Goal: Task Accomplishment & Management: Manage account settings

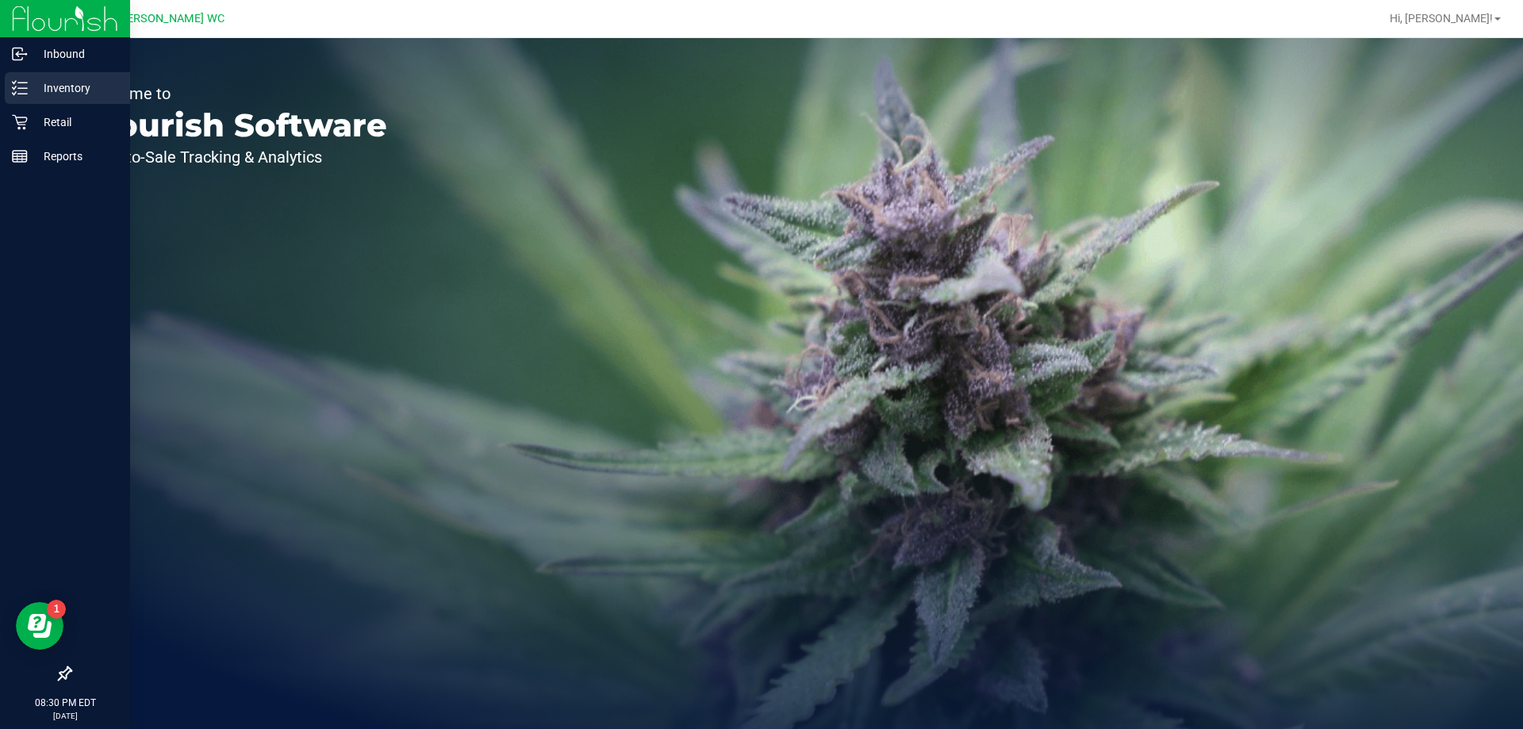
click at [59, 98] on div "Inventory" at bounding box center [67, 88] width 125 height 32
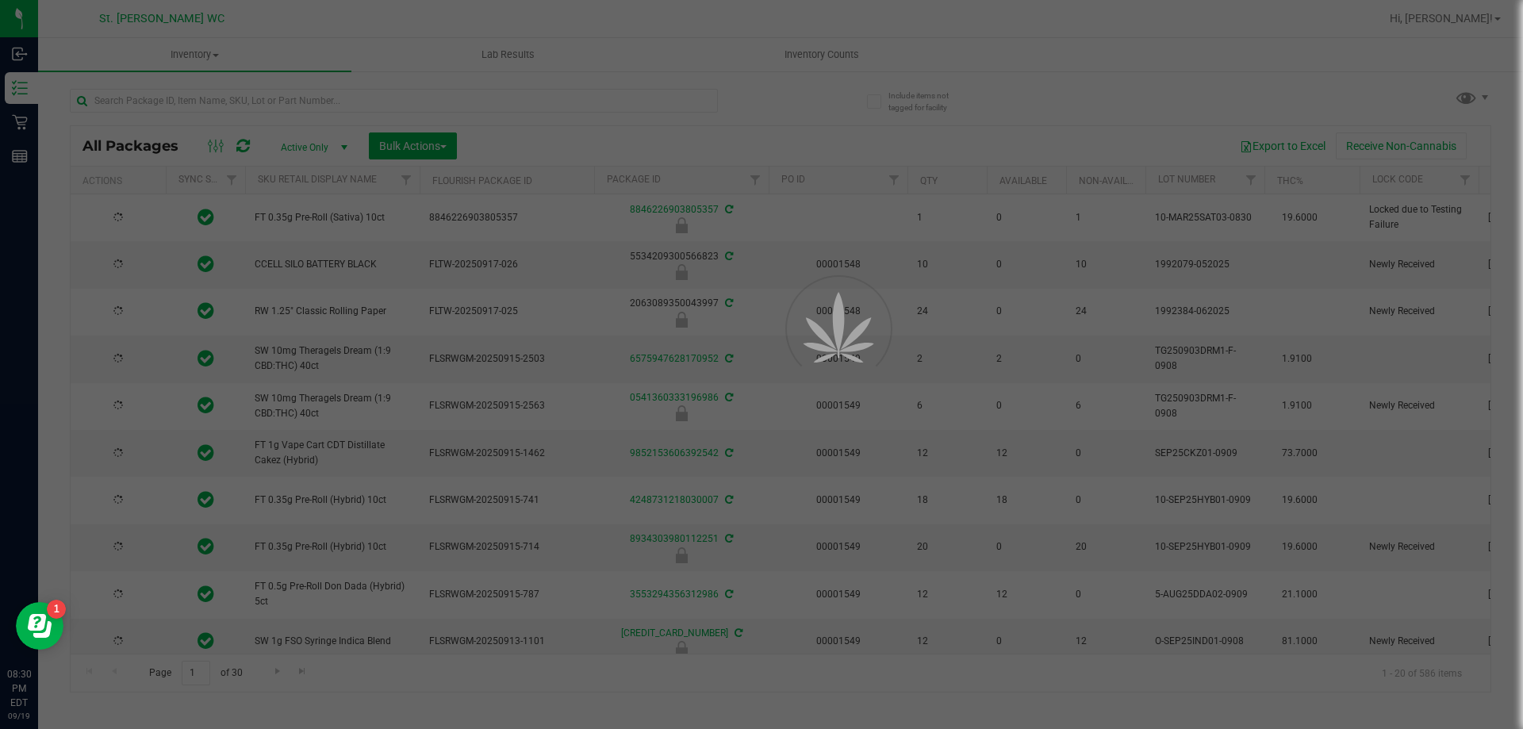
click at [859, 49] on div at bounding box center [761, 364] width 1523 height 729
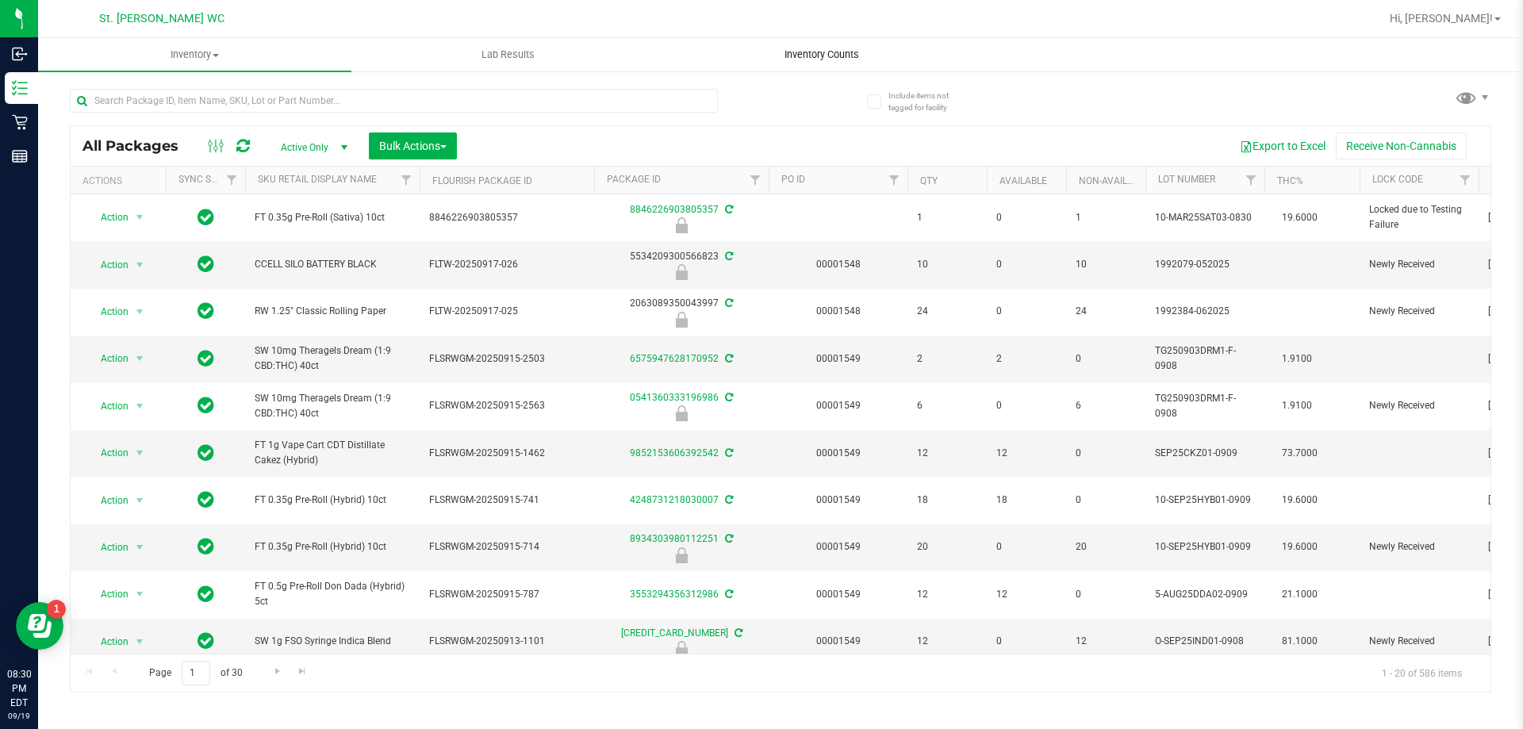
click at [826, 56] on span "Inventory Counts" at bounding box center [821, 55] width 117 height 14
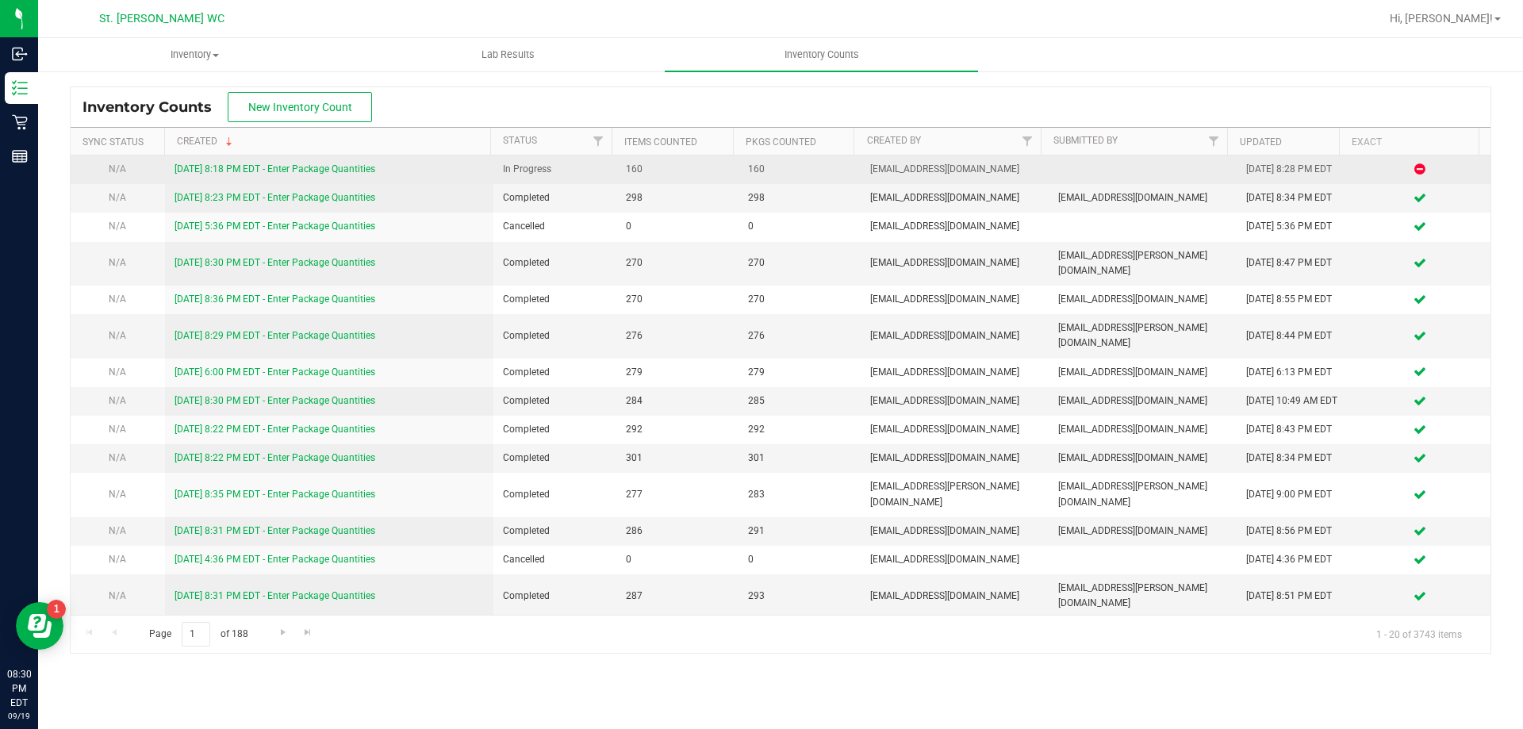
click at [308, 174] on link "[DATE] 8:18 PM EDT - Enter Package Quantities" at bounding box center [274, 168] width 201 height 11
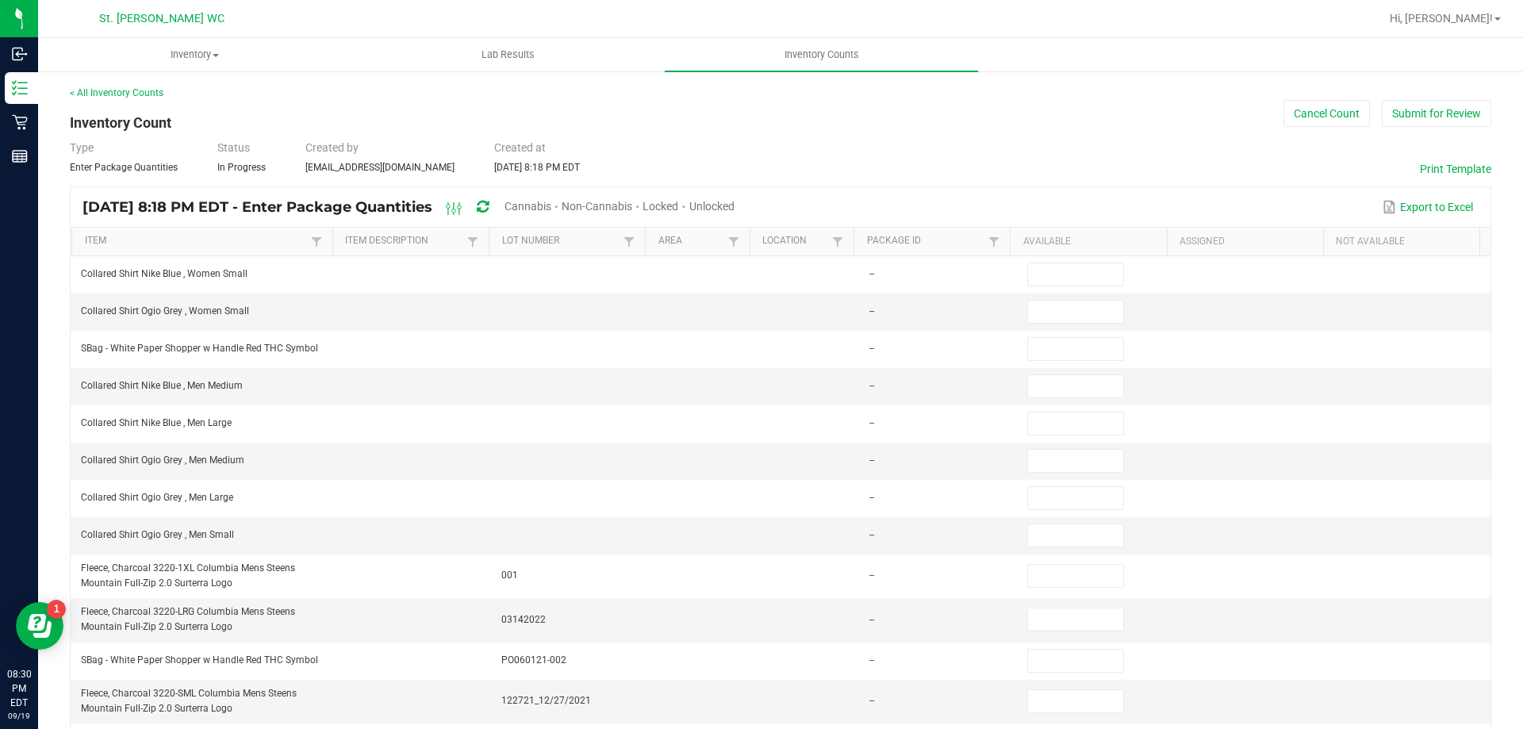
click at [734, 200] on span "Unlocked" at bounding box center [711, 206] width 45 height 13
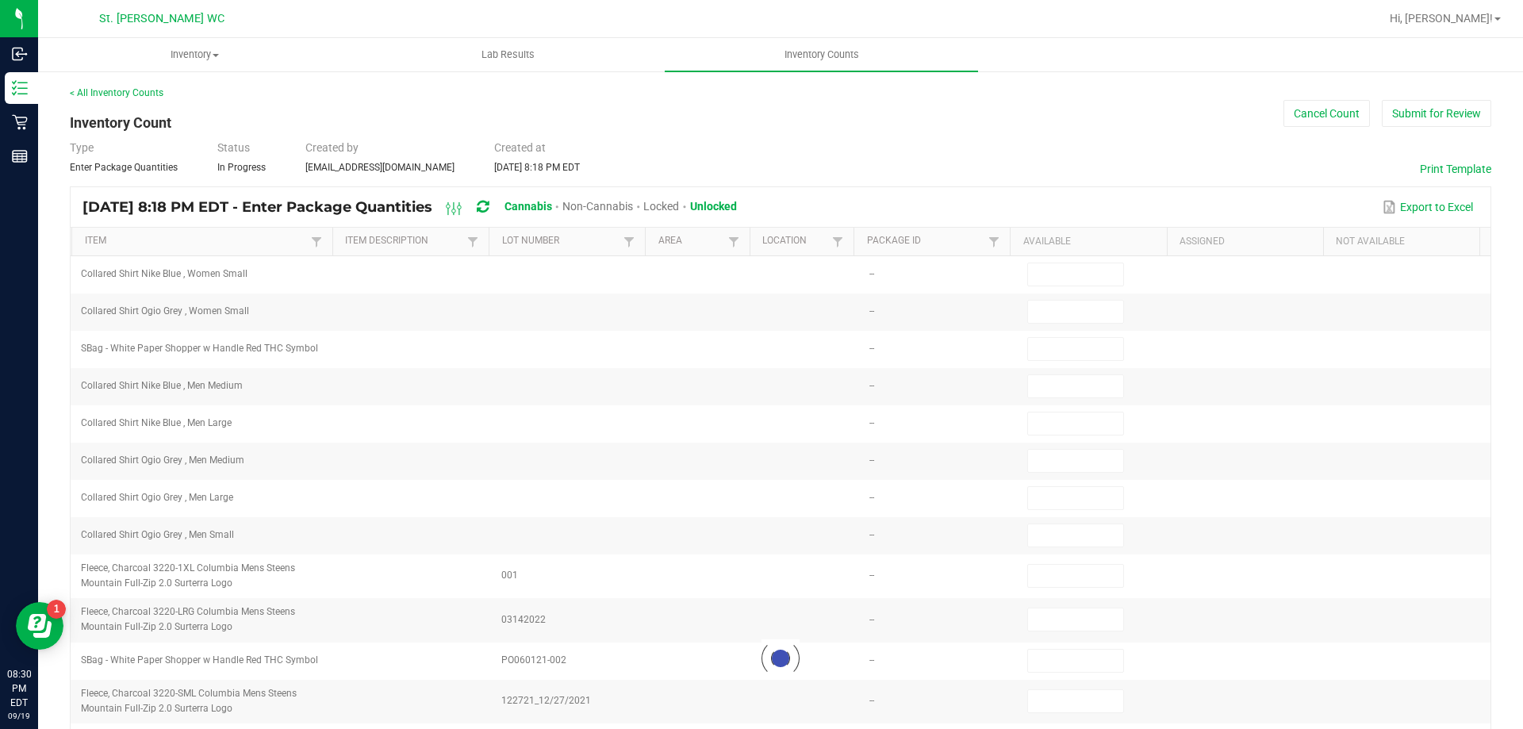
type input "2"
type input "9"
type input "3"
type input "11"
type input "5"
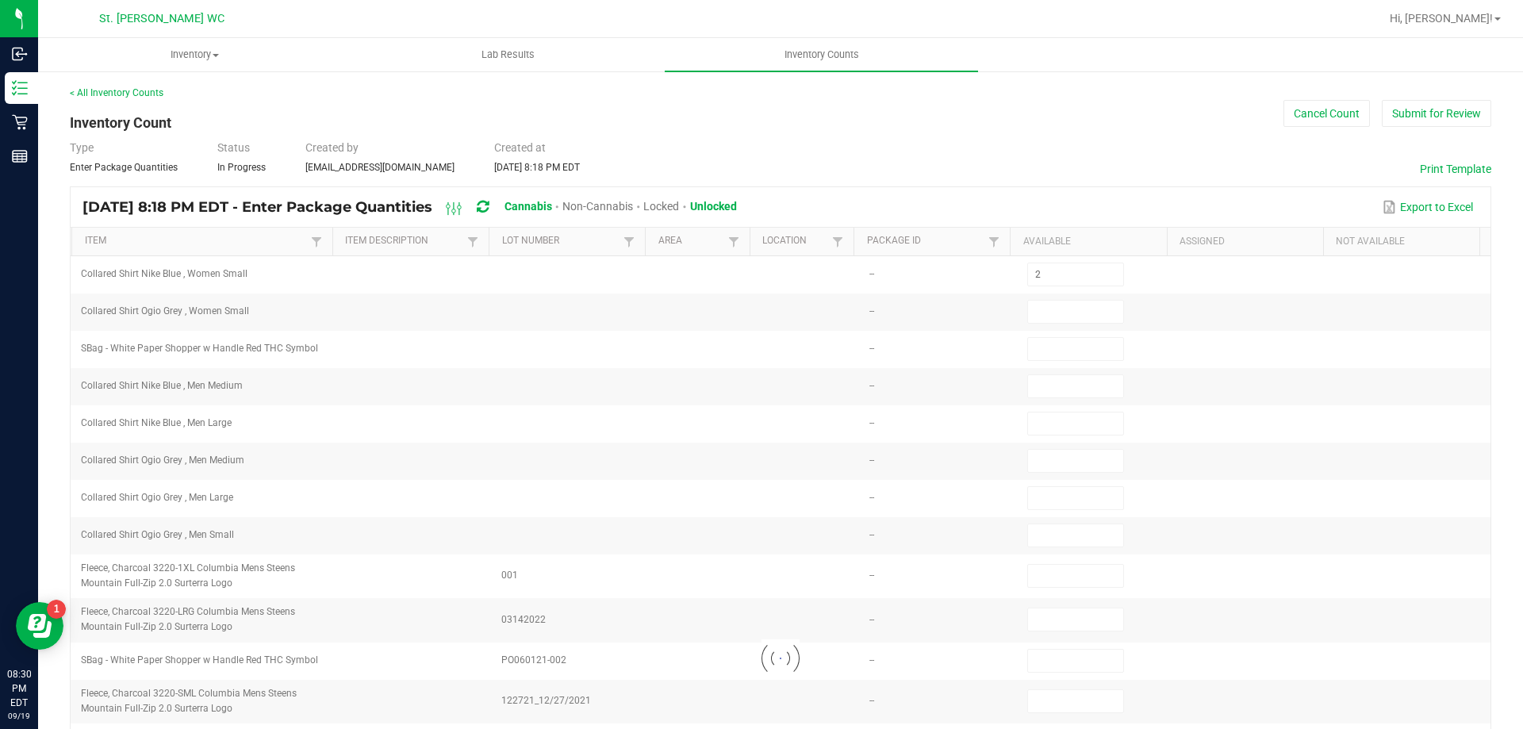
type input "5"
type input "11"
type input "1"
type input "8"
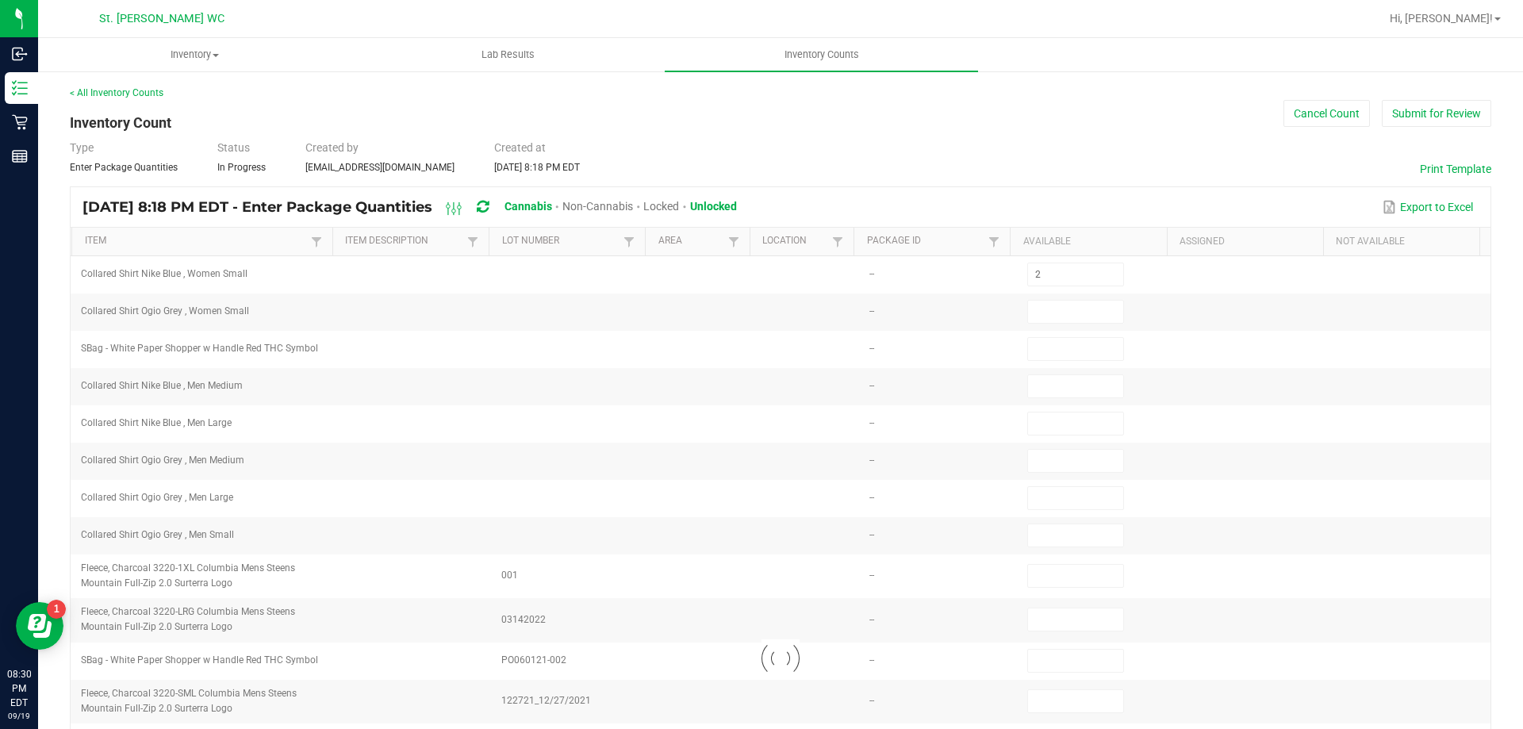
type input "3"
type input "1"
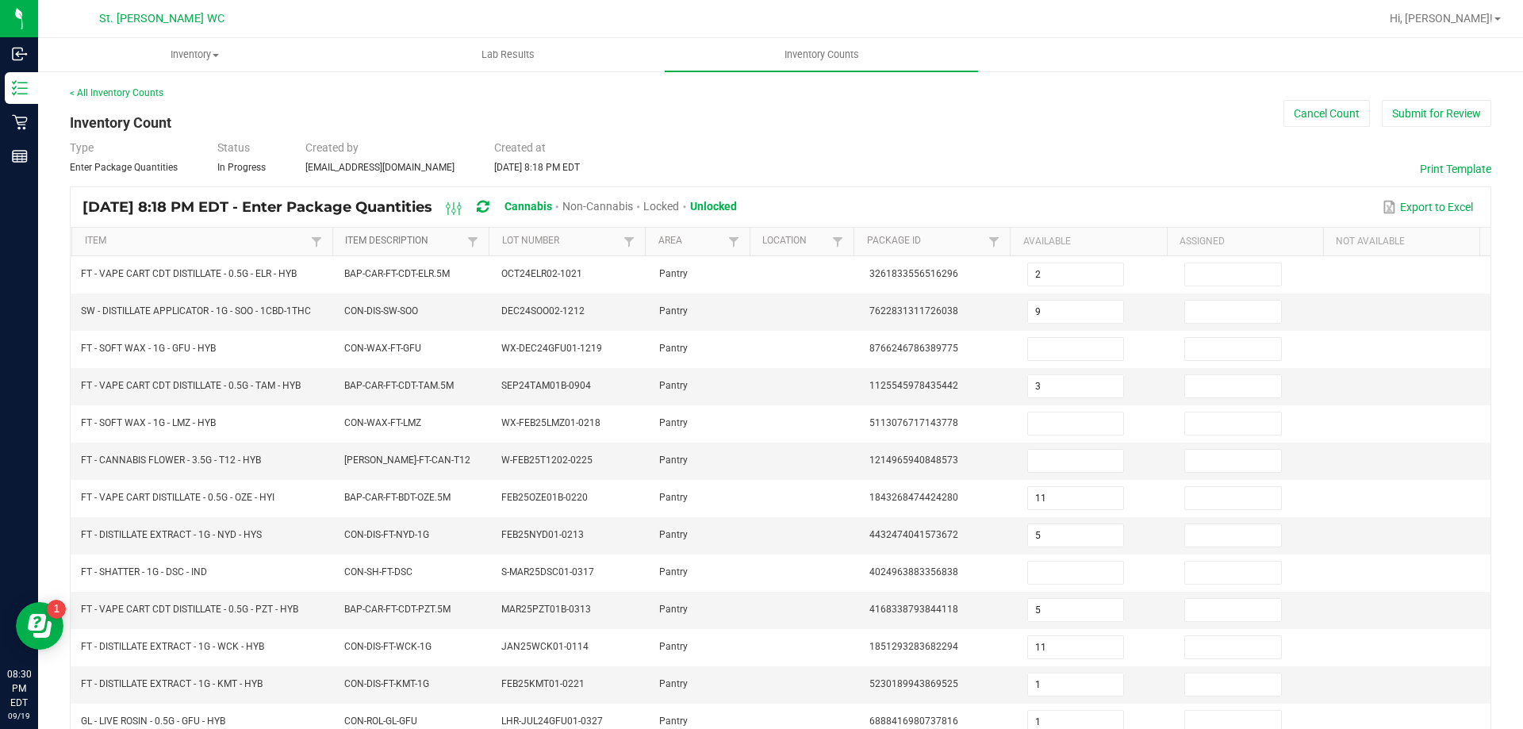
click at [388, 249] on th "Item Description" at bounding box center [410, 242] width 156 height 29
click at [389, 243] on link "Item Description" at bounding box center [404, 241] width 118 height 13
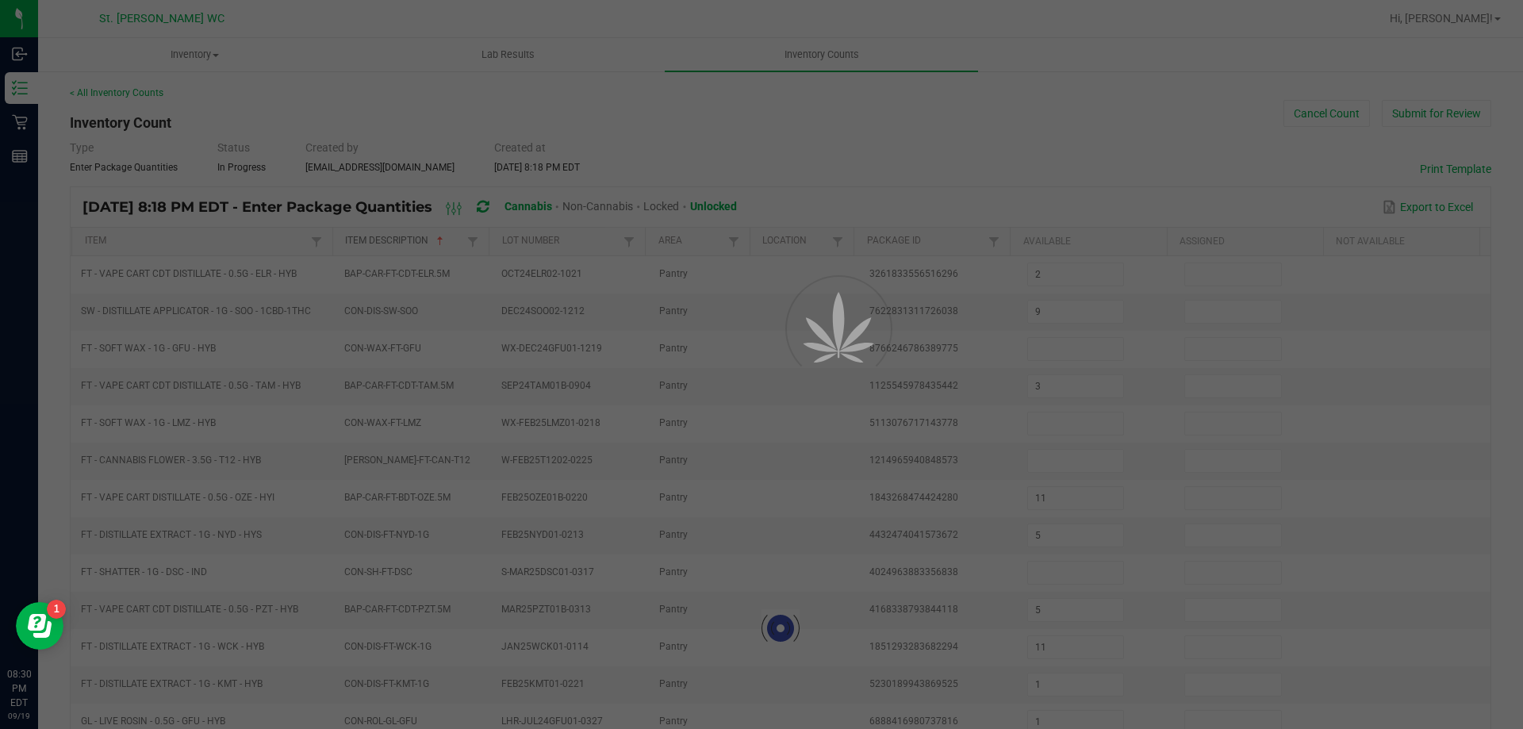
type input "28"
type input "4"
type input "29"
type input "28"
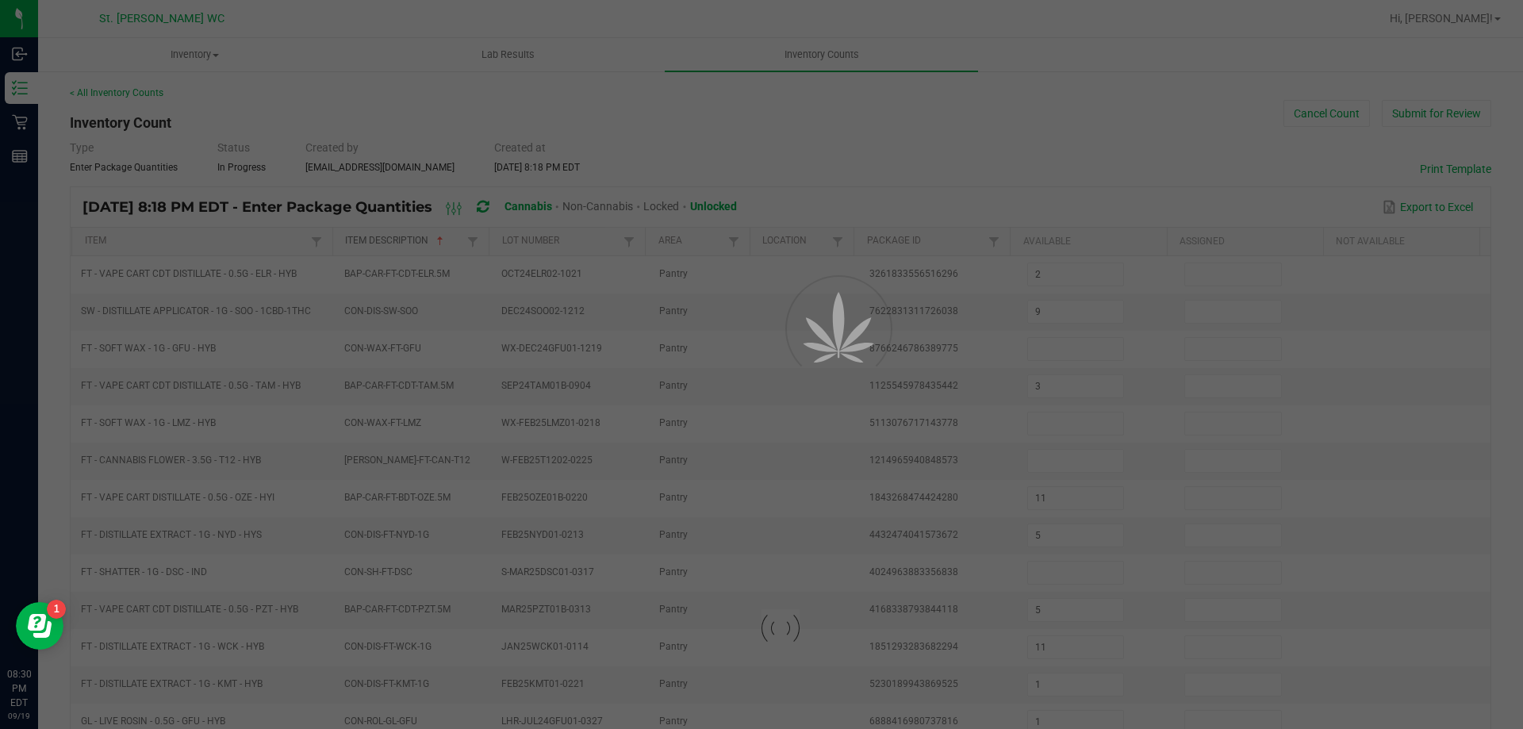
type input "8"
type input "2"
type input "11"
type input "2"
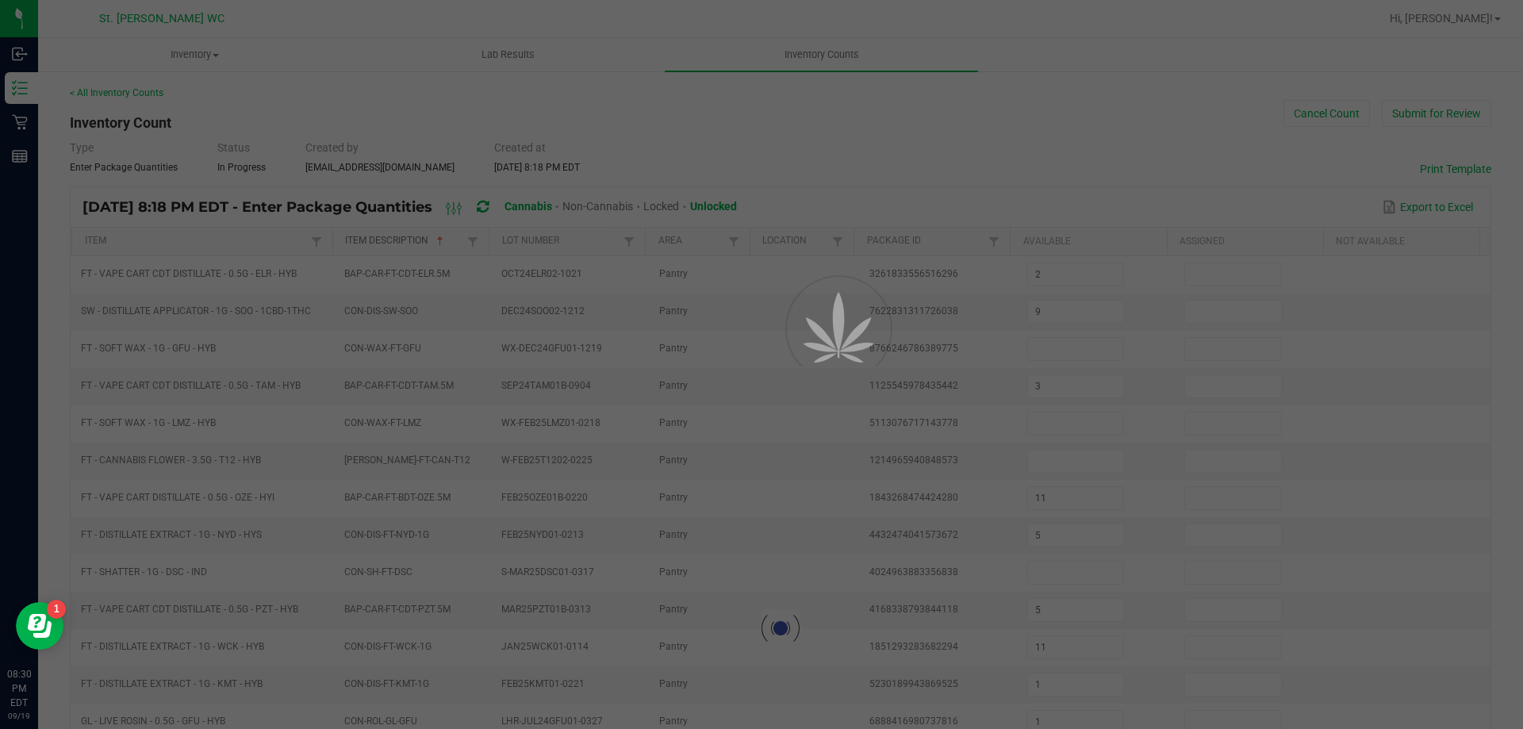
type input "9"
type input "12"
type input "8"
type input "11"
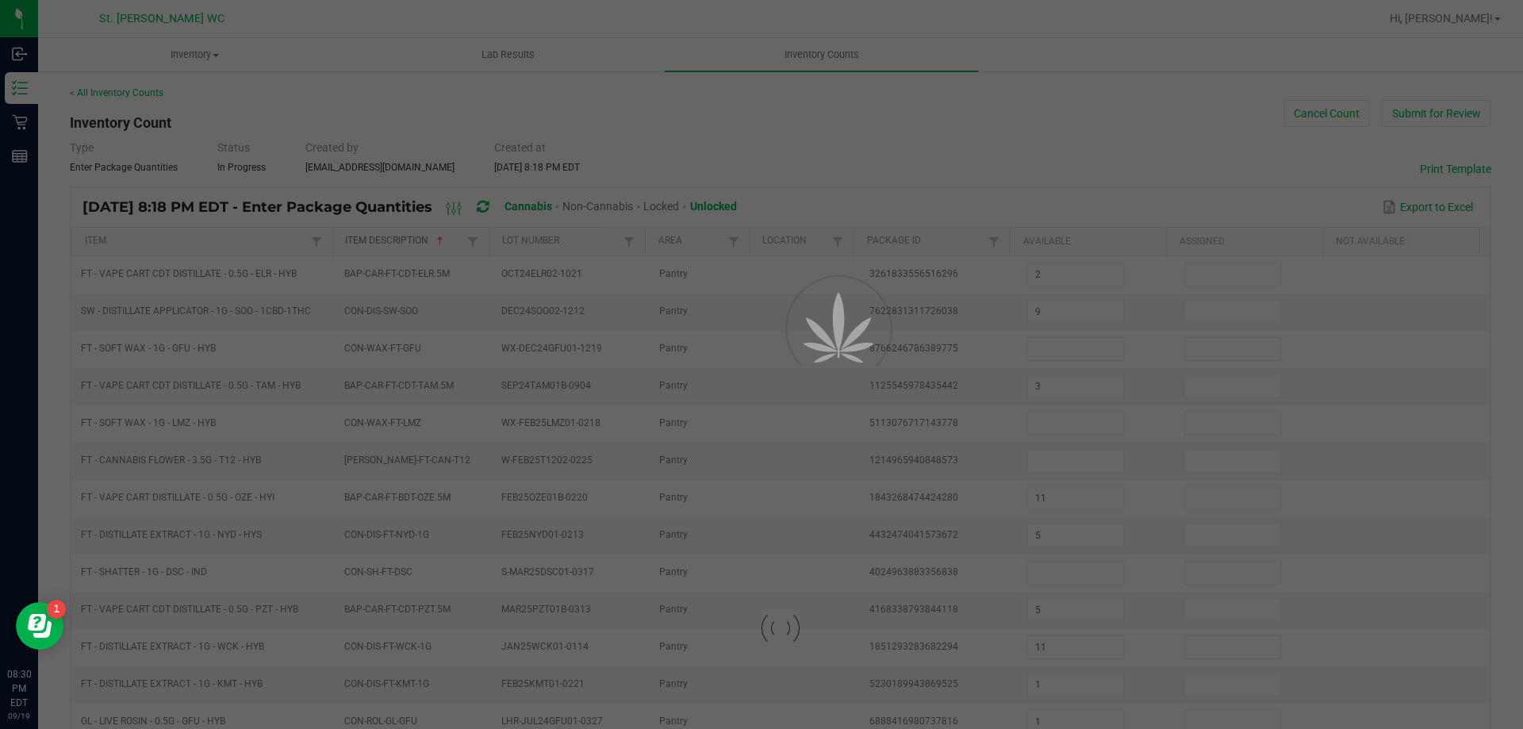
type input "1"
type input "6"
type input "3"
type input "5"
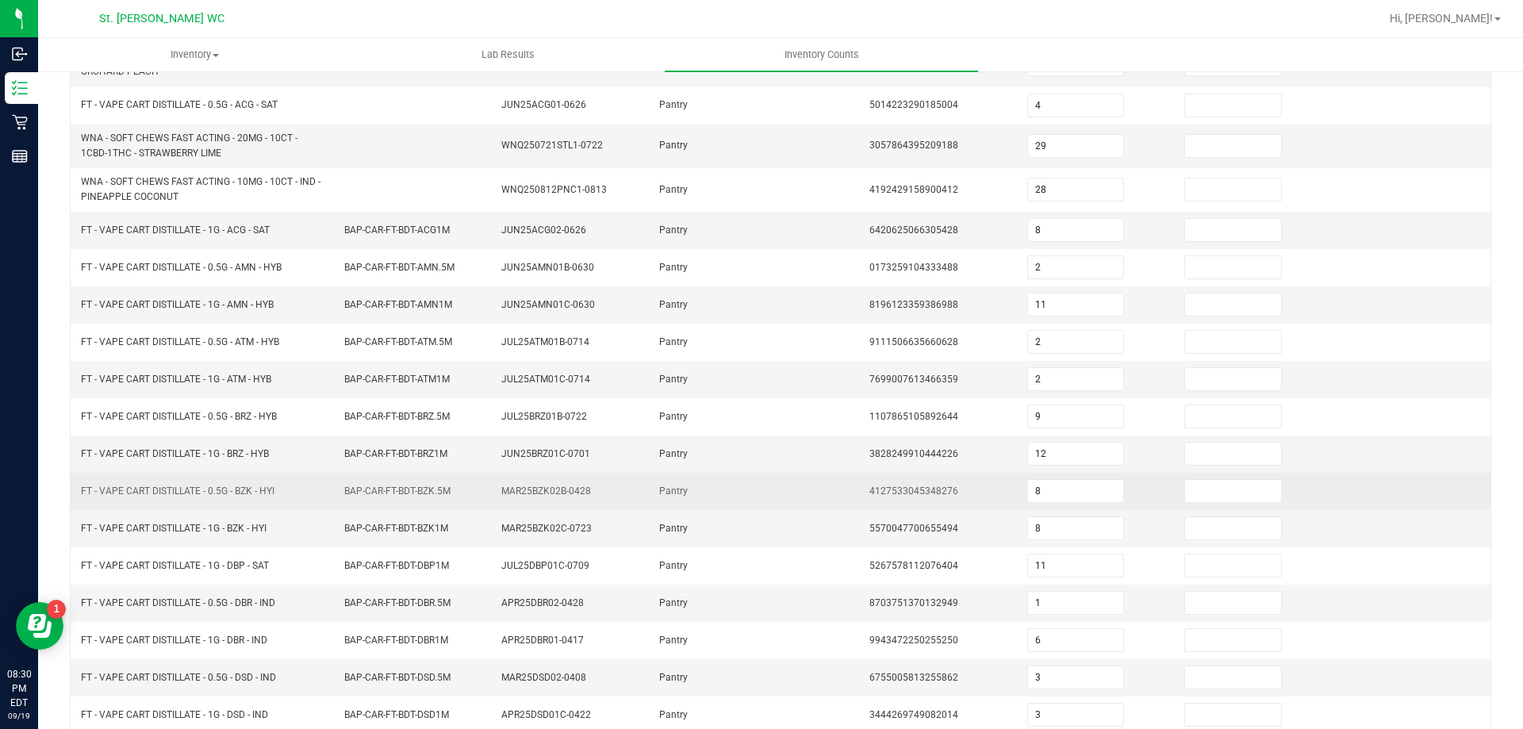
scroll to position [356, 0]
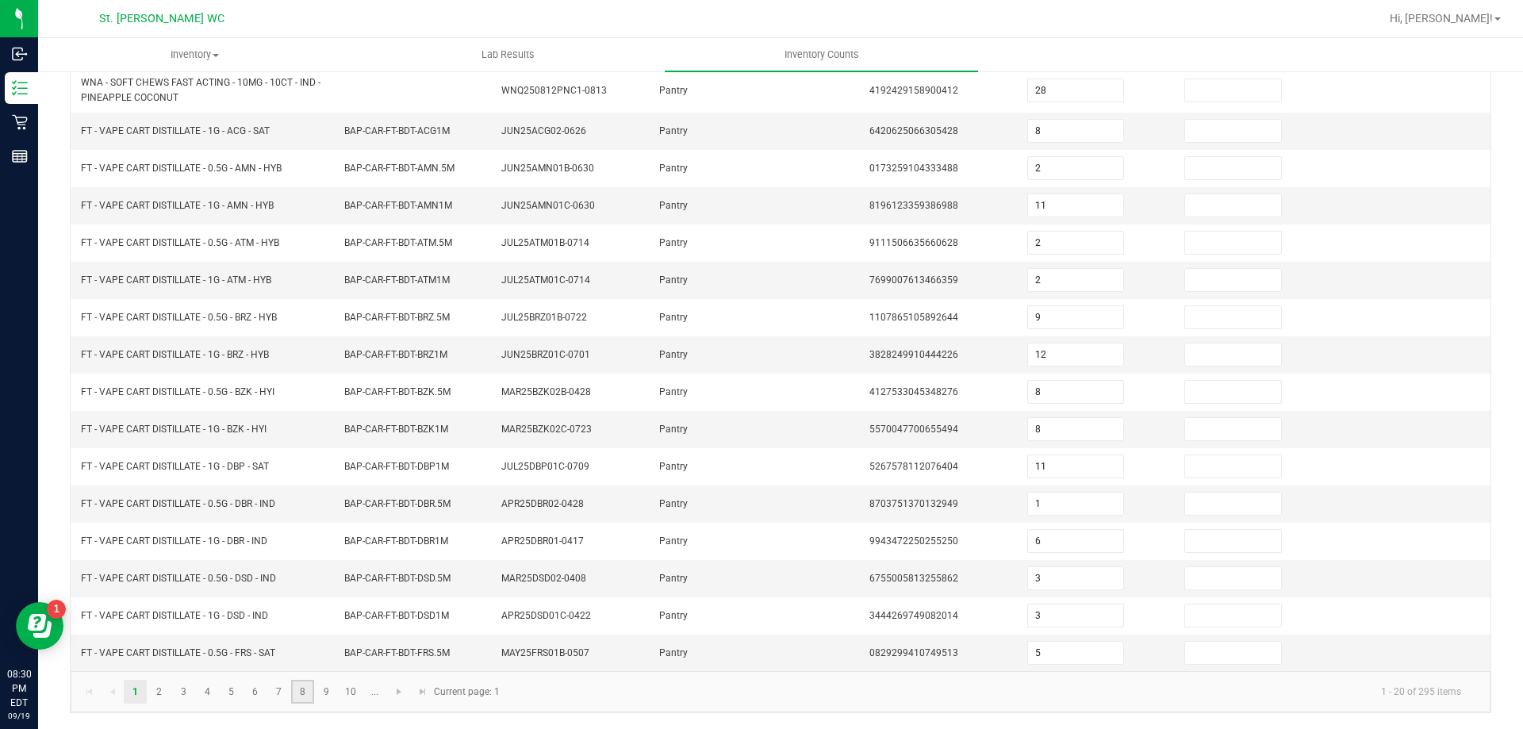
click at [304, 692] on link "8" at bounding box center [302, 692] width 23 height 24
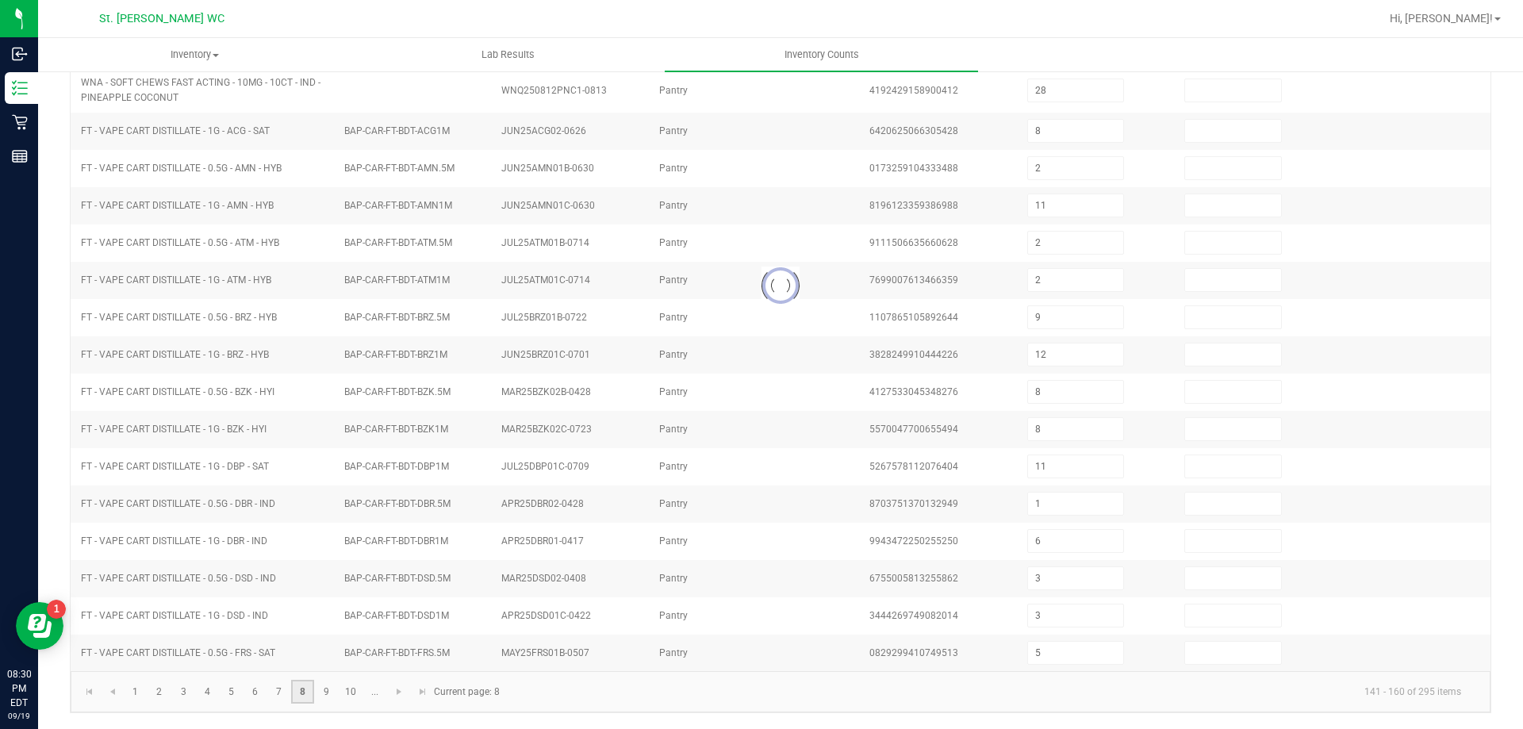
type input "6"
type input "8"
type input "6"
type input "2"
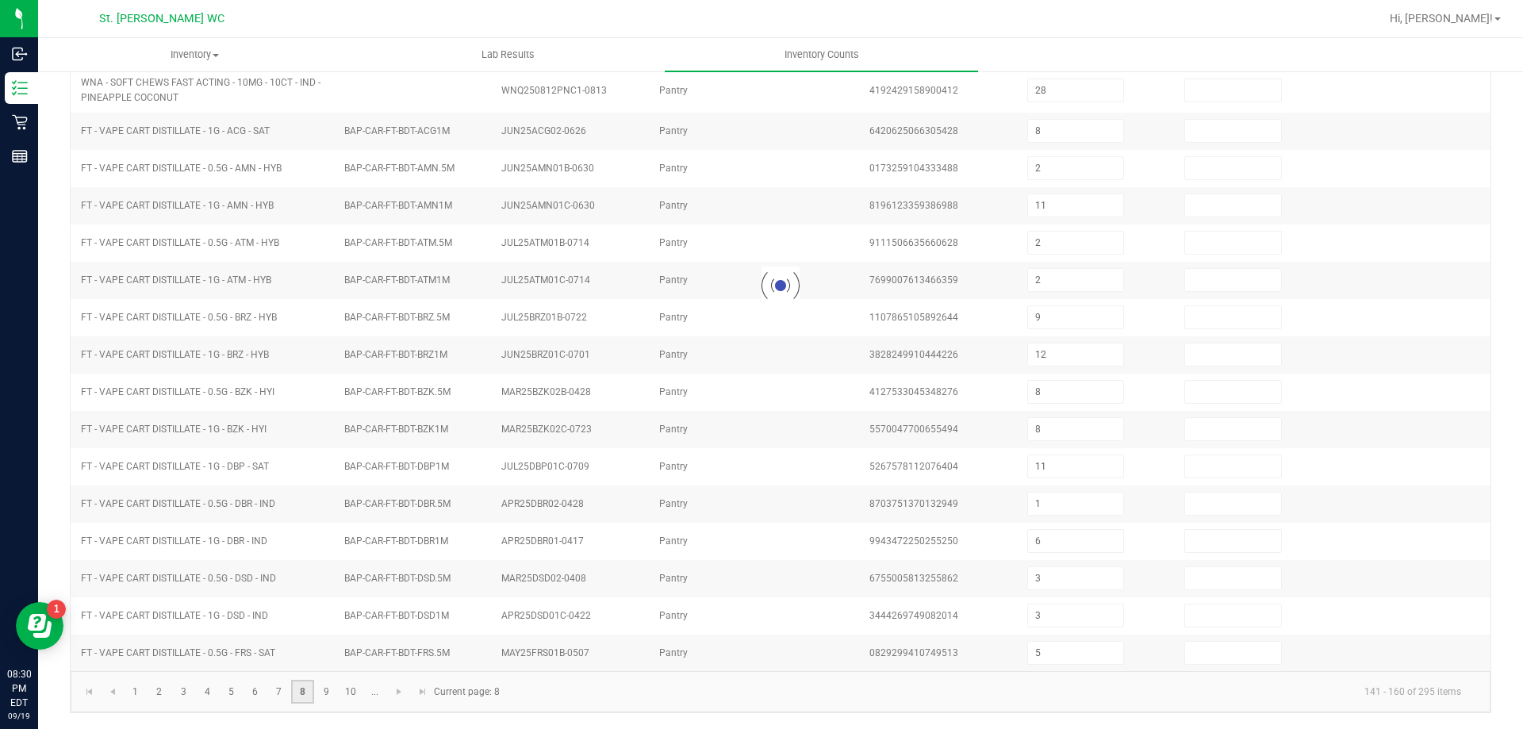
type input "5"
type input "8"
type input "1"
type input "8"
type input "1"
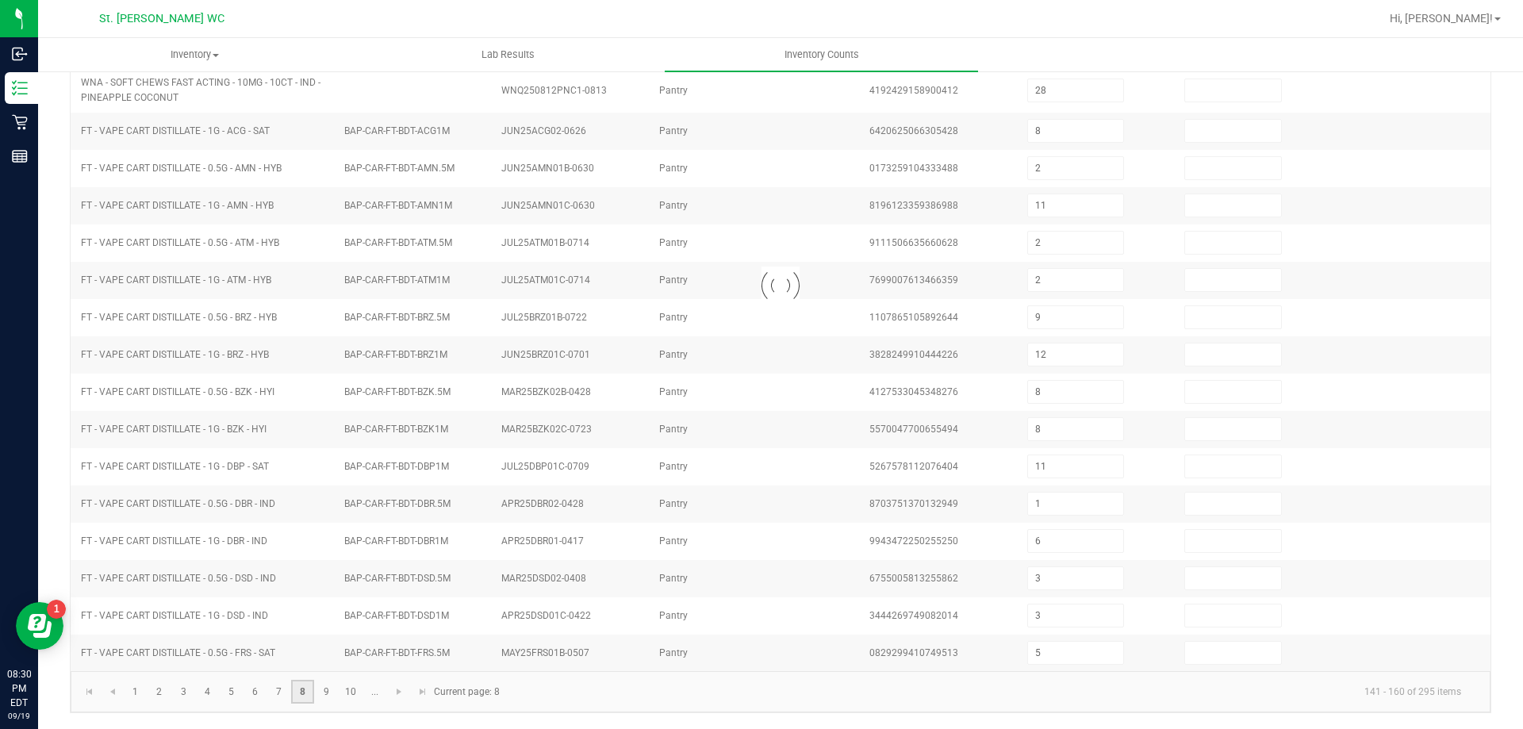
type input "7"
type input "3"
type input "4"
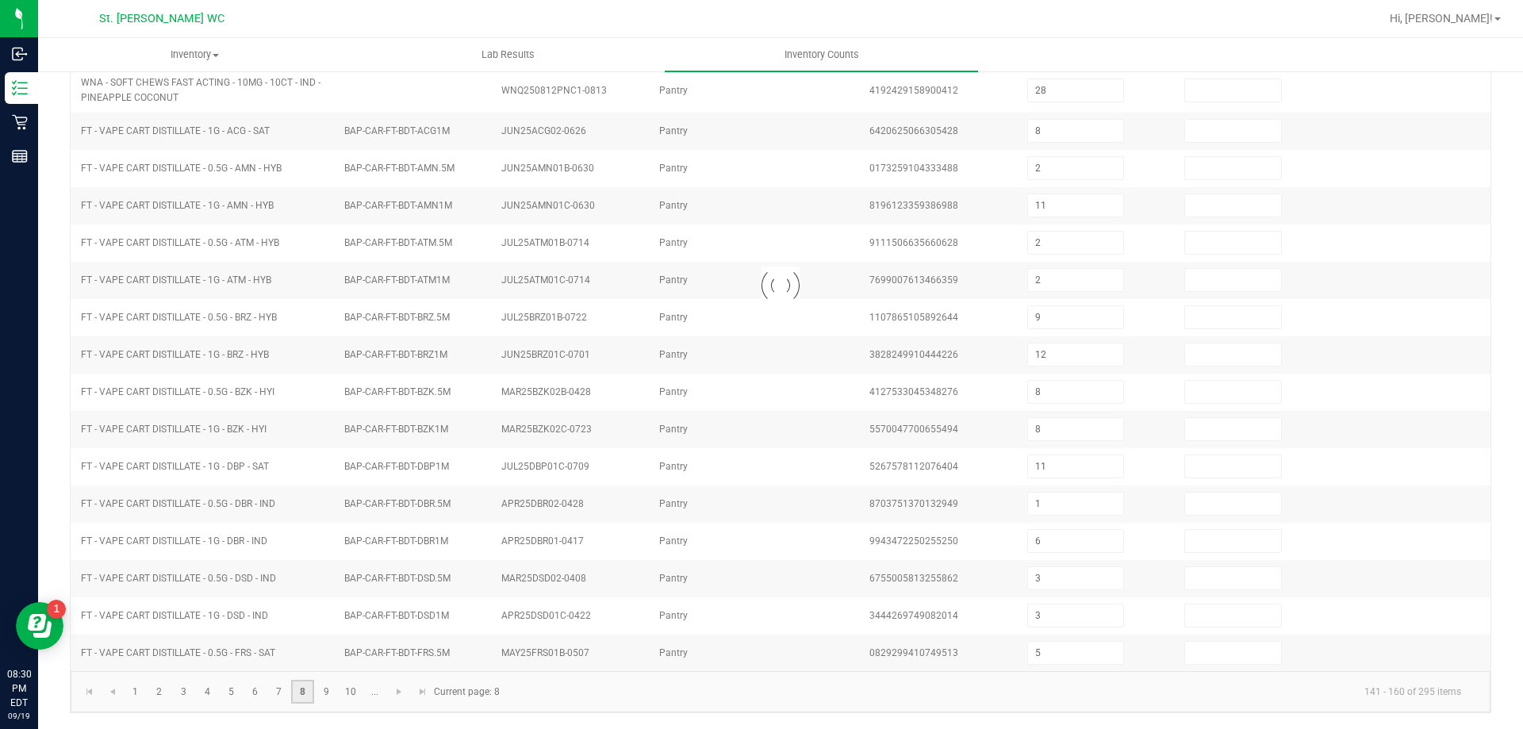
type input "4"
type input "2"
type input "6"
type input "8"
type input "4"
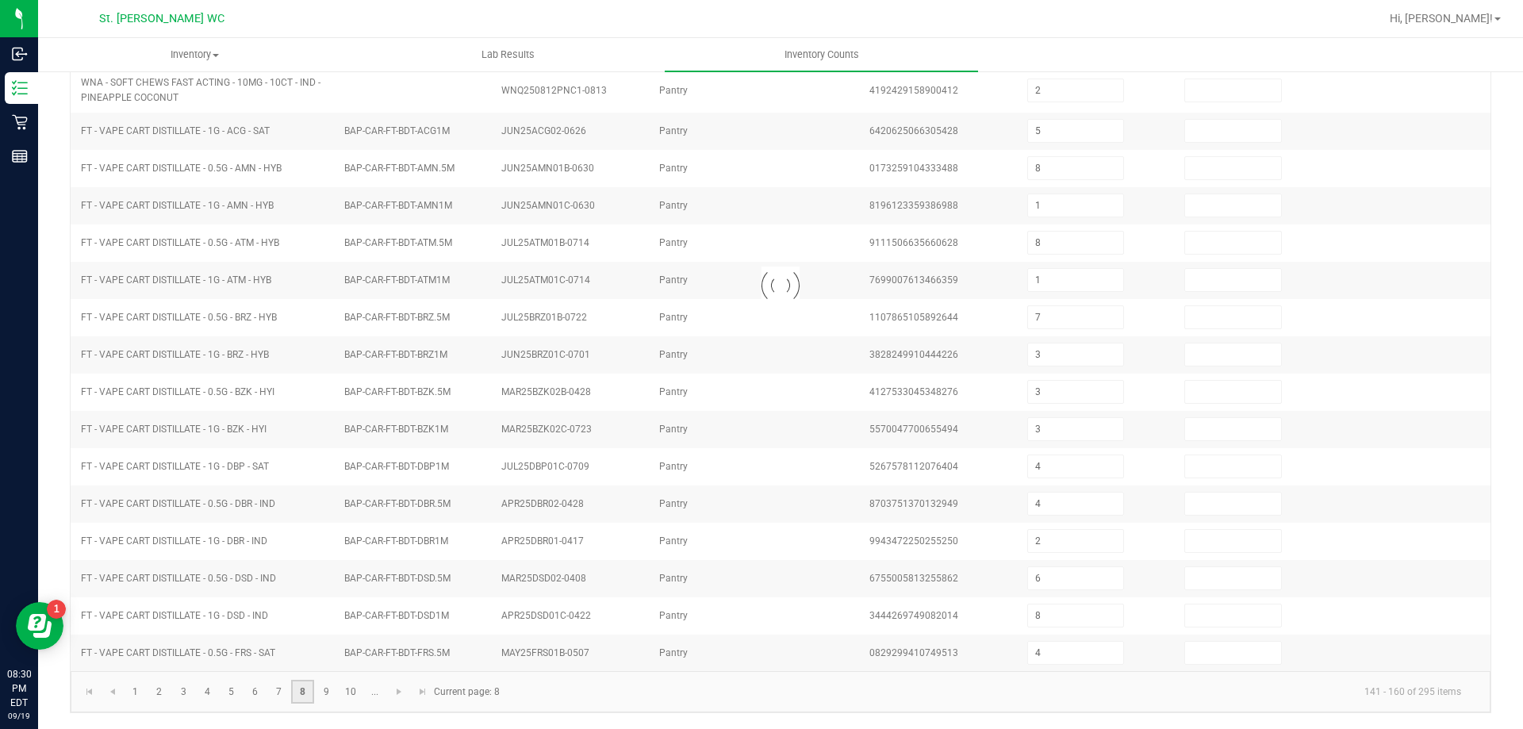
scroll to position [329, 0]
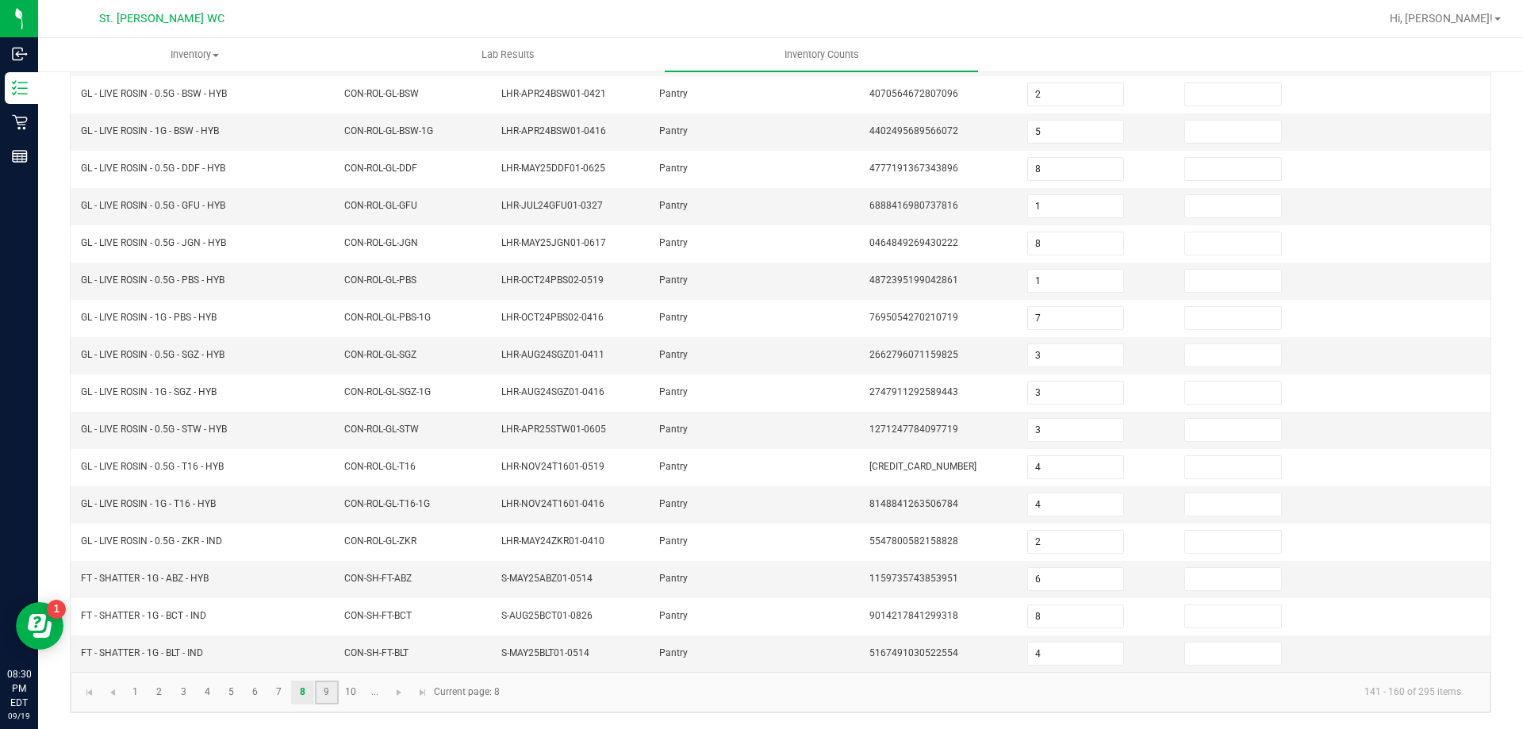
click at [316, 692] on link "9" at bounding box center [326, 692] width 23 height 24
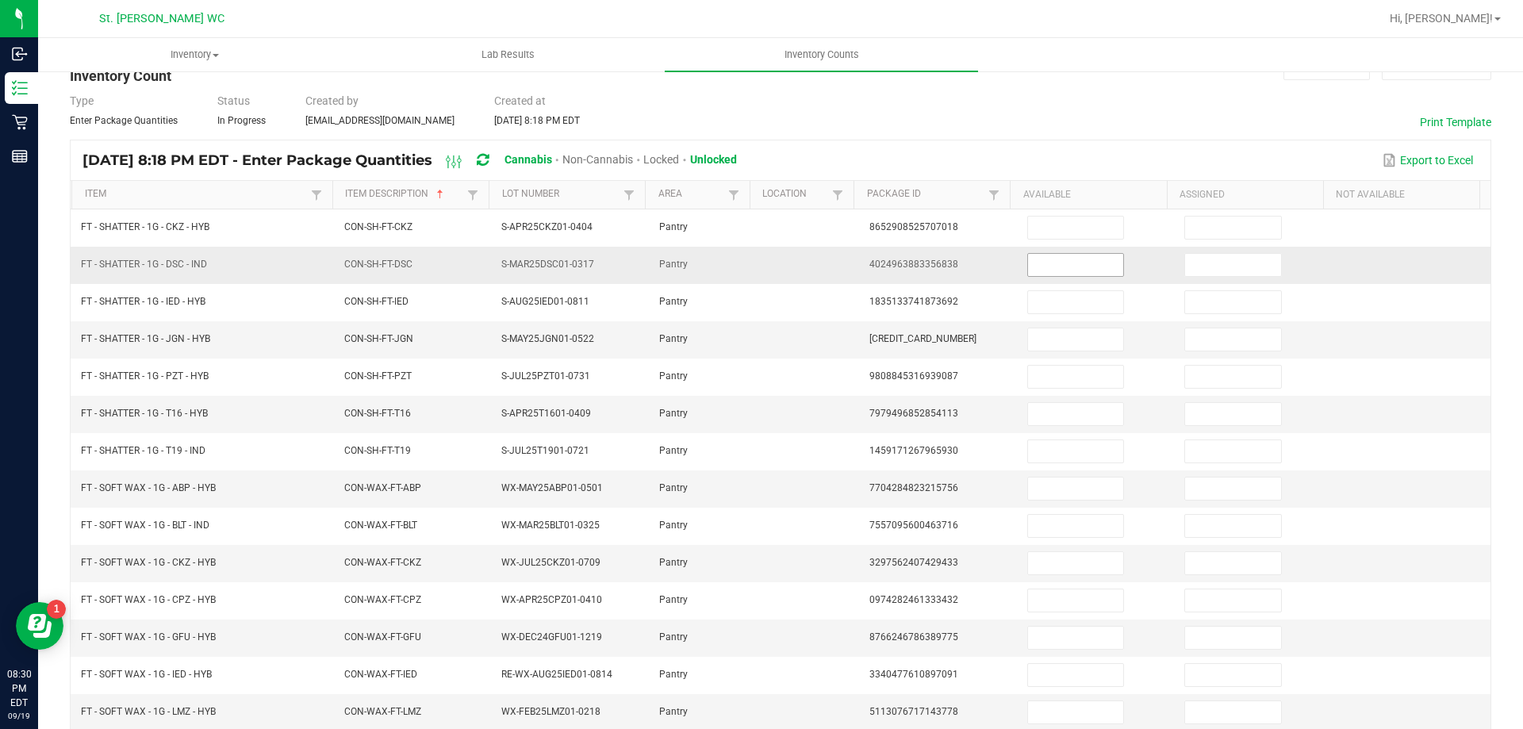
scroll to position [0, 0]
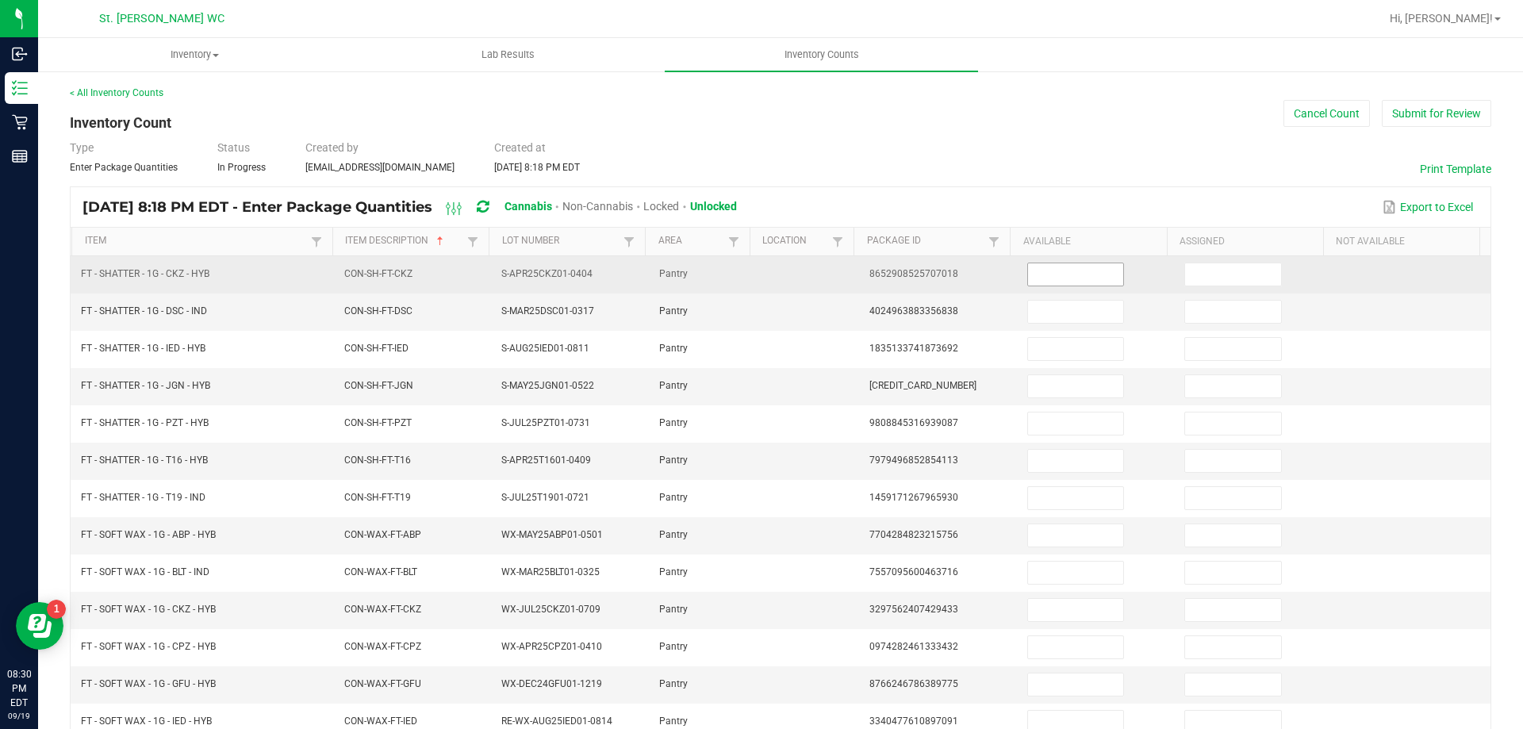
click at [1052, 266] on input at bounding box center [1075, 274] width 95 height 22
type input "6"
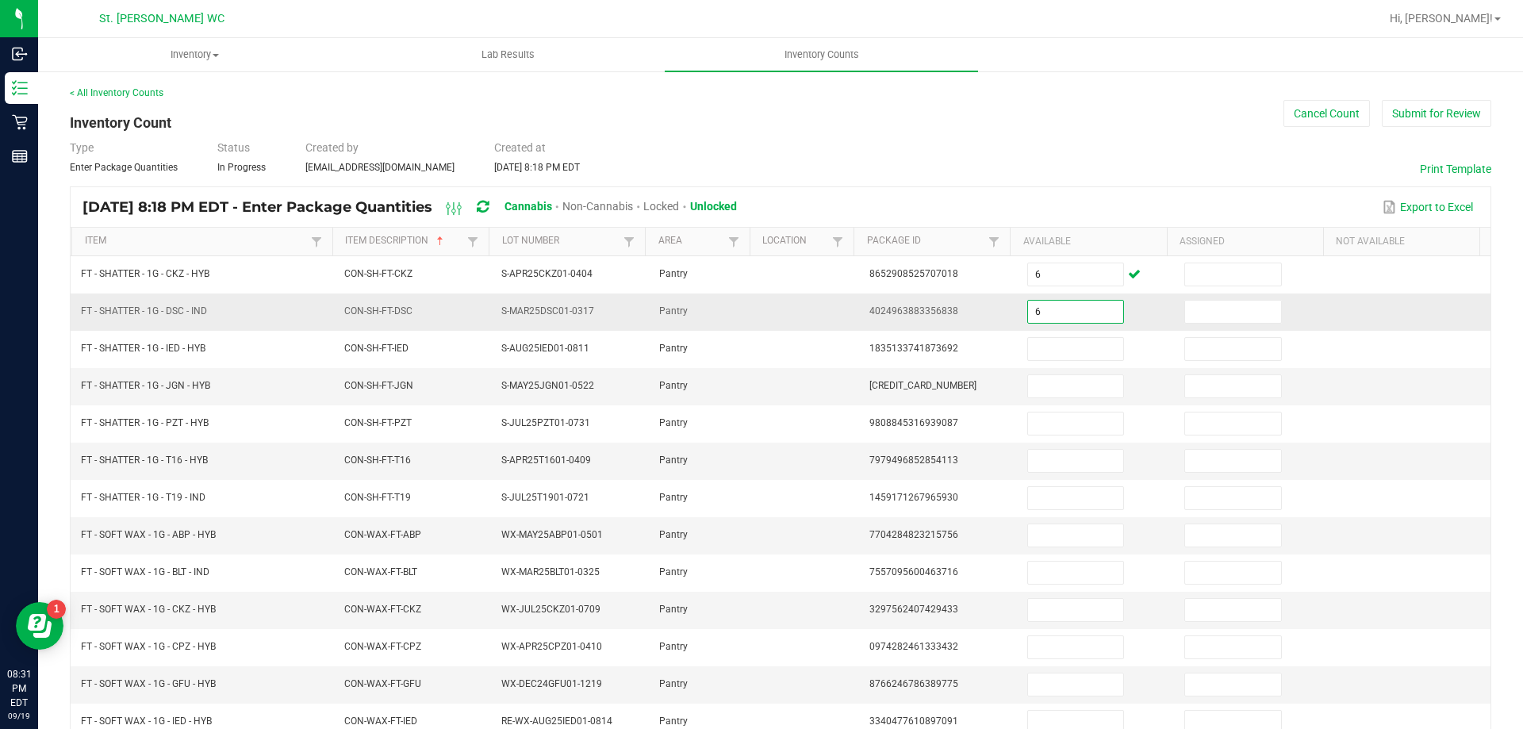
type input "6"
type input "4"
type input "7"
type input "8"
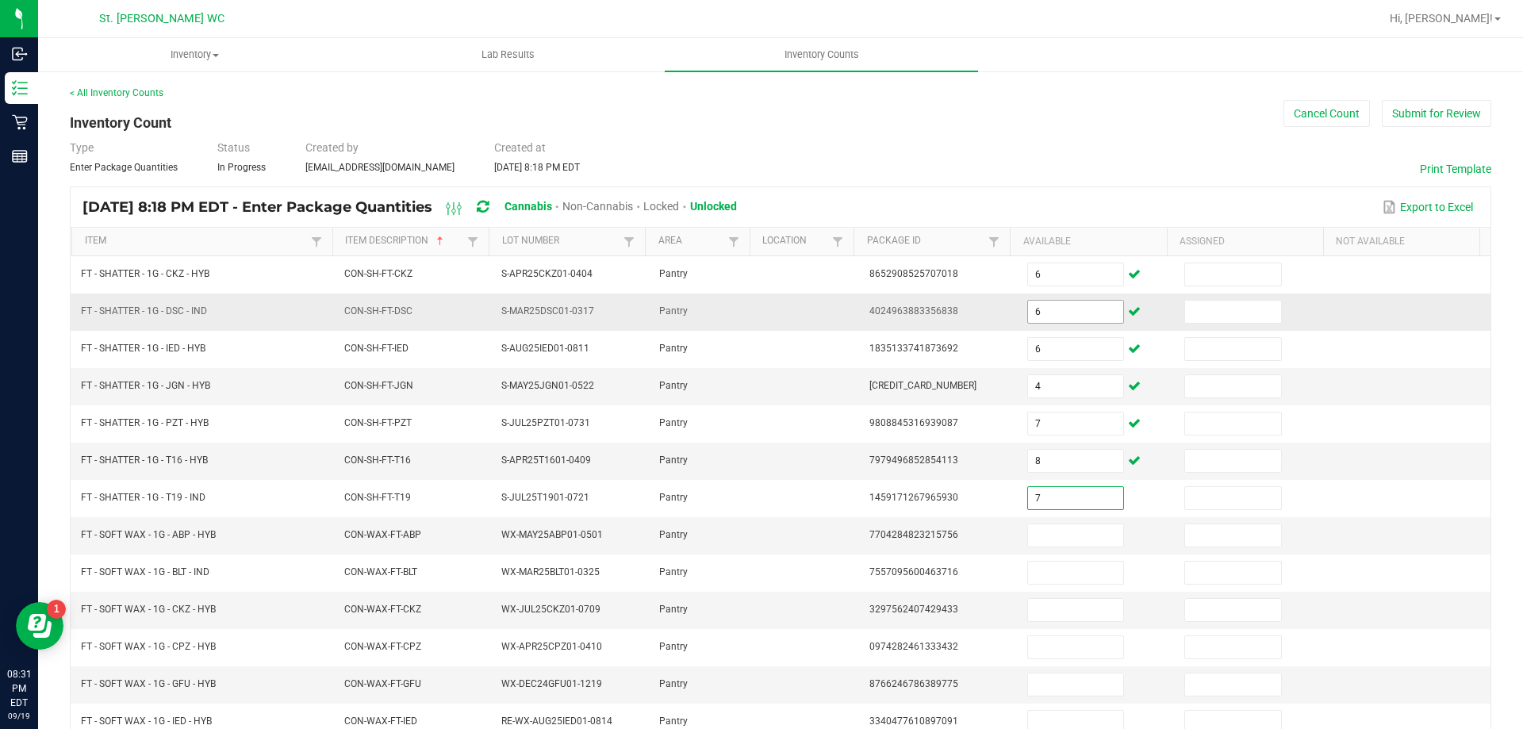
type input "7"
type input "1"
type input "2"
type input "7"
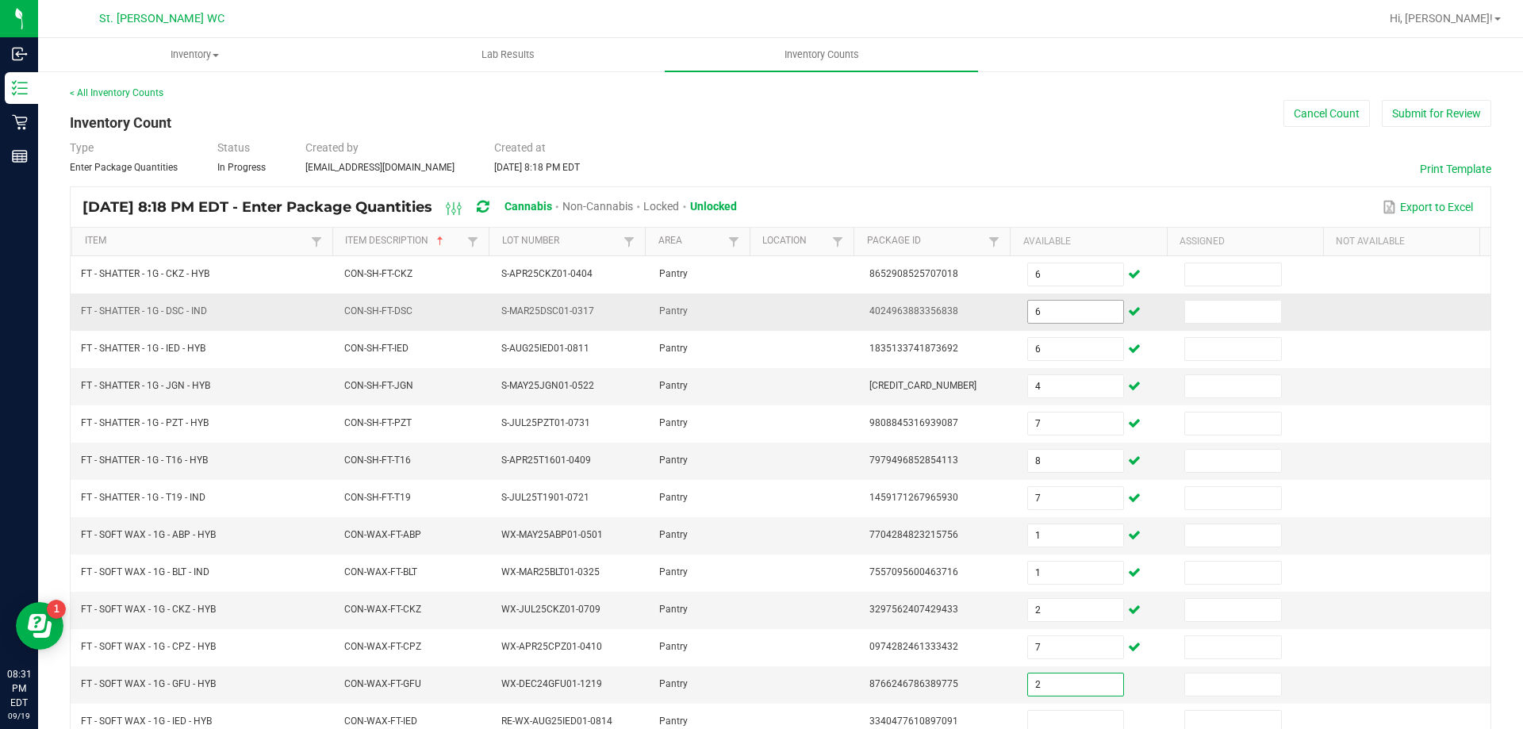
type input "2"
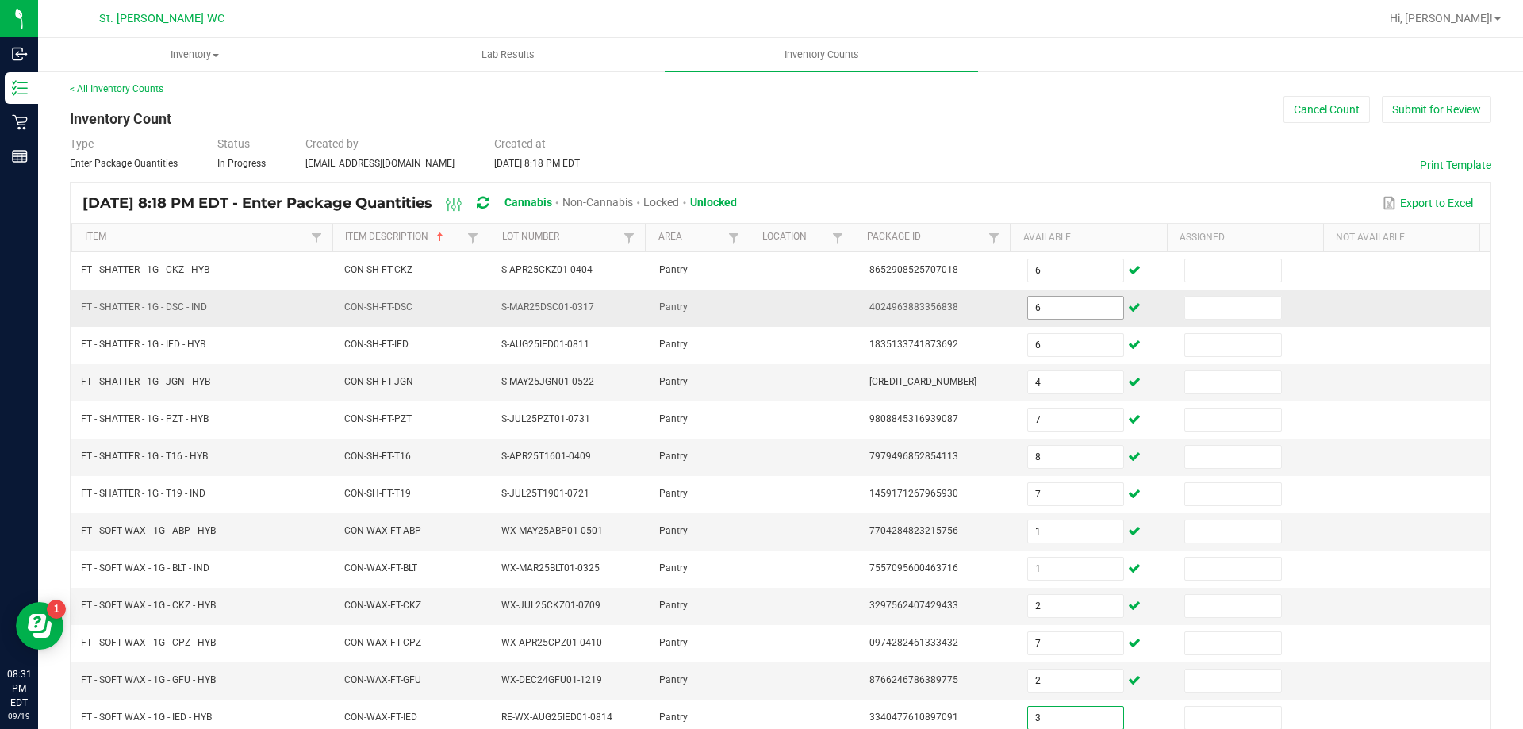
type input "3"
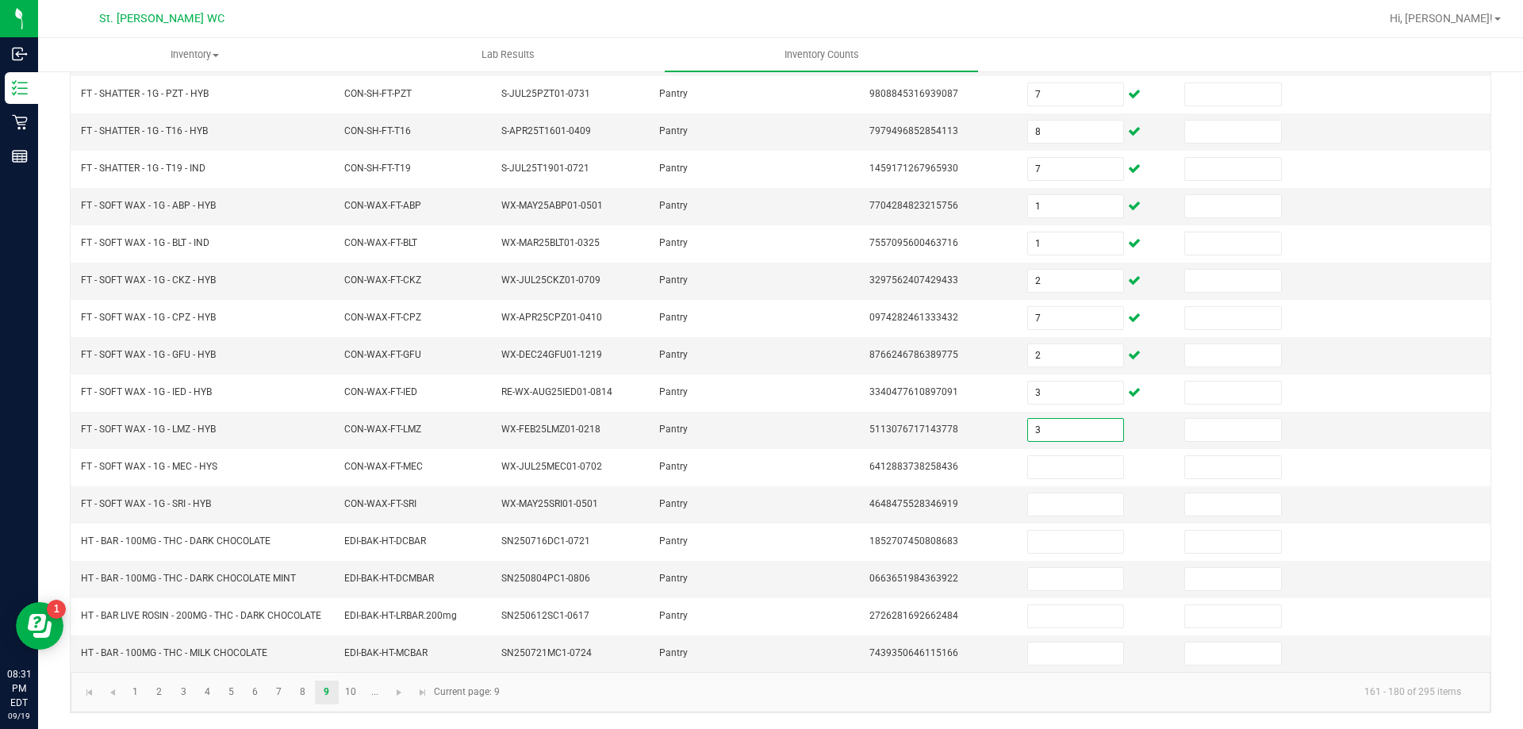
type input "3"
type input "2"
type input "7"
type input "6"
type input "3"
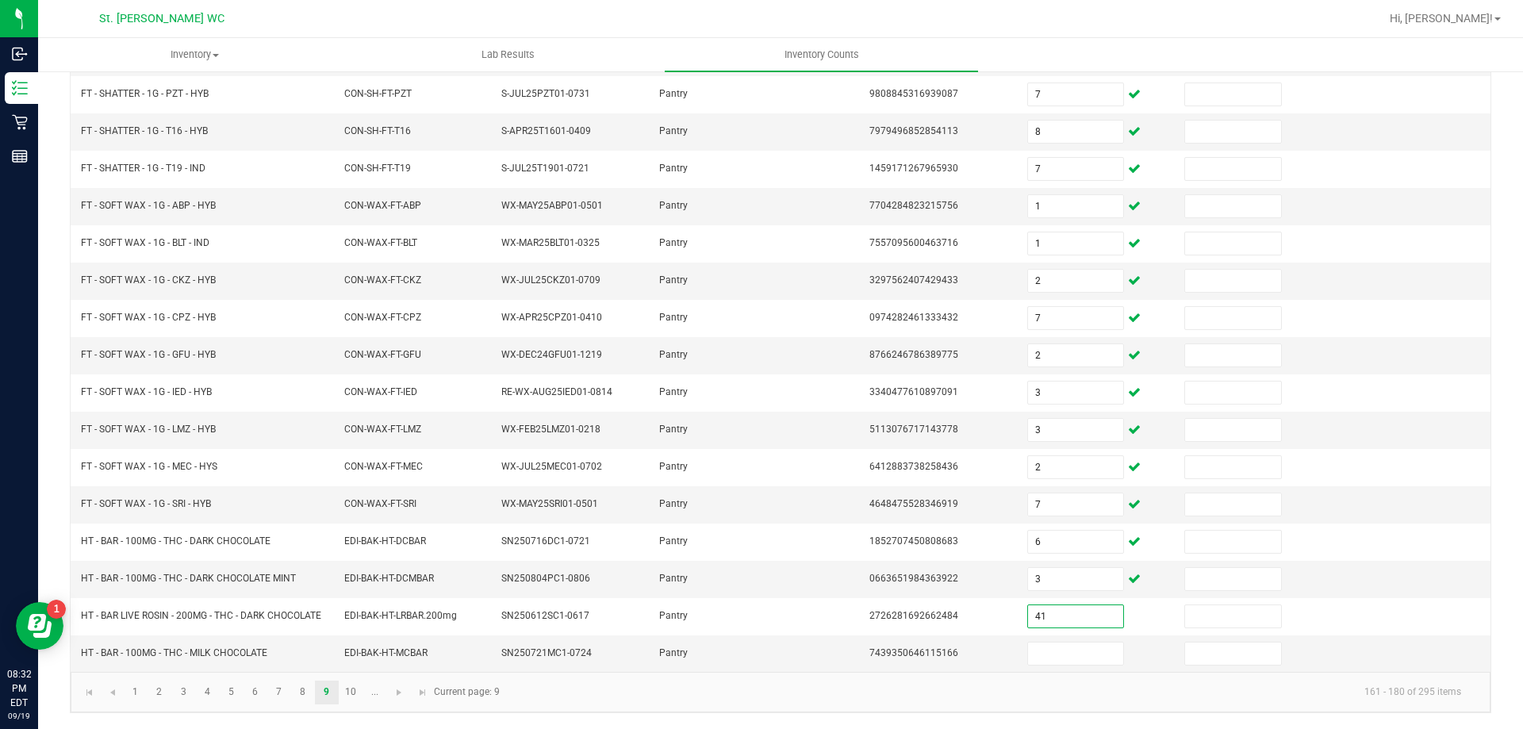
type input "41"
type input "17"
click at [351, 691] on link "10" at bounding box center [350, 692] width 23 height 24
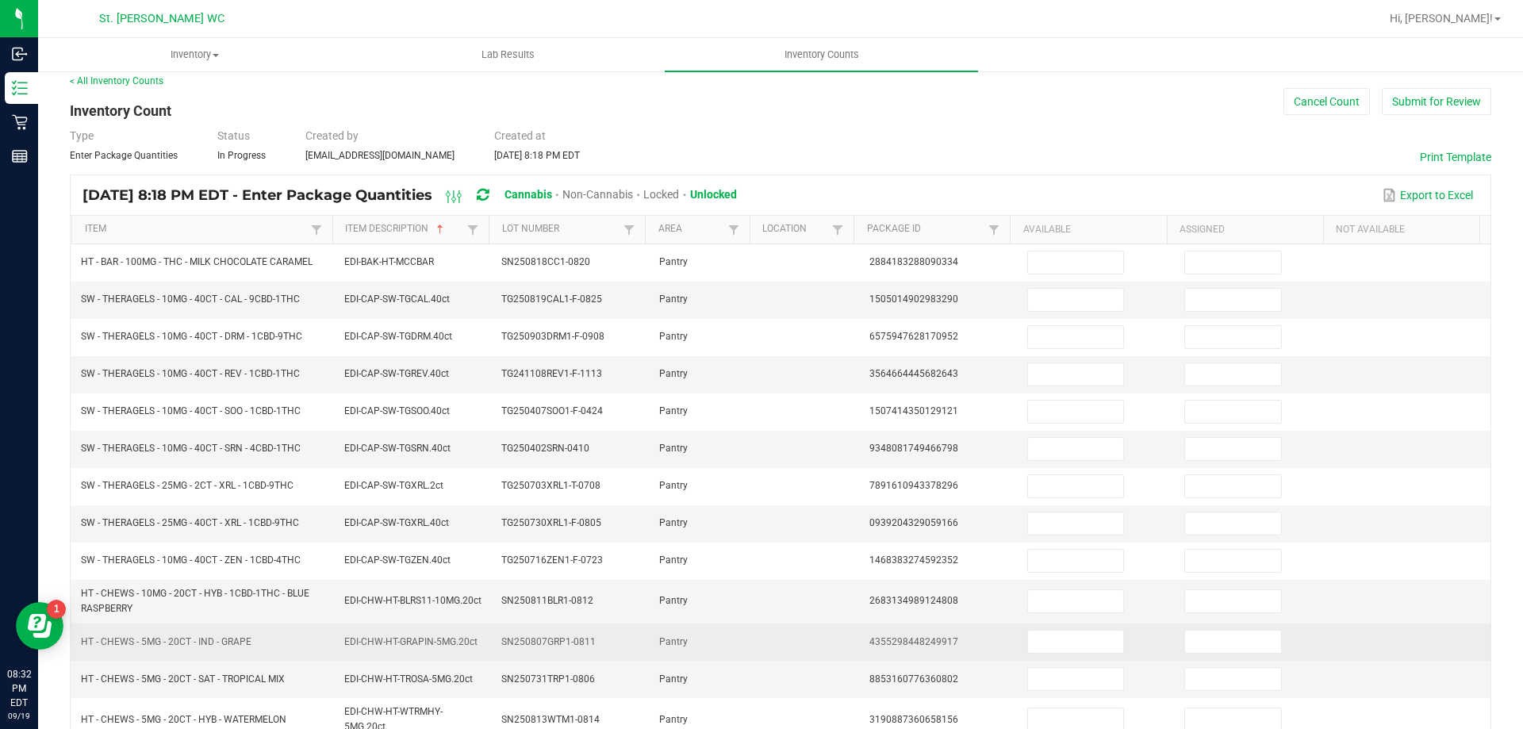
scroll to position [0, 0]
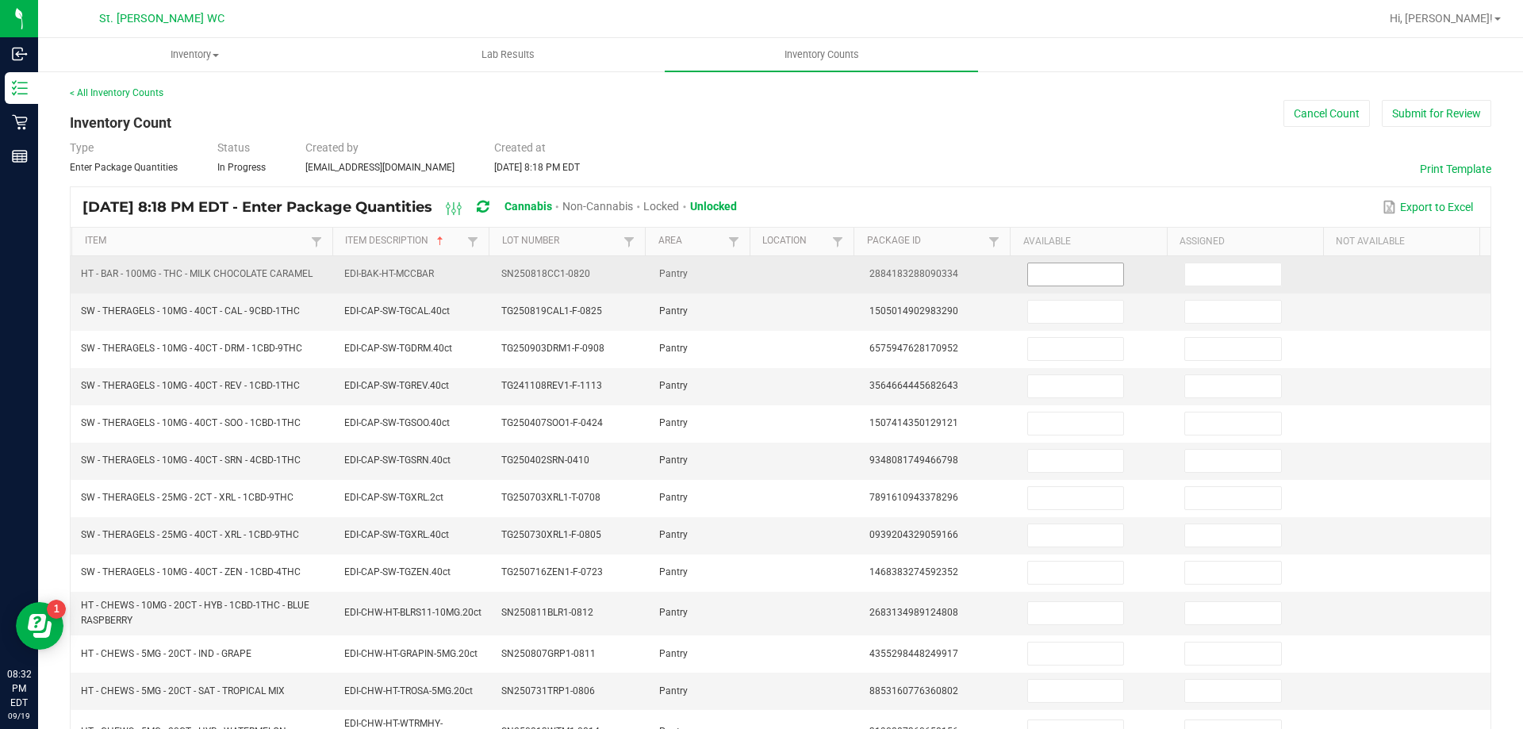
click at [1094, 280] on input at bounding box center [1075, 274] width 95 height 22
type input "45"
type input "6"
type input "2"
type input "4"
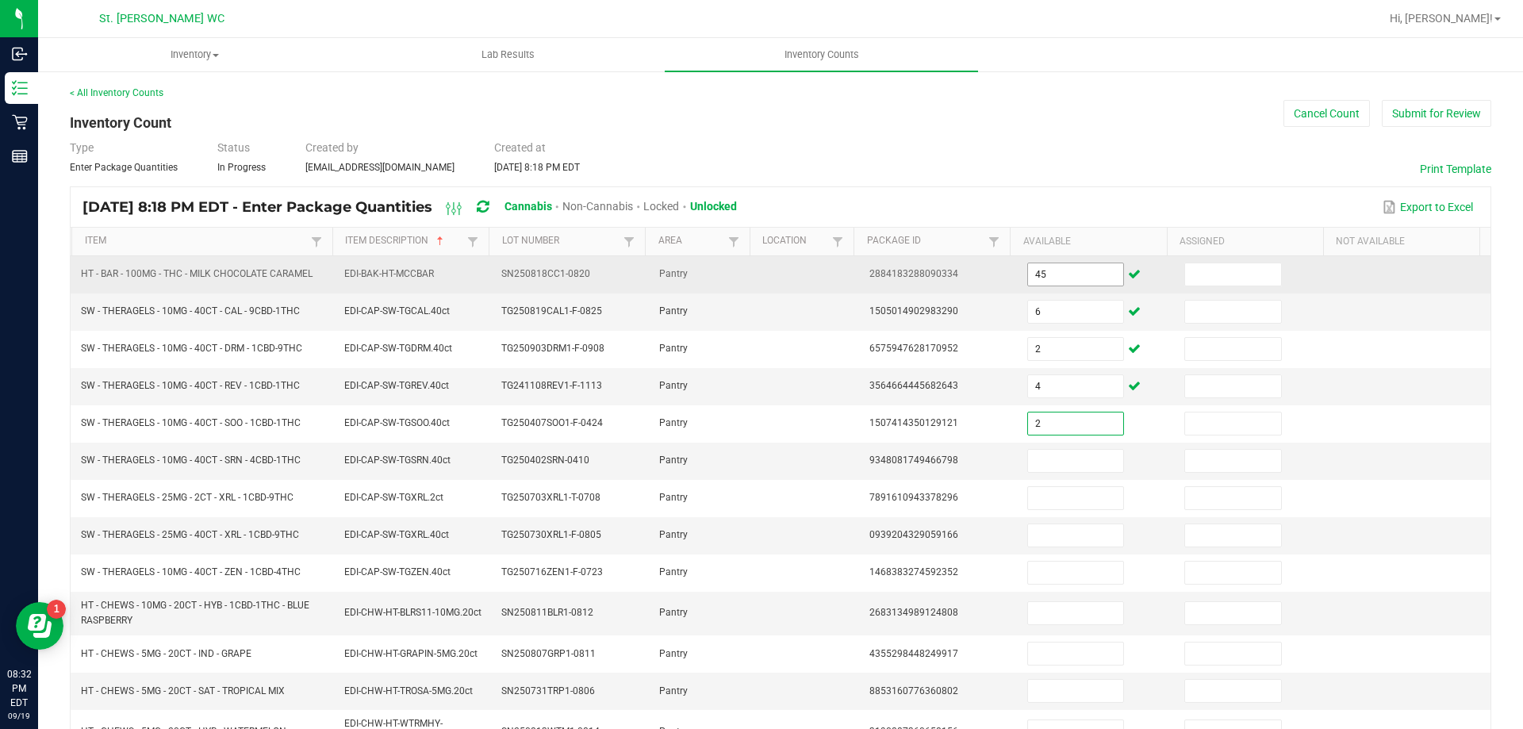
type input "2"
type input "3"
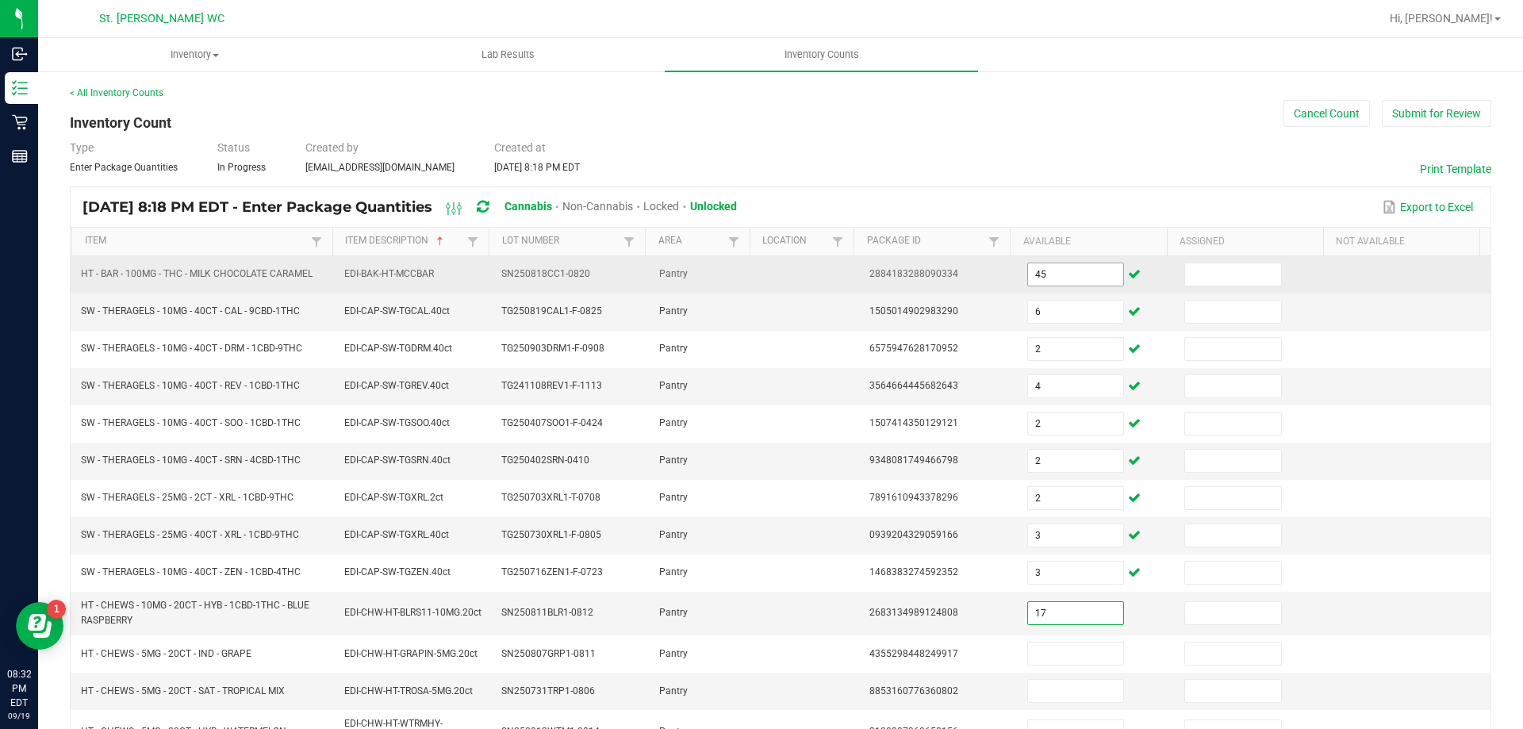
type input "17"
type input "12"
type input "5"
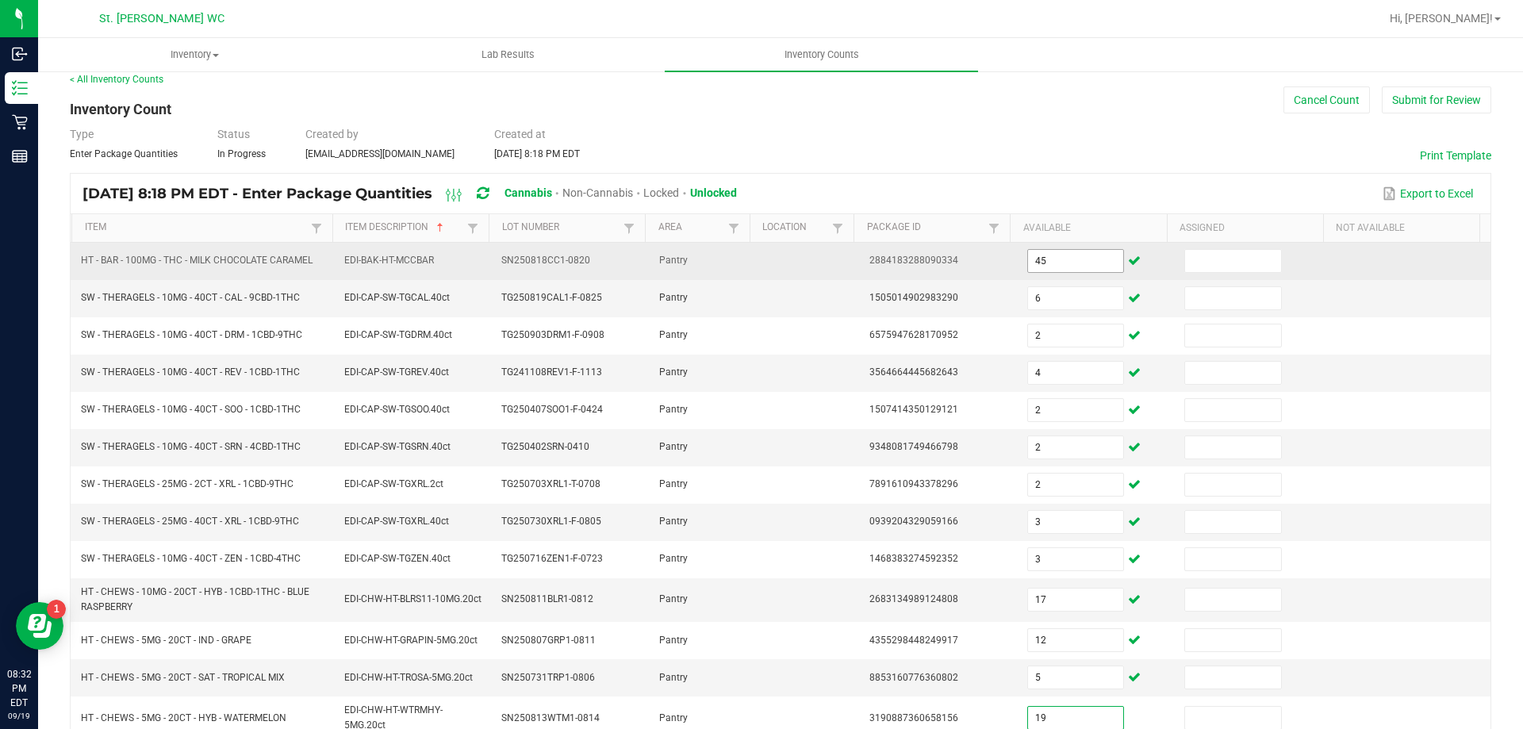
type input "19"
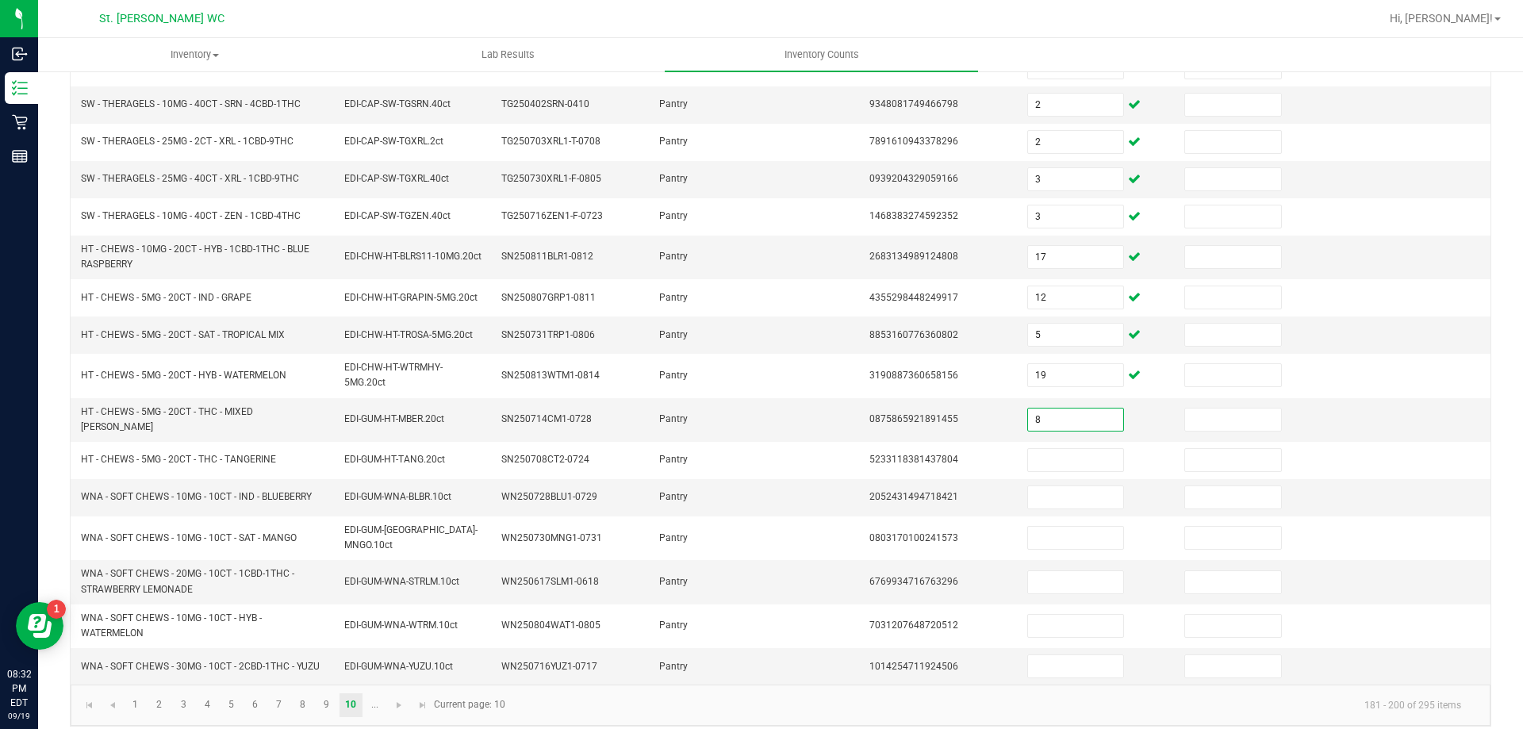
type input "8"
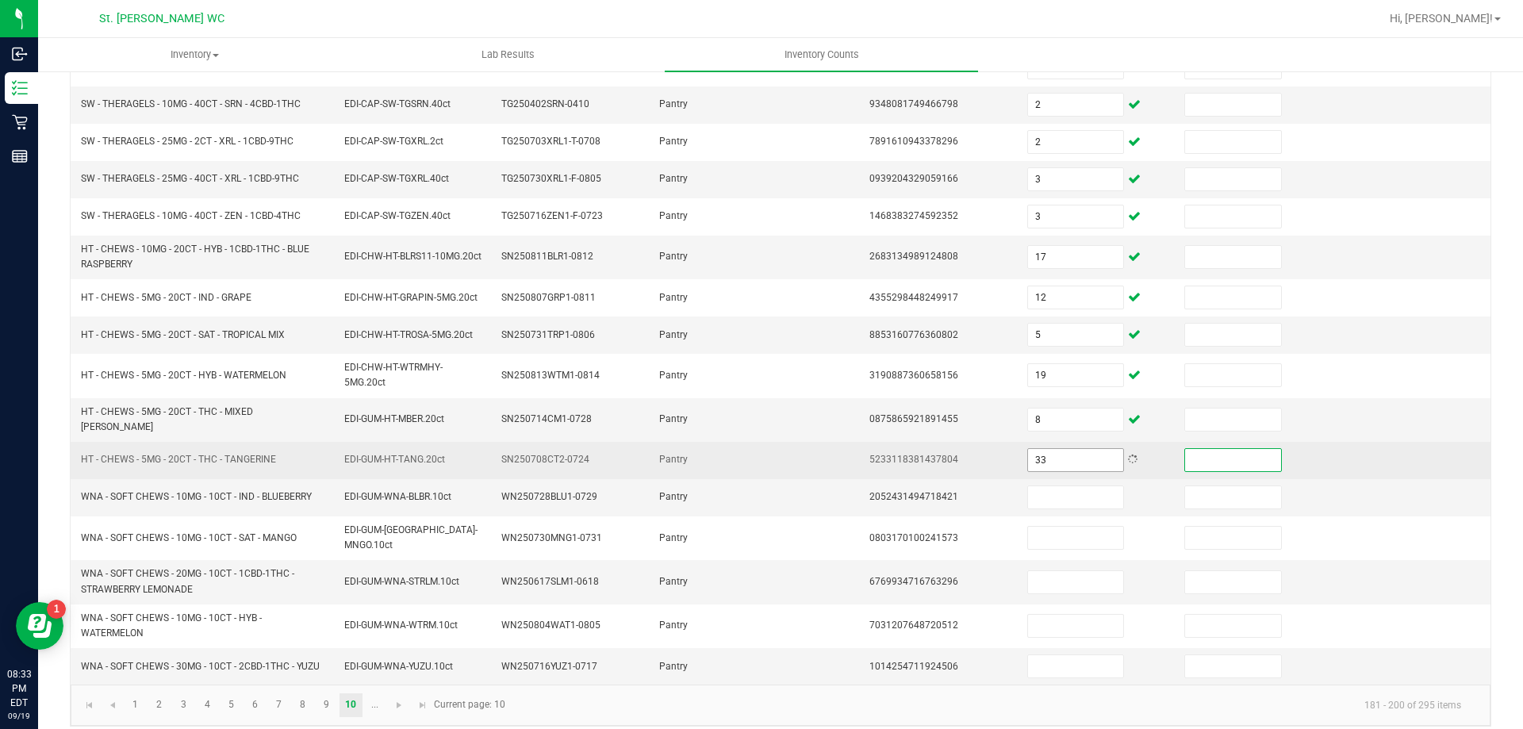
click at [1052, 456] on input "33" at bounding box center [1075, 460] width 95 height 22
type input "3"
type input "18"
type input "23"
type input "39"
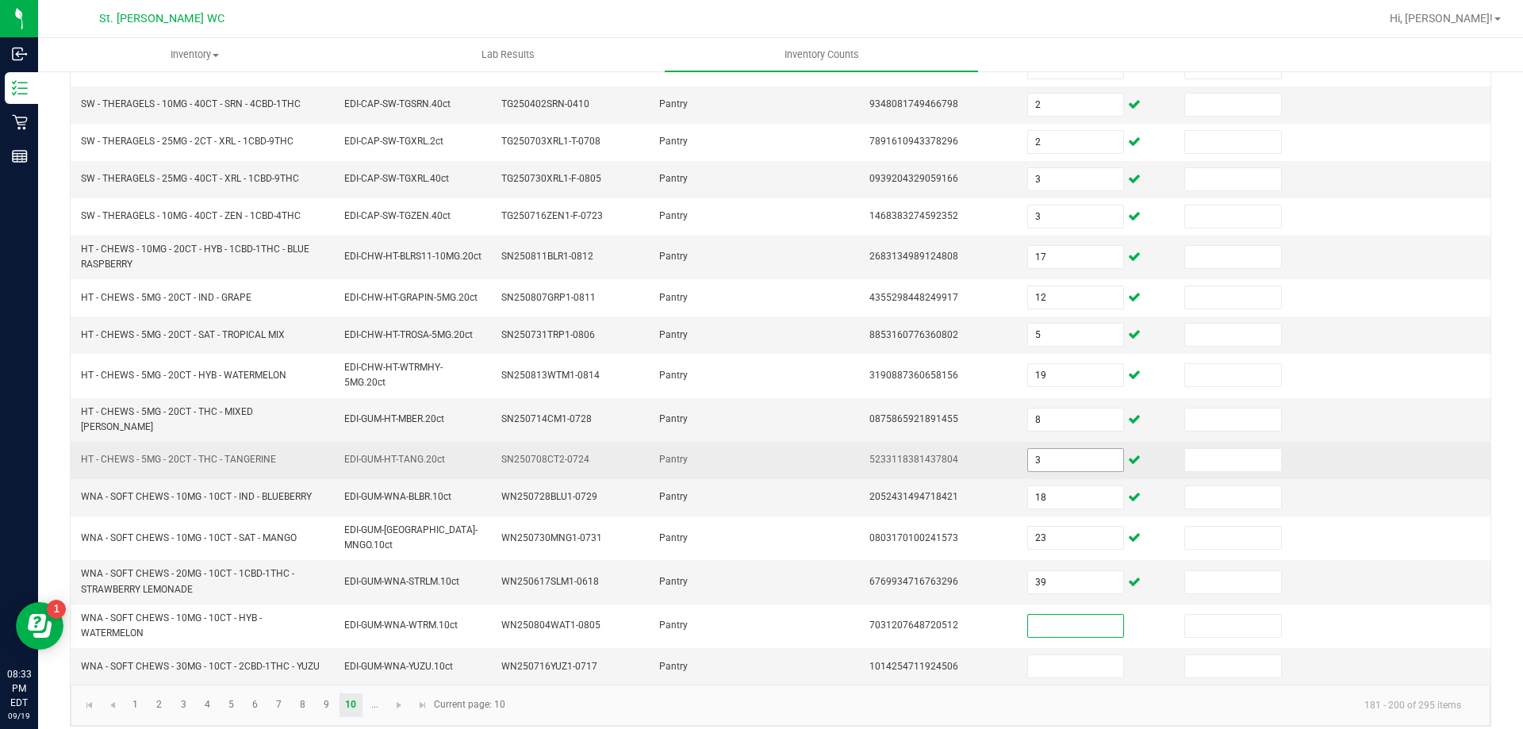
type input "2"
type input "39"
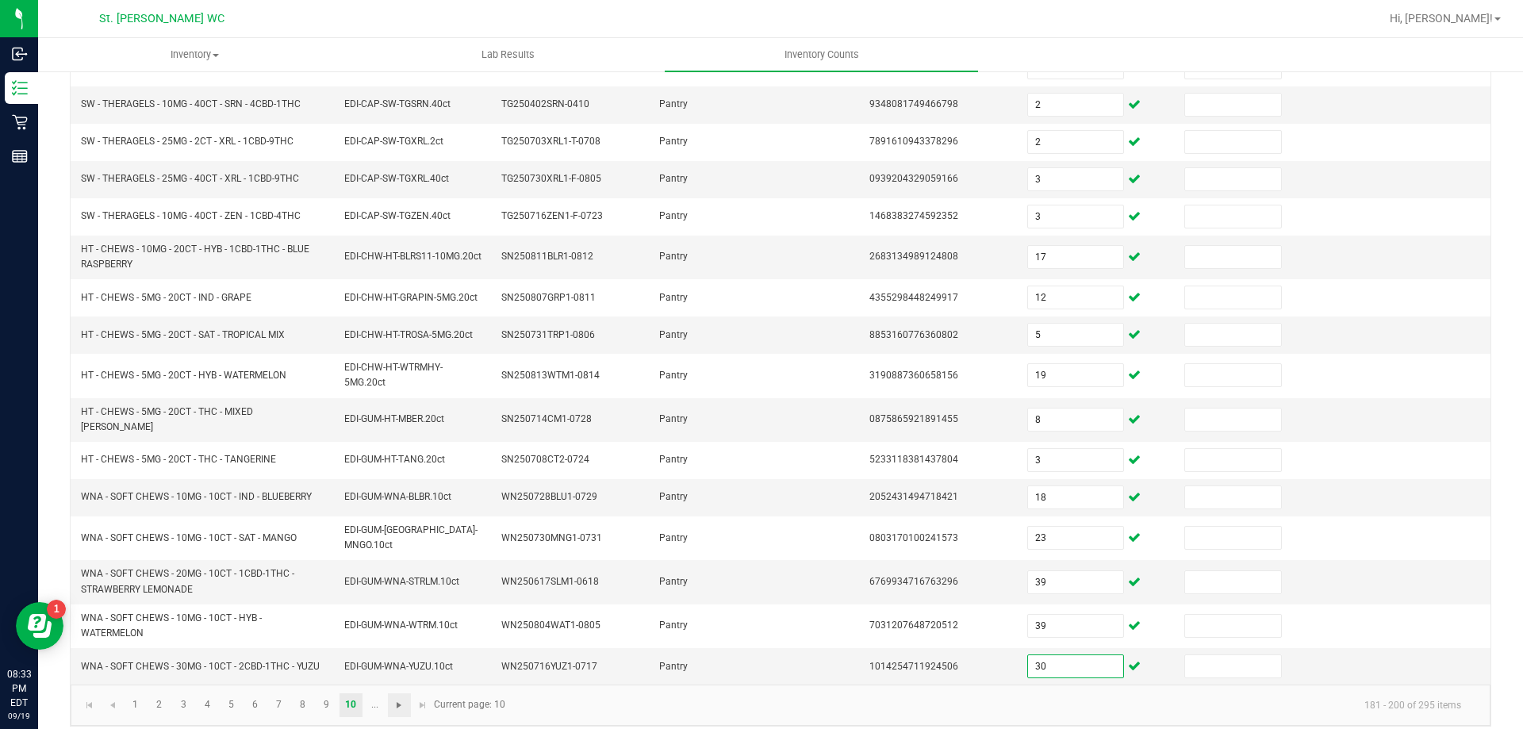
type input "30"
click at [403, 699] on span "Go to the next page" at bounding box center [399, 705] width 13 height 13
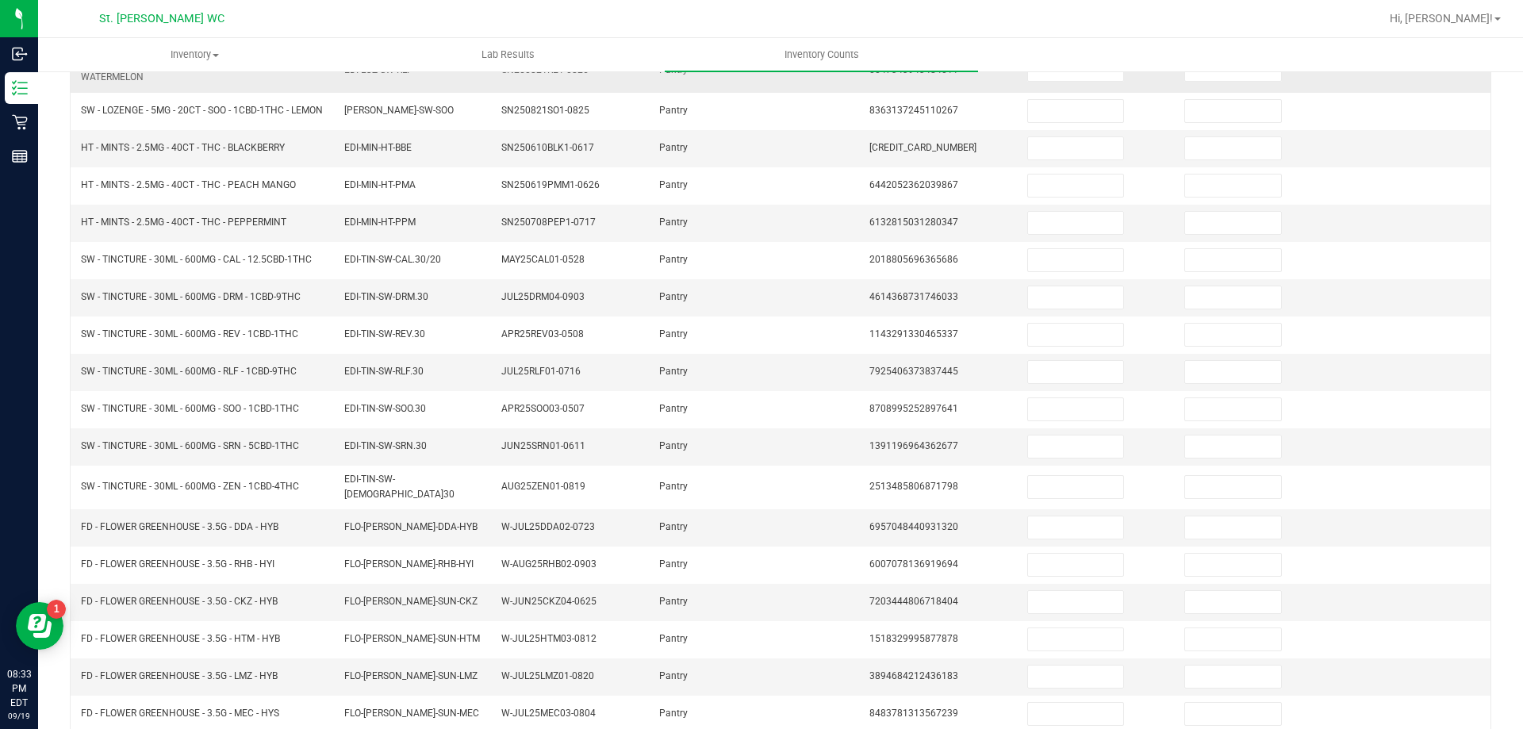
scroll to position [111, 0]
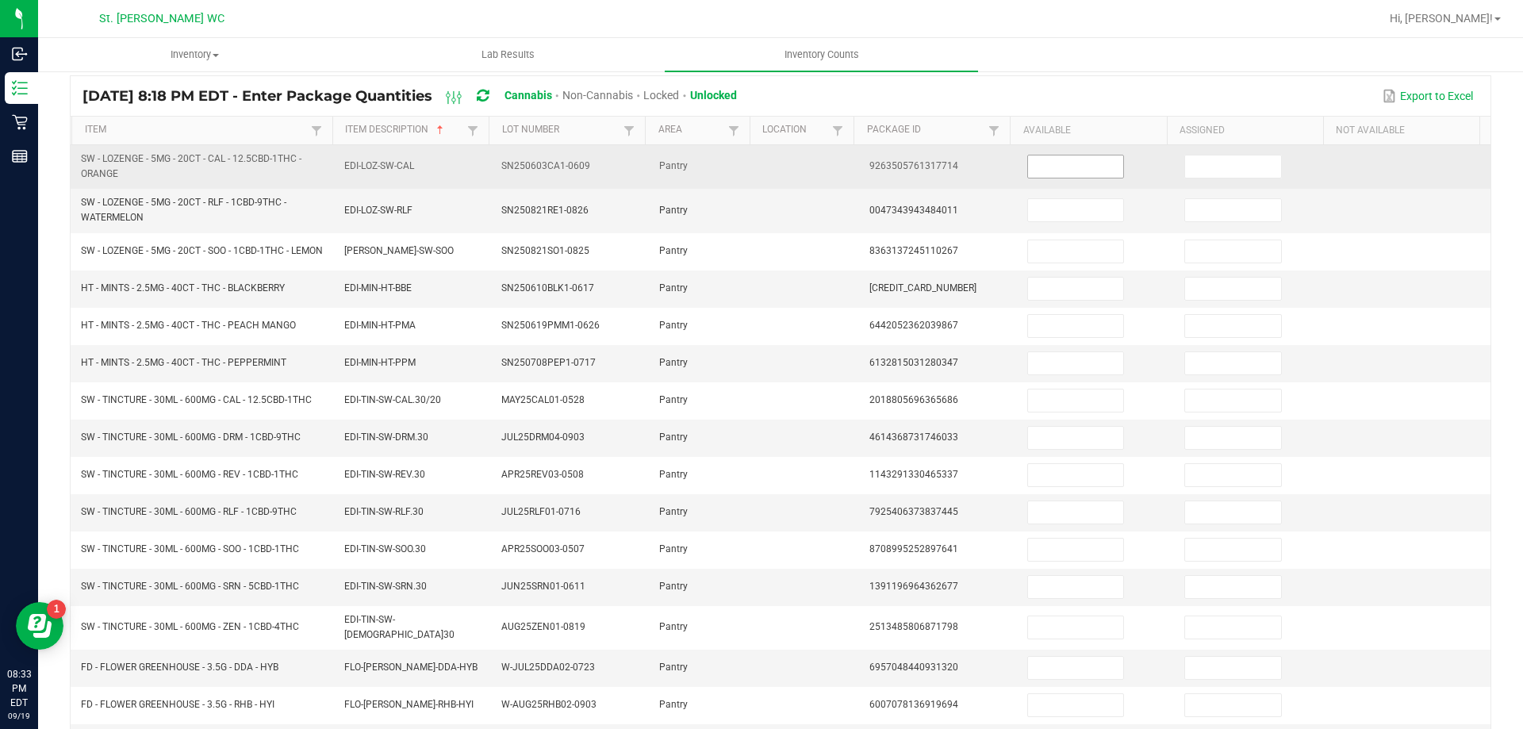
click at [1079, 160] on input at bounding box center [1075, 166] width 95 height 22
type input "9"
type input "7"
type input "20"
type input "17"
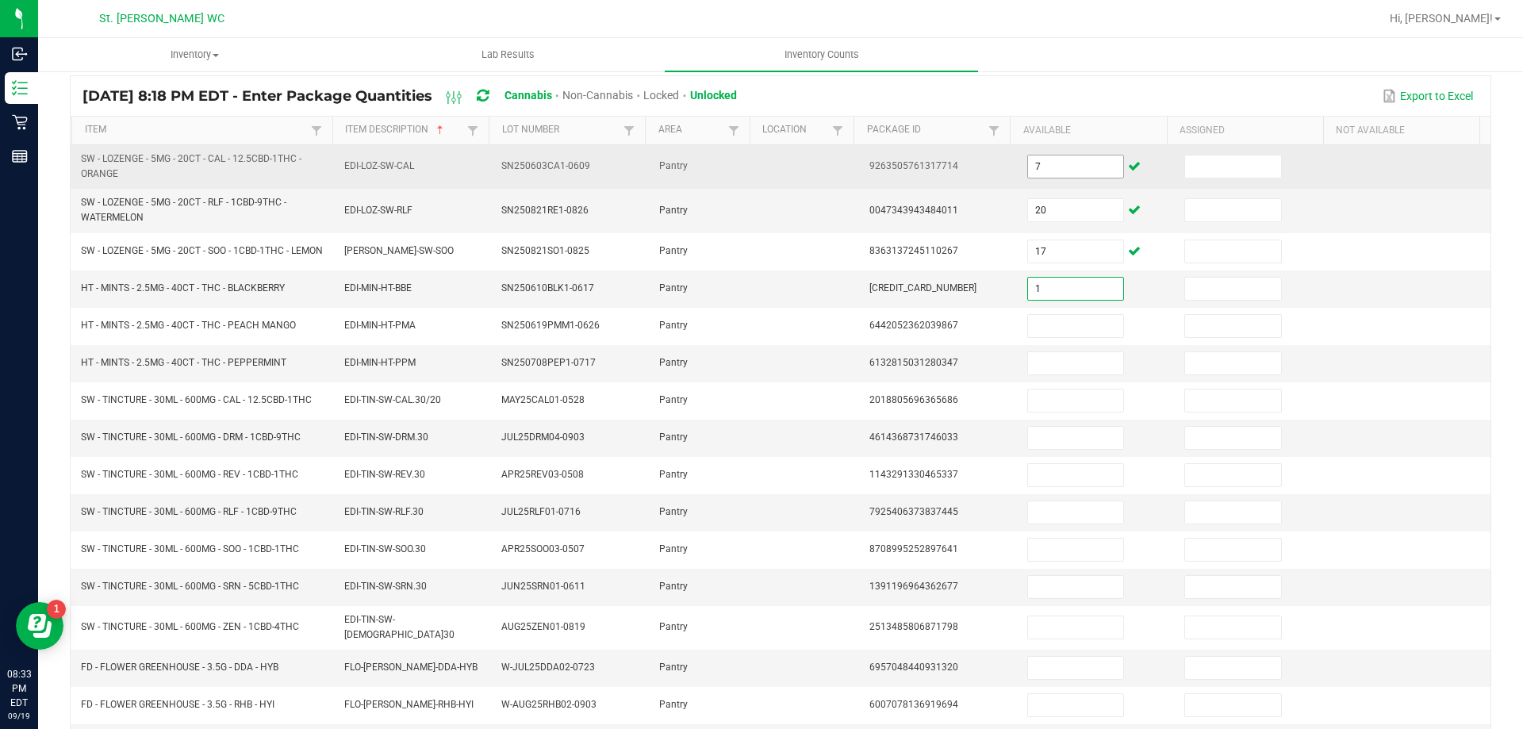
type input "1"
type input "11"
type input "8"
type input "5"
type input "7"
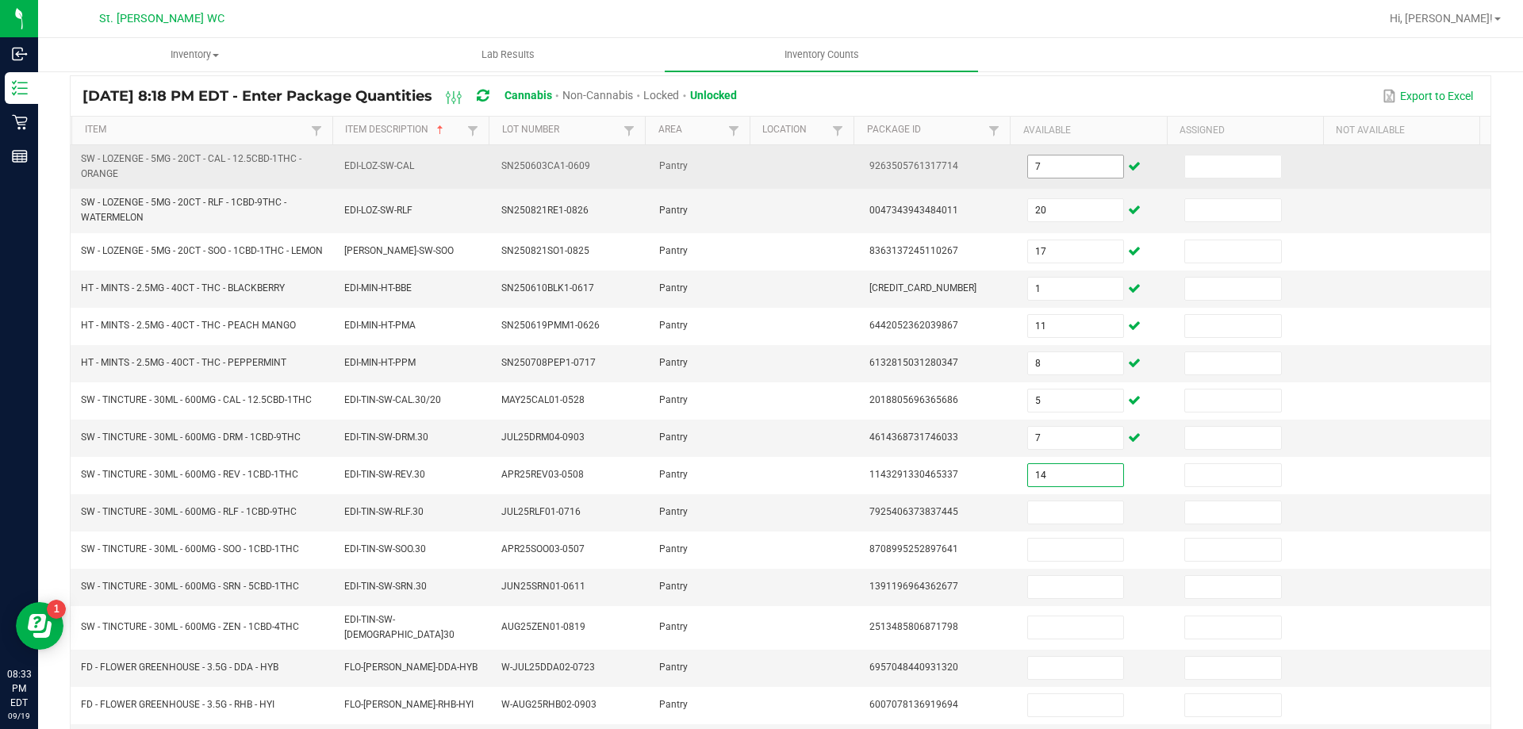
type input "14"
type input "3"
type input "5"
type input "13"
type input "15"
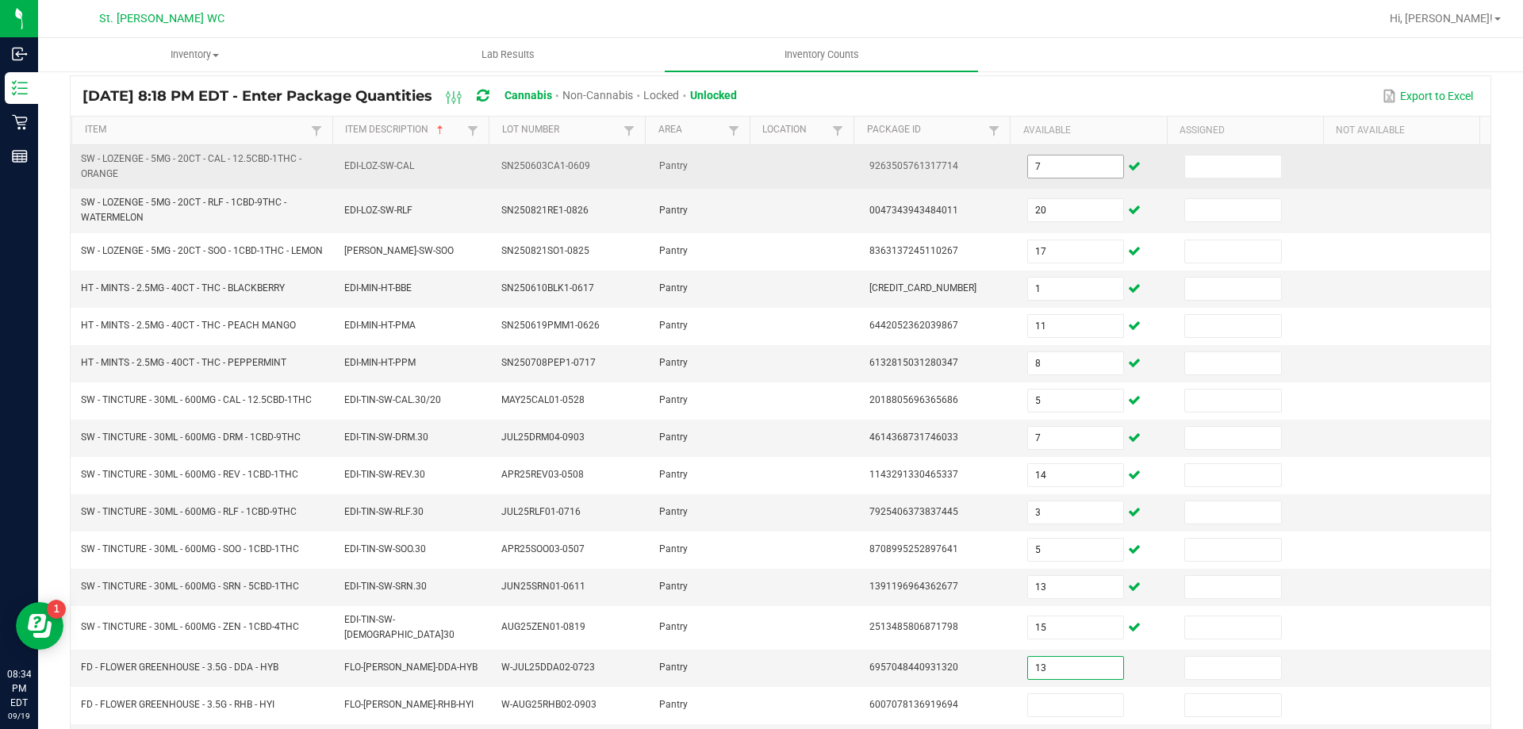
type input "13"
type input "6"
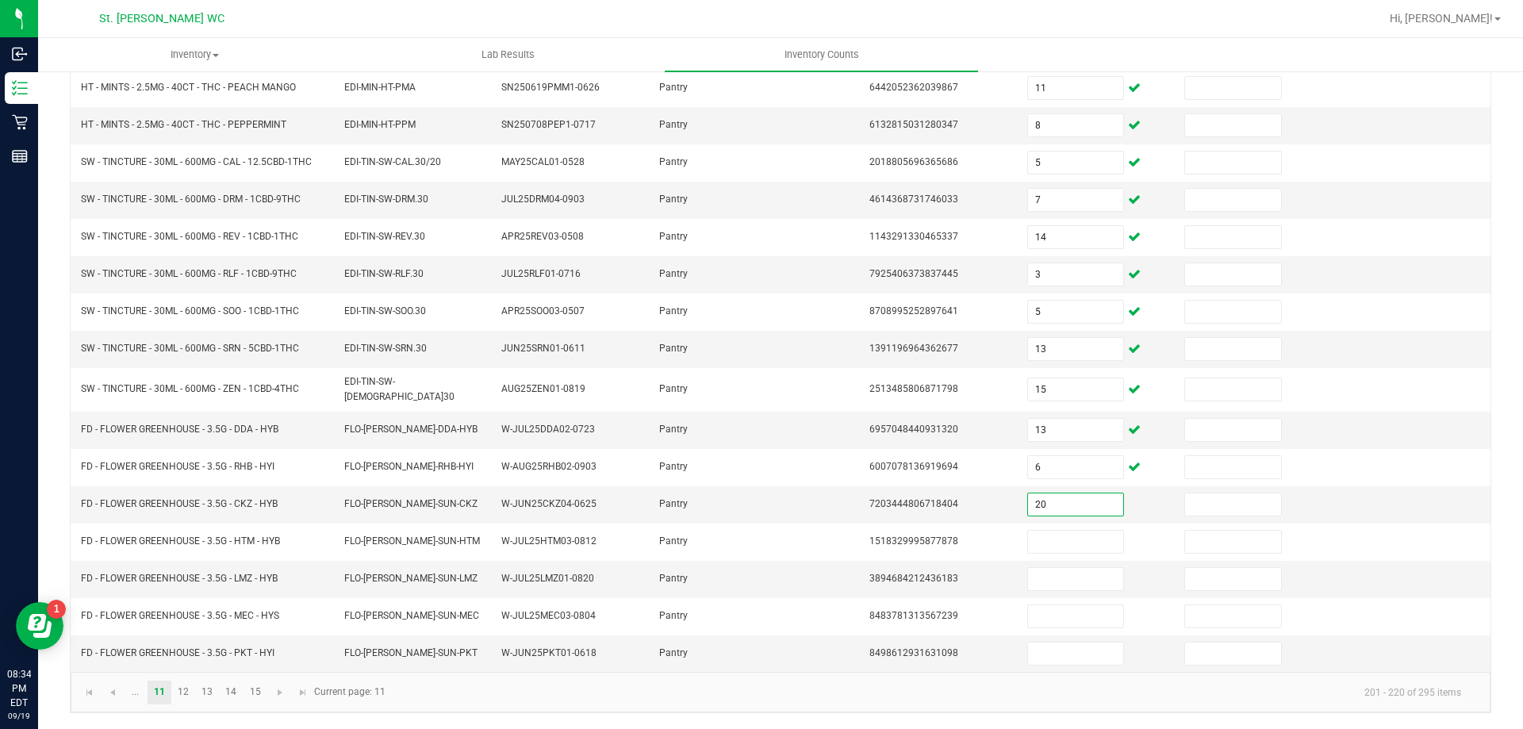
type input "20"
type input "5"
type input "8"
type input "14"
type input "13"
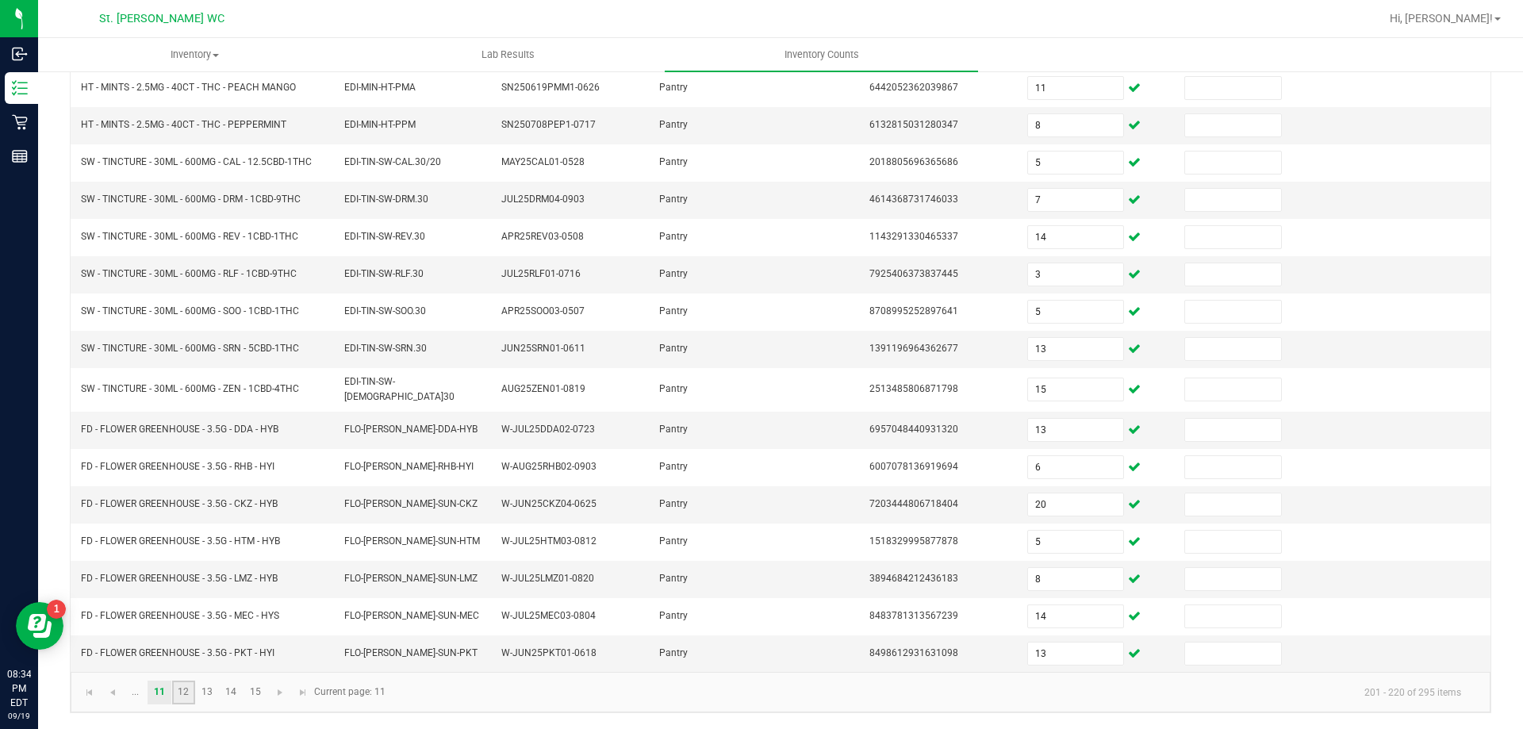
click at [174, 684] on link "12" at bounding box center [183, 692] width 23 height 24
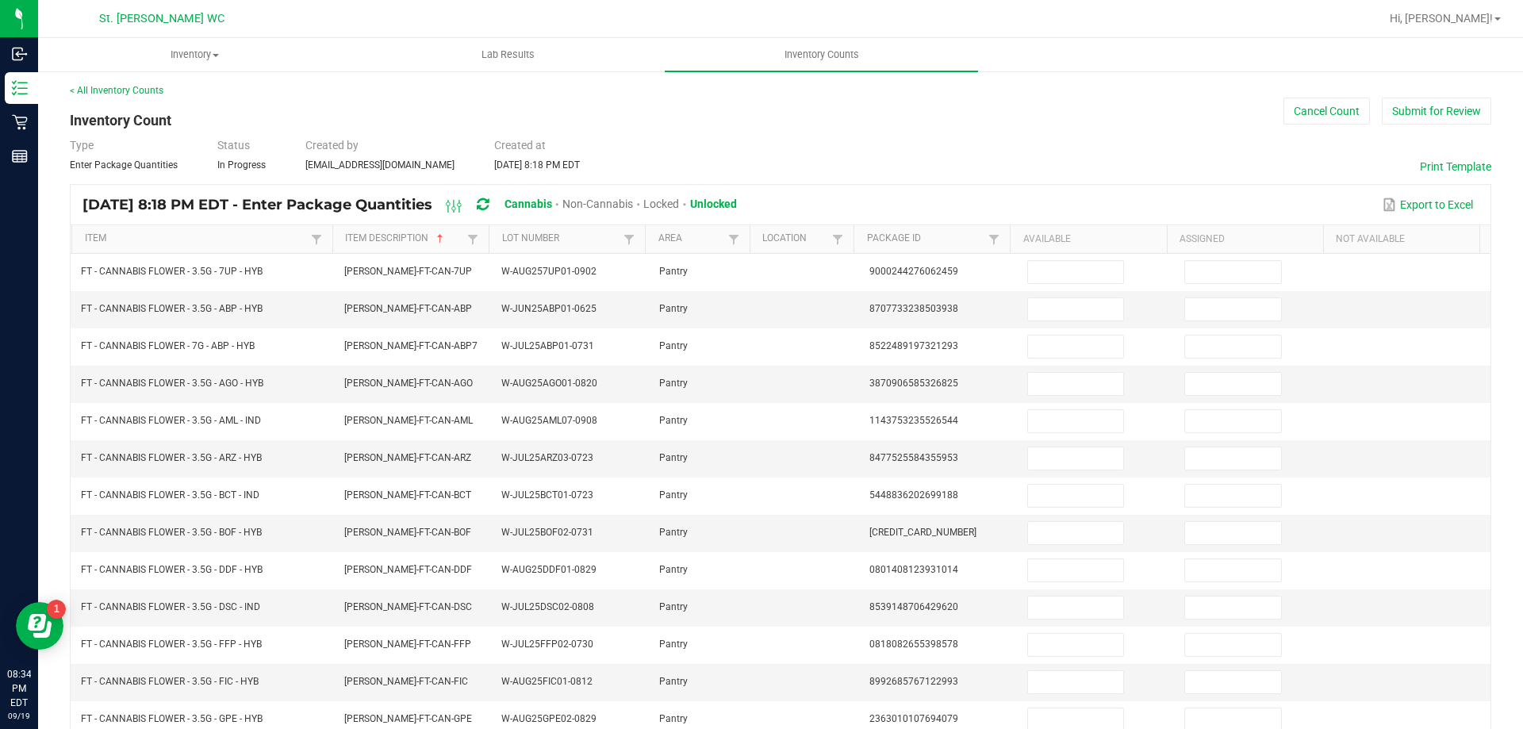
scroll to position [0, 0]
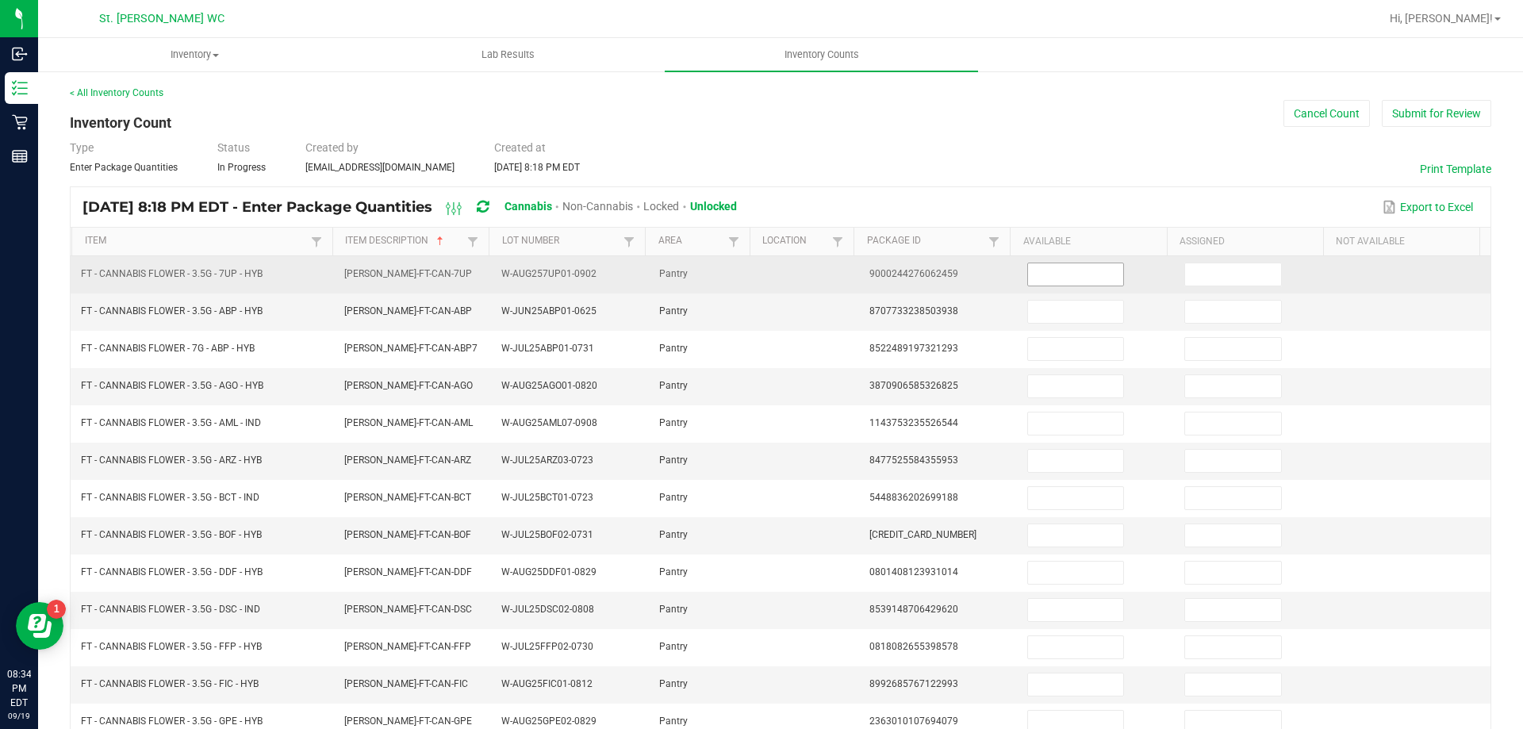
click at [1053, 281] on input at bounding box center [1075, 274] width 95 height 22
type input "6"
type input "11"
type input "12"
type input "6"
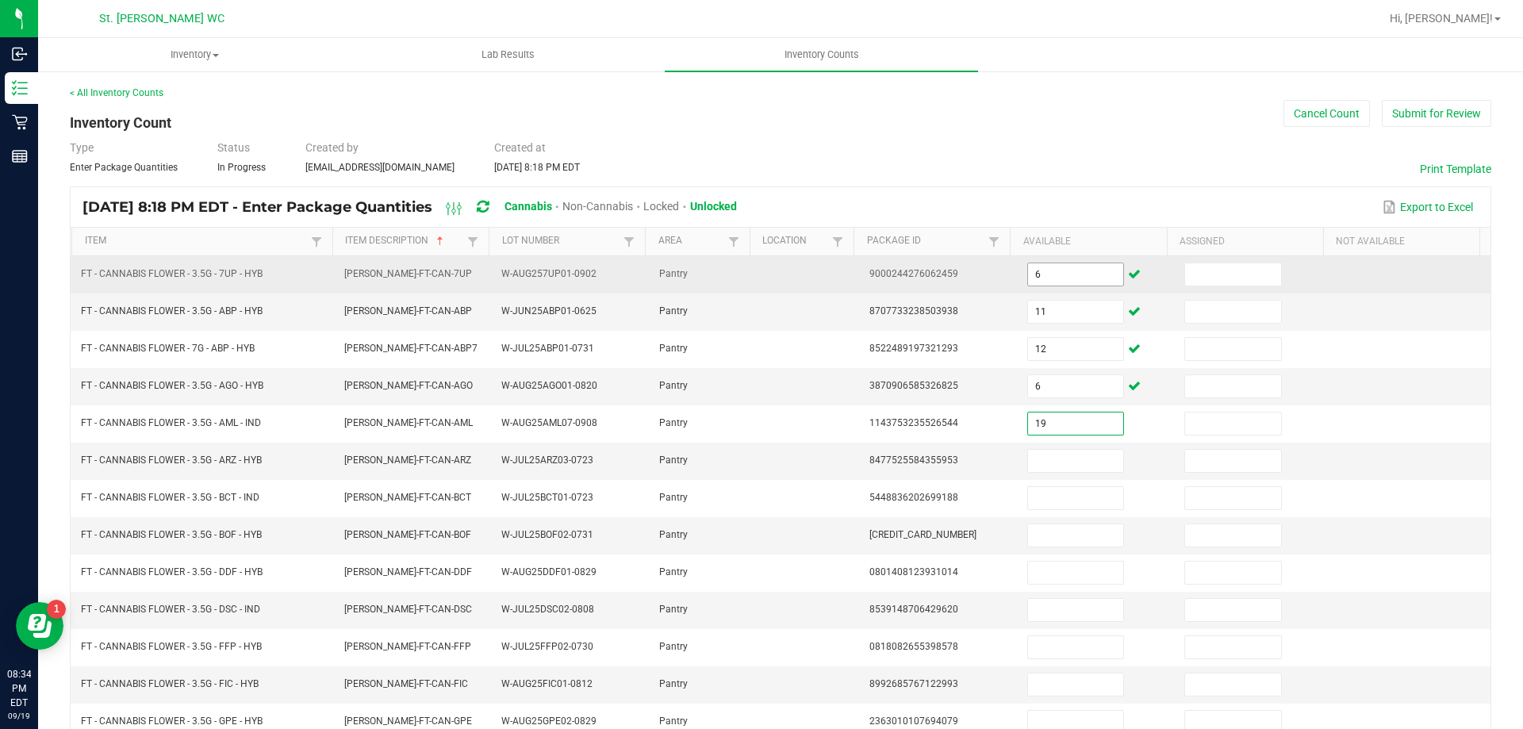
type input "19"
type input "12"
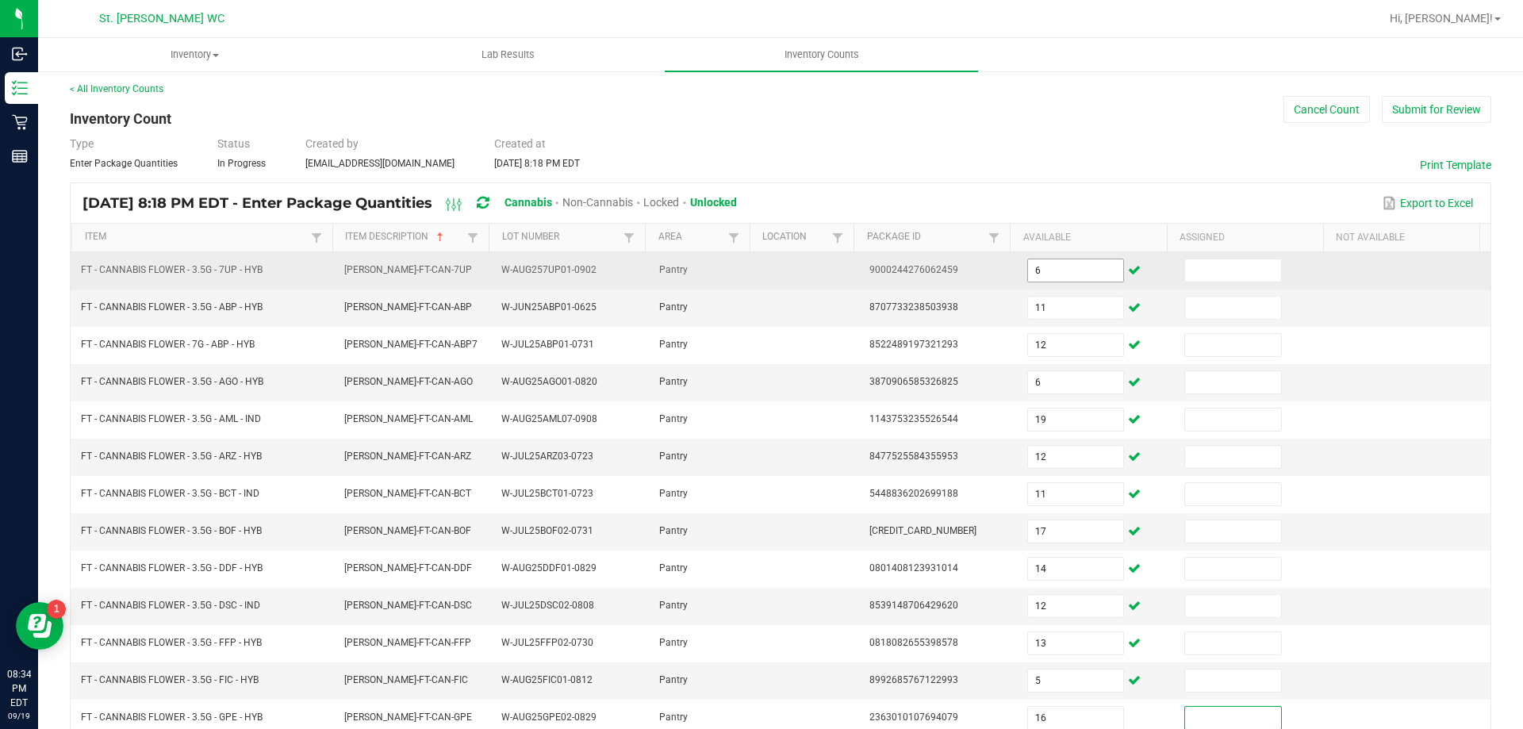
scroll to position [329, 0]
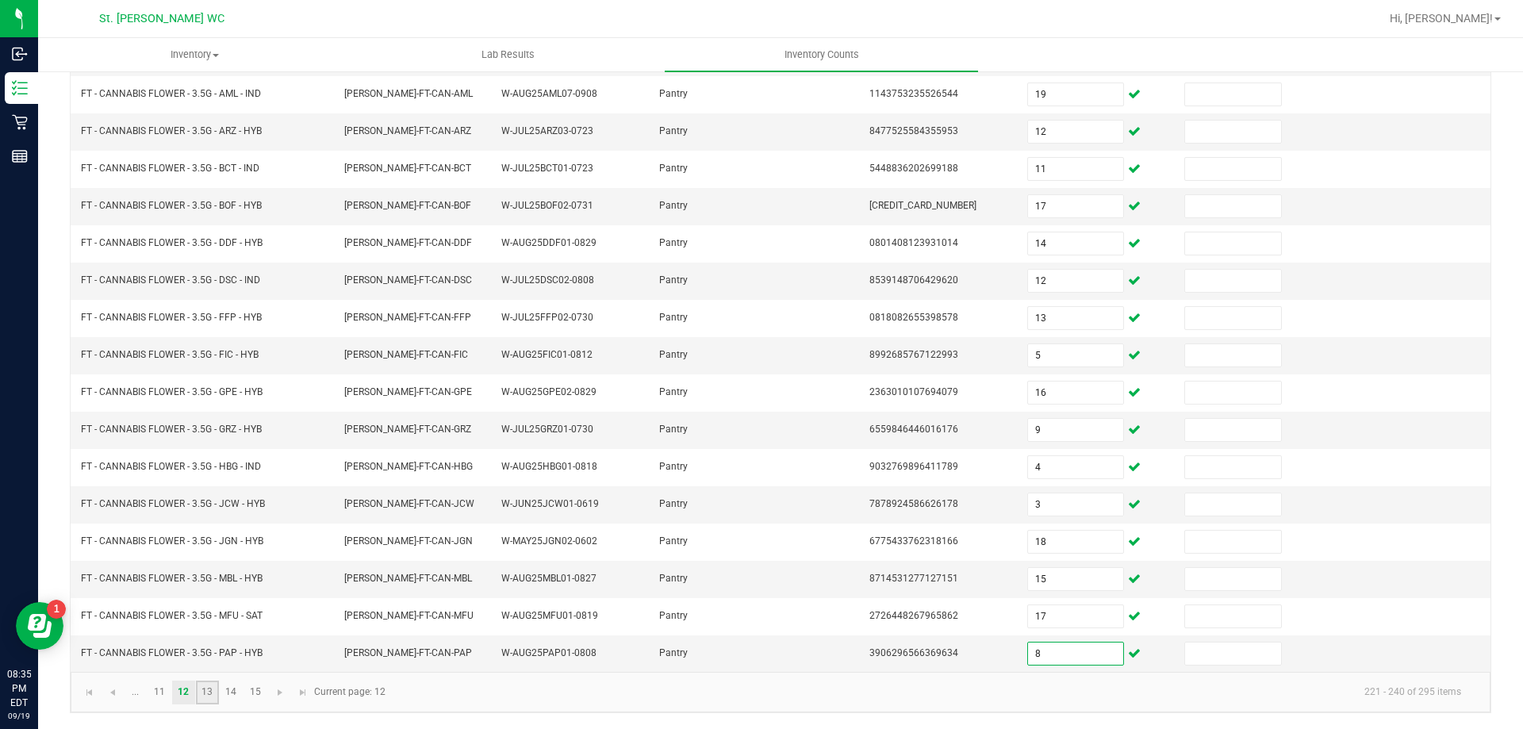
click at [197, 700] on link "13" at bounding box center [207, 692] width 23 height 24
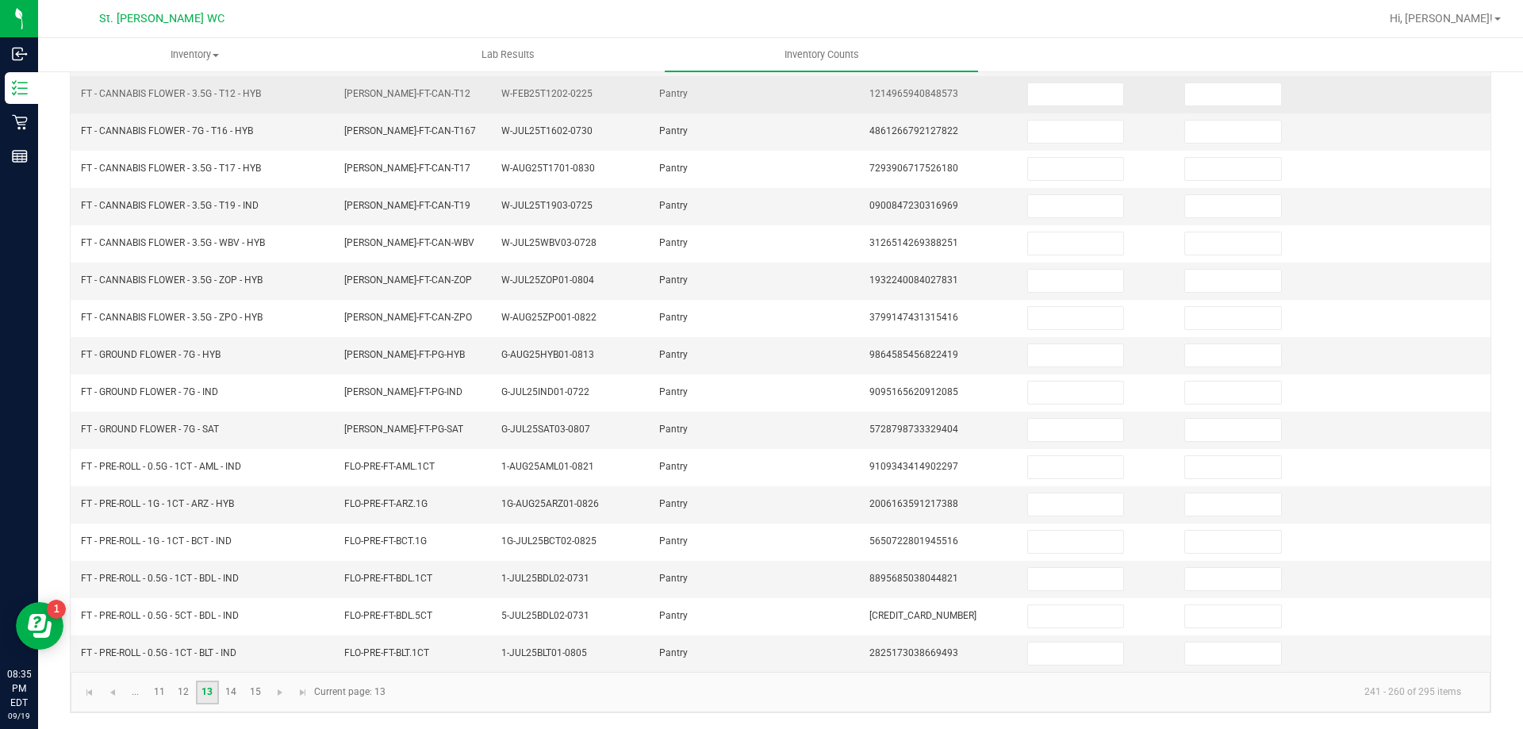
scroll to position [0, 0]
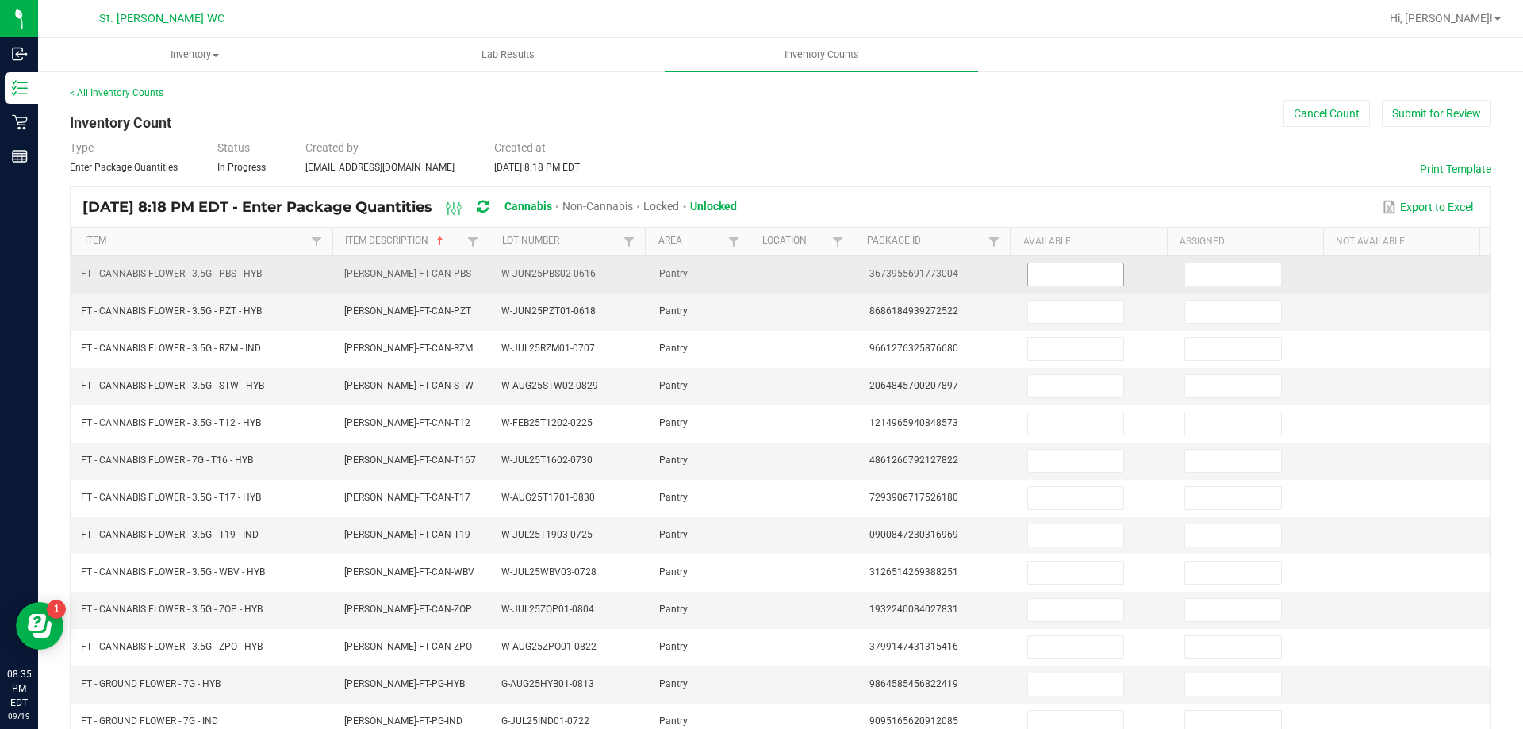
click at [1073, 278] on input at bounding box center [1075, 274] width 95 height 22
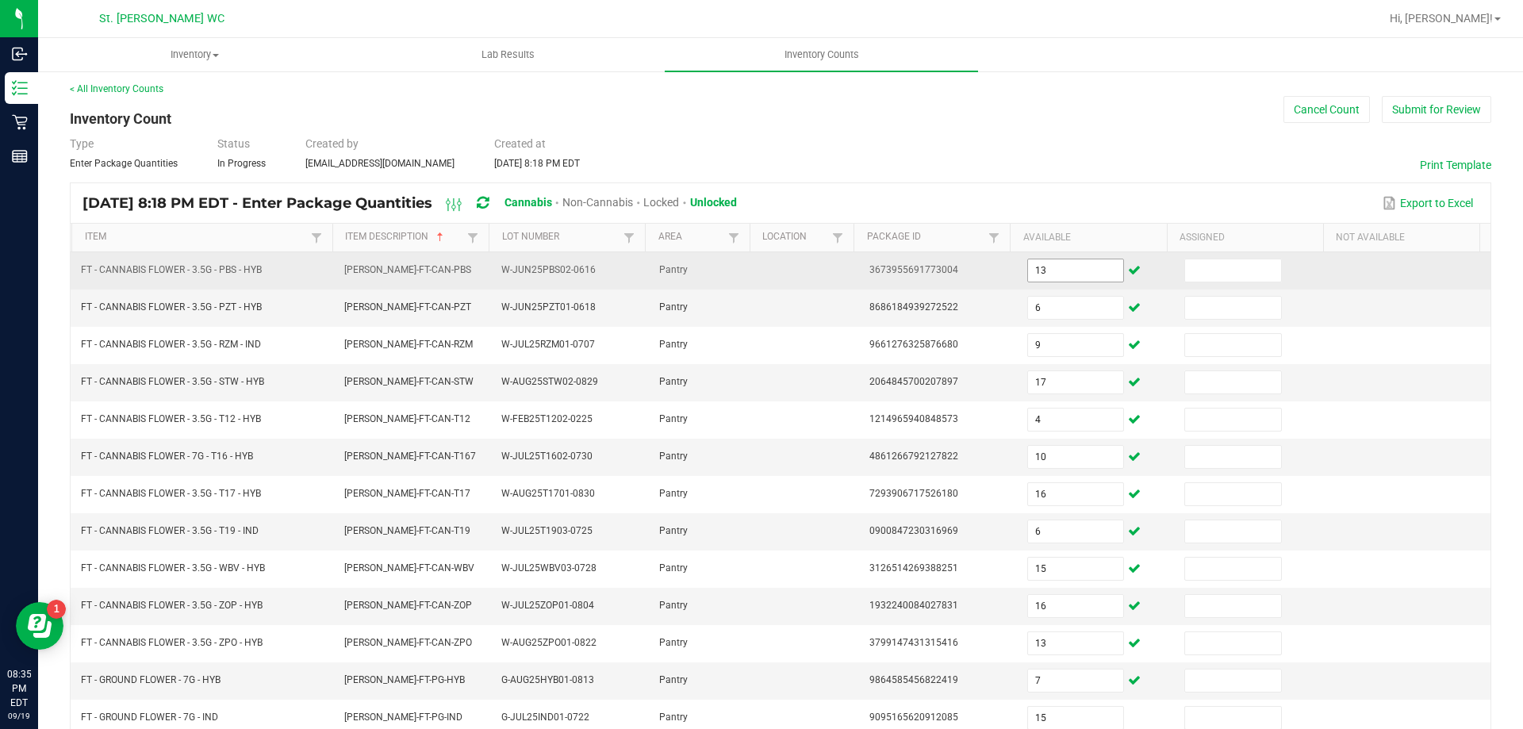
scroll to position [329, 0]
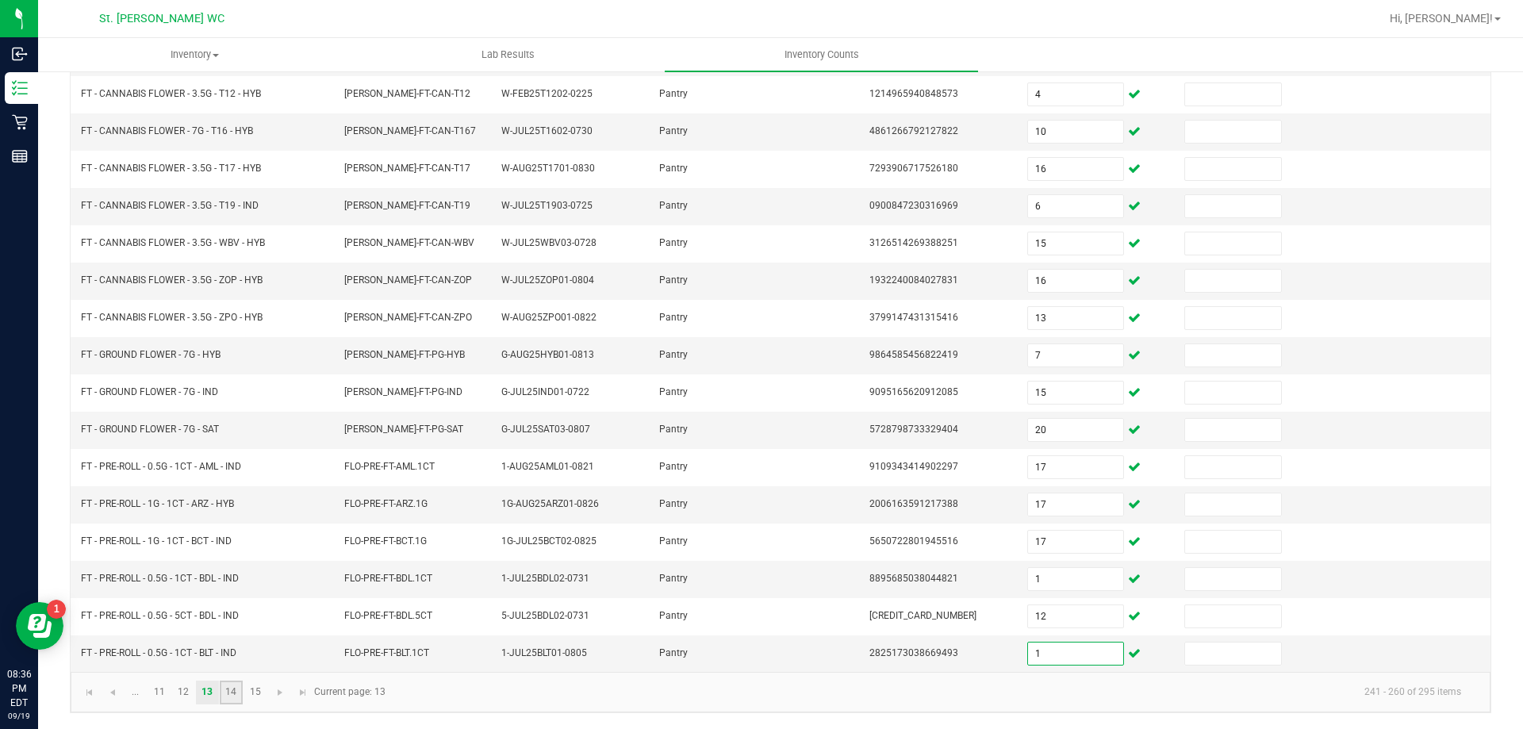
click at [220, 699] on link "14" at bounding box center [231, 692] width 23 height 24
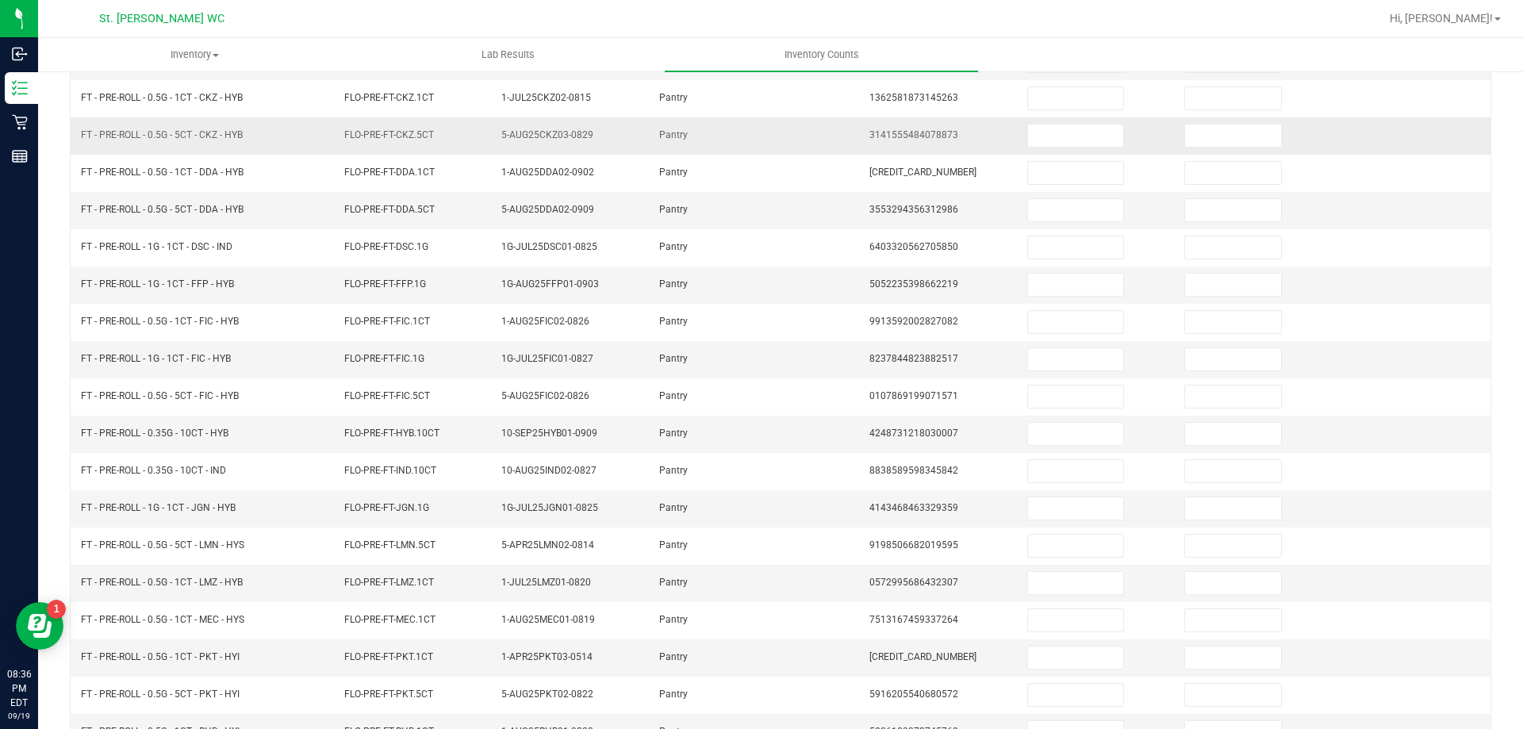
scroll to position [91, 0]
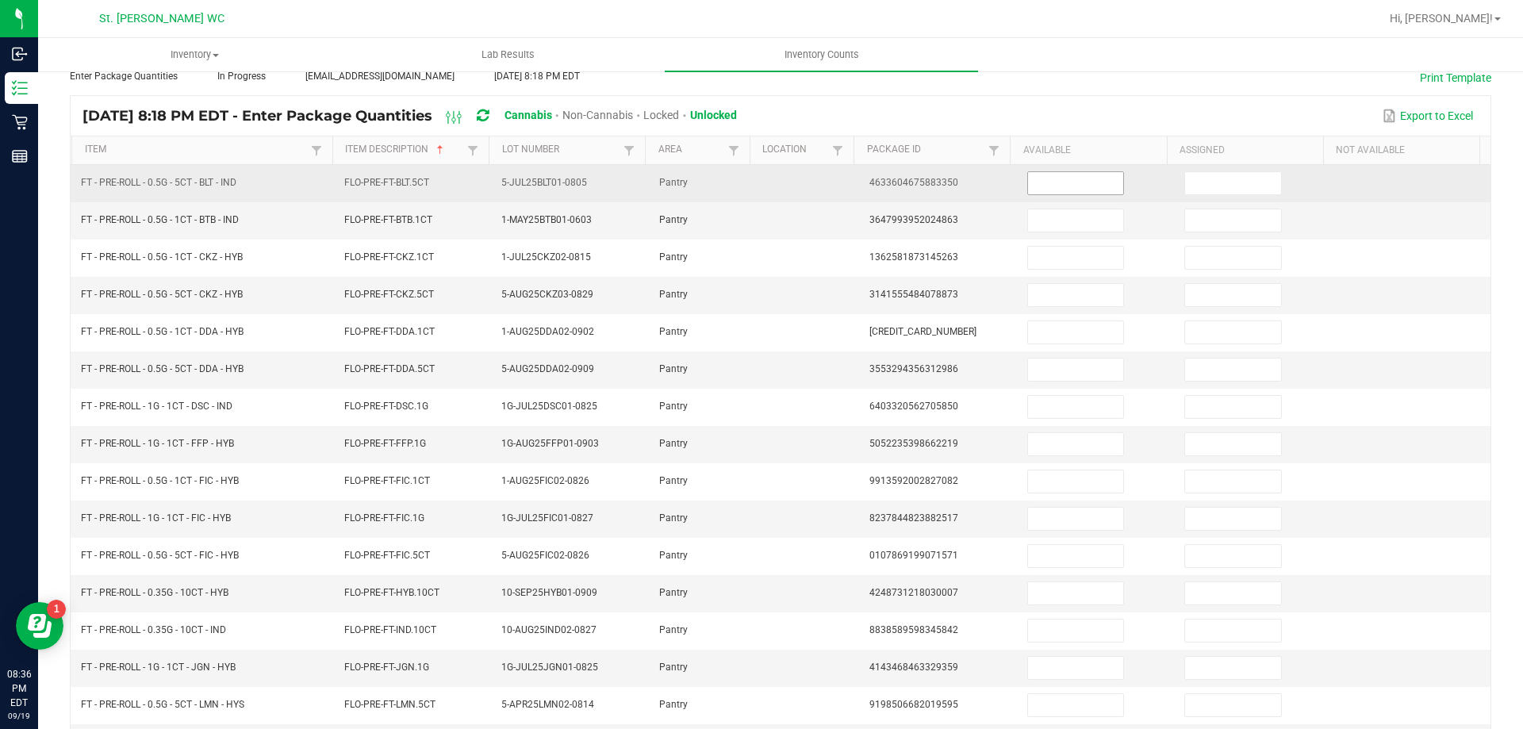
click at [1053, 191] on input at bounding box center [1075, 183] width 95 height 22
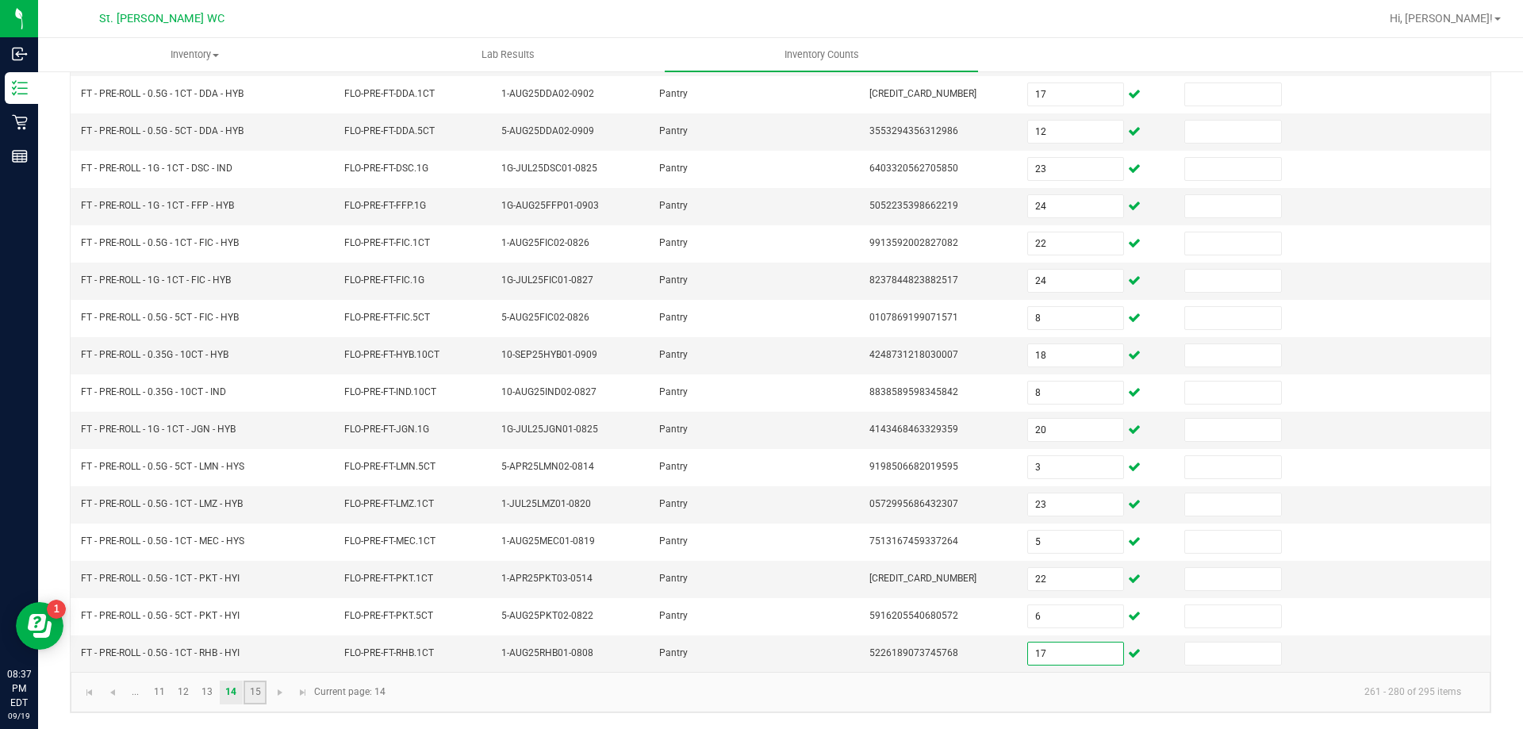
click at [262, 701] on link "15" at bounding box center [254, 692] width 23 height 24
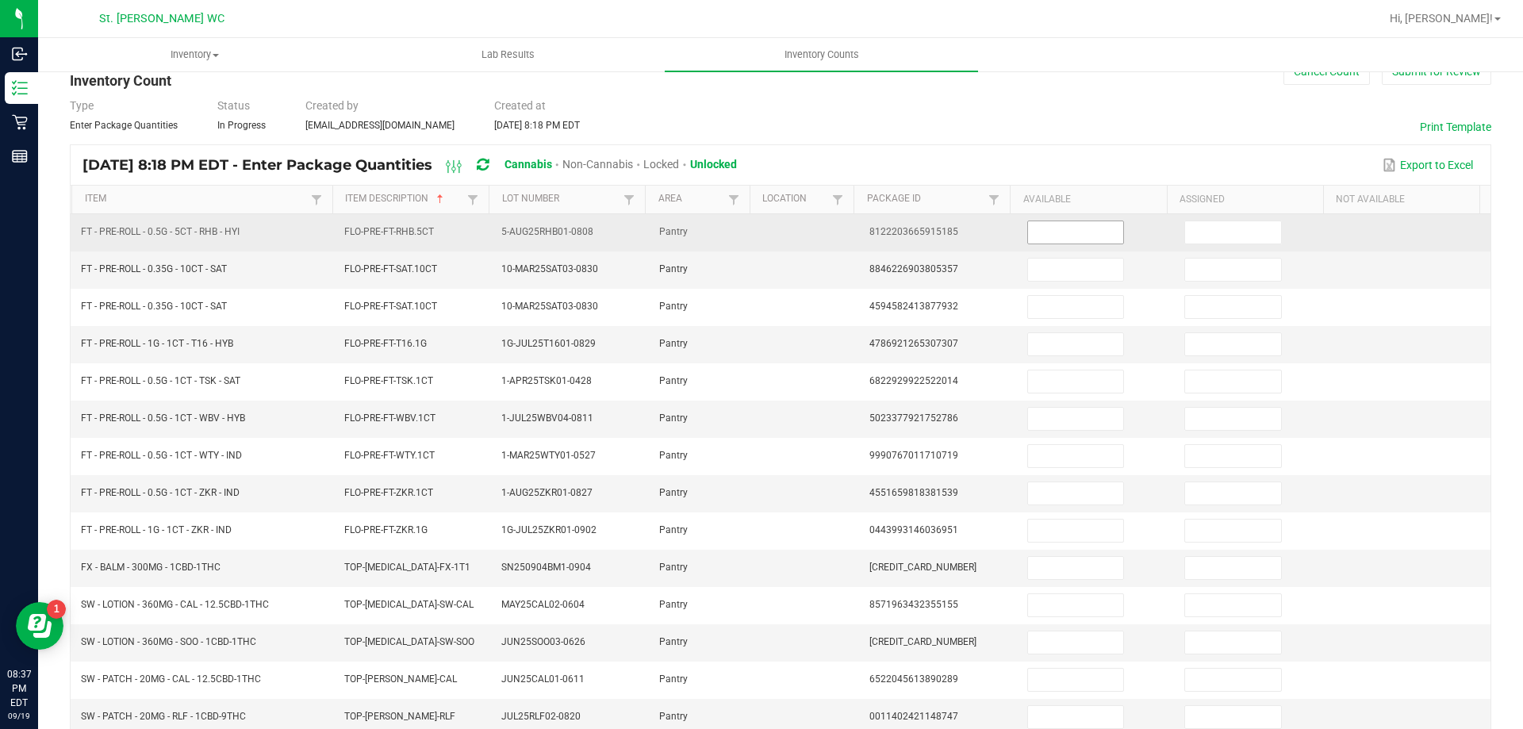
scroll to position [0, 0]
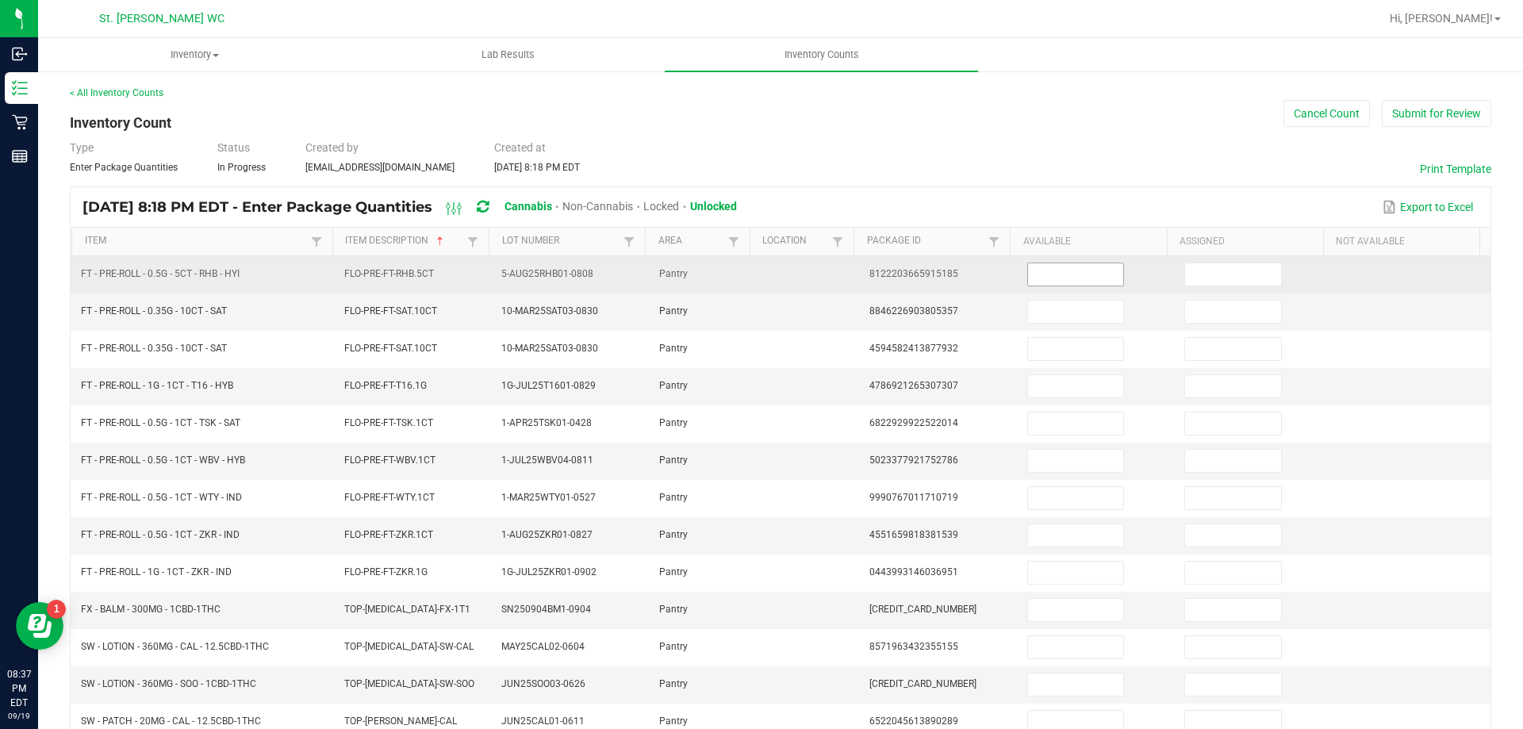
click at [1055, 272] on input at bounding box center [1075, 274] width 95 height 22
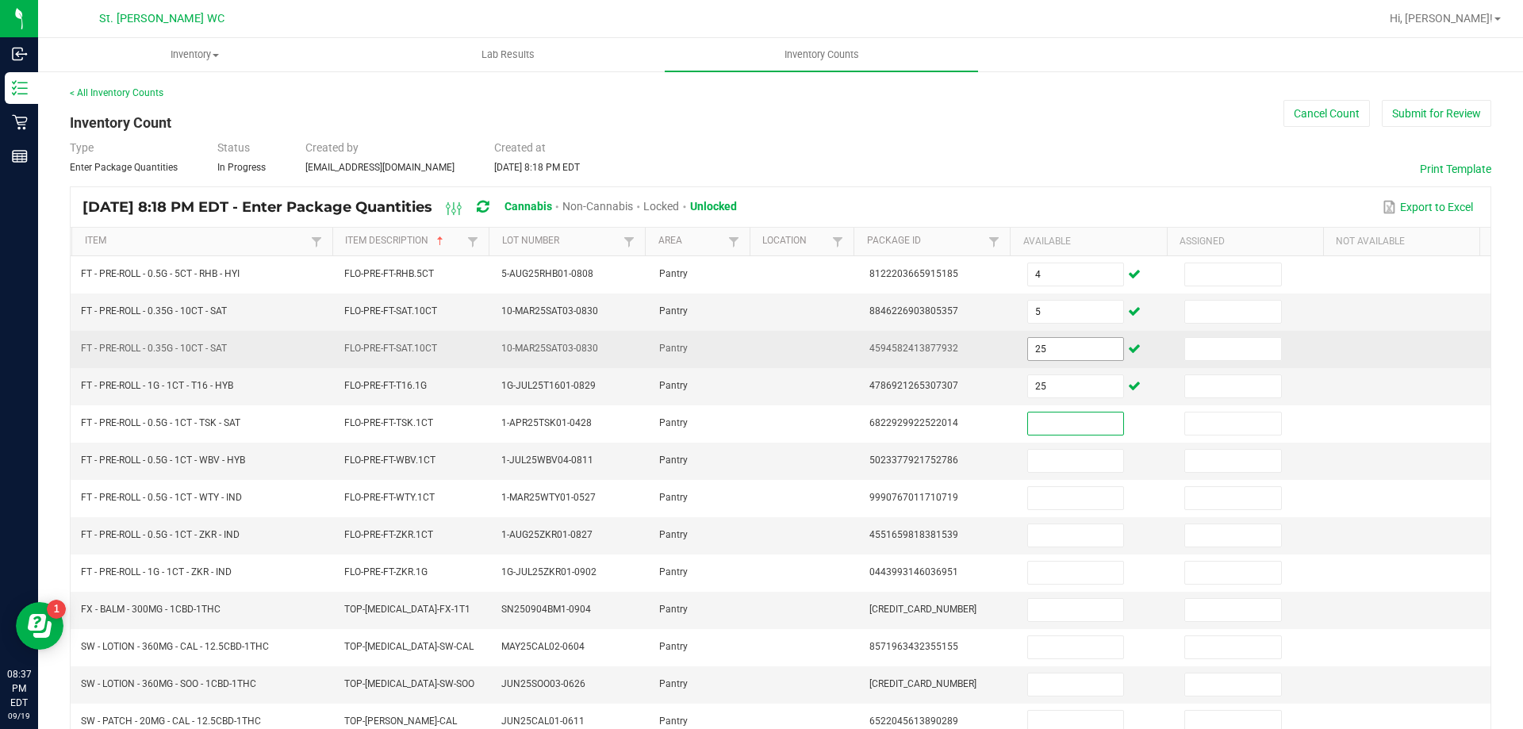
click at [1045, 349] on input "25" at bounding box center [1075, 349] width 95 height 22
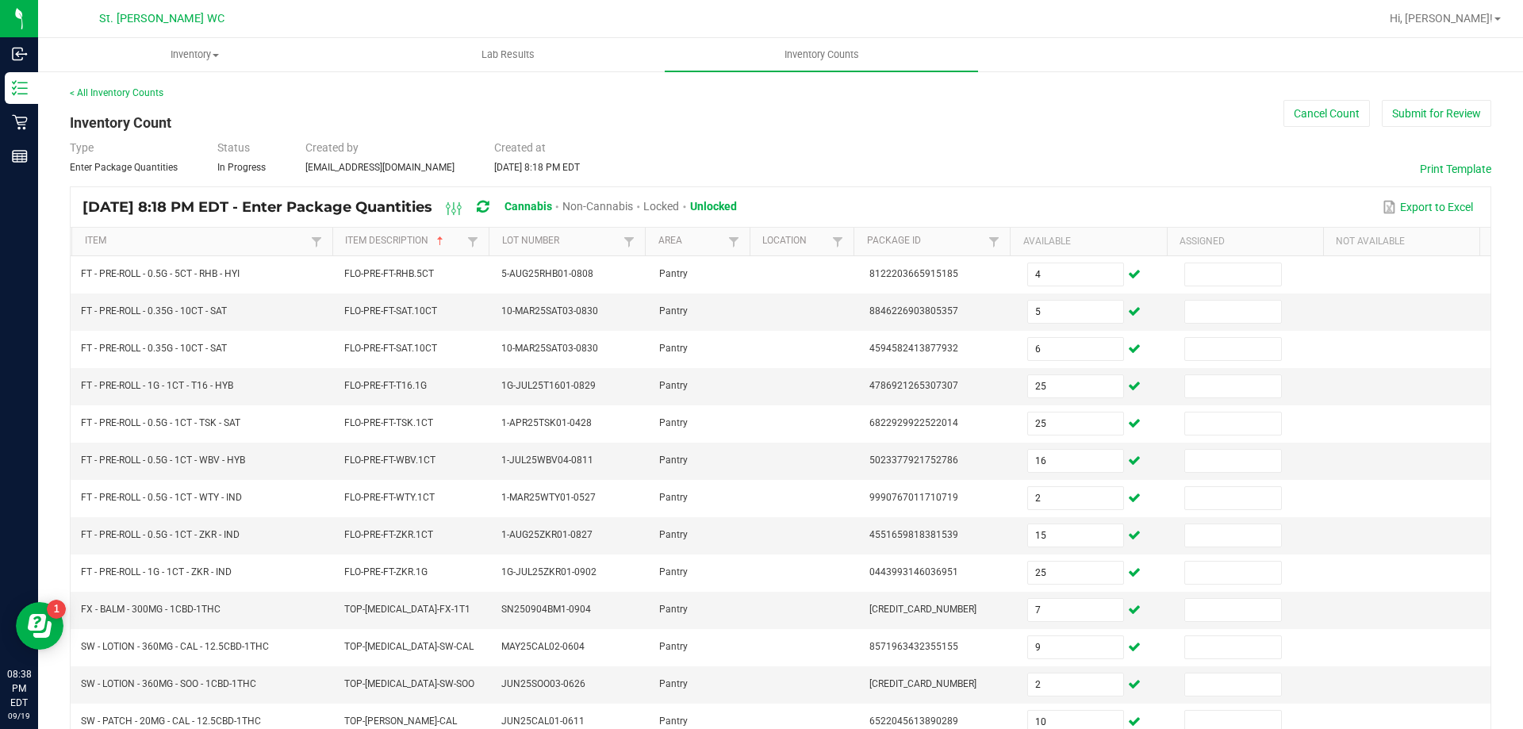
click at [1163, 122] on div "< All Inventory Counts Inventory Count Cancel Count Submit for Review Type Ente…" at bounding box center [780, 471] width 1421 height 770
click at [1424, 119] on button "Submit for Review" at bounding box center [1436, 113] width 109 height 27
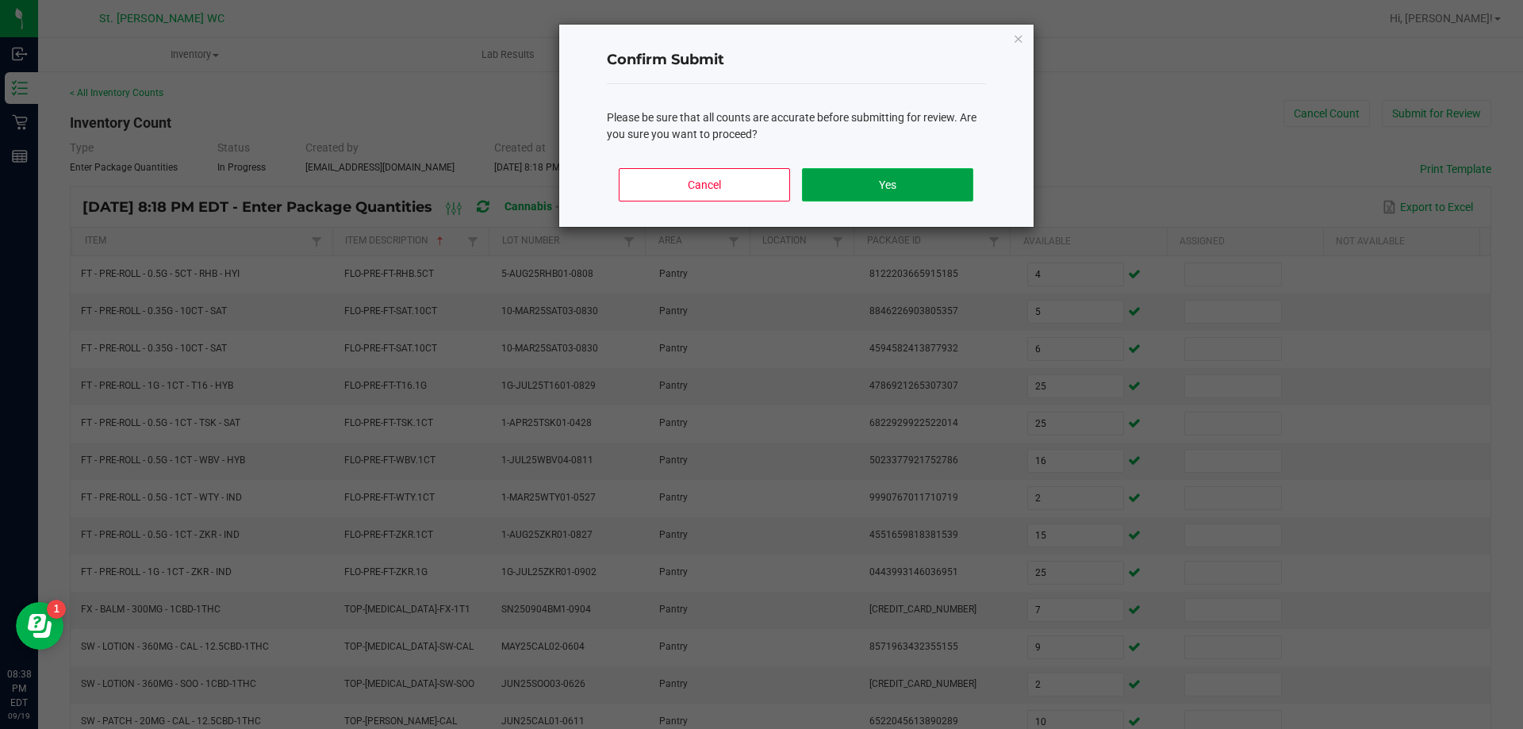
click at [876, 184] on button "Yes" at bounding box center [887, 184] width 171 height 33
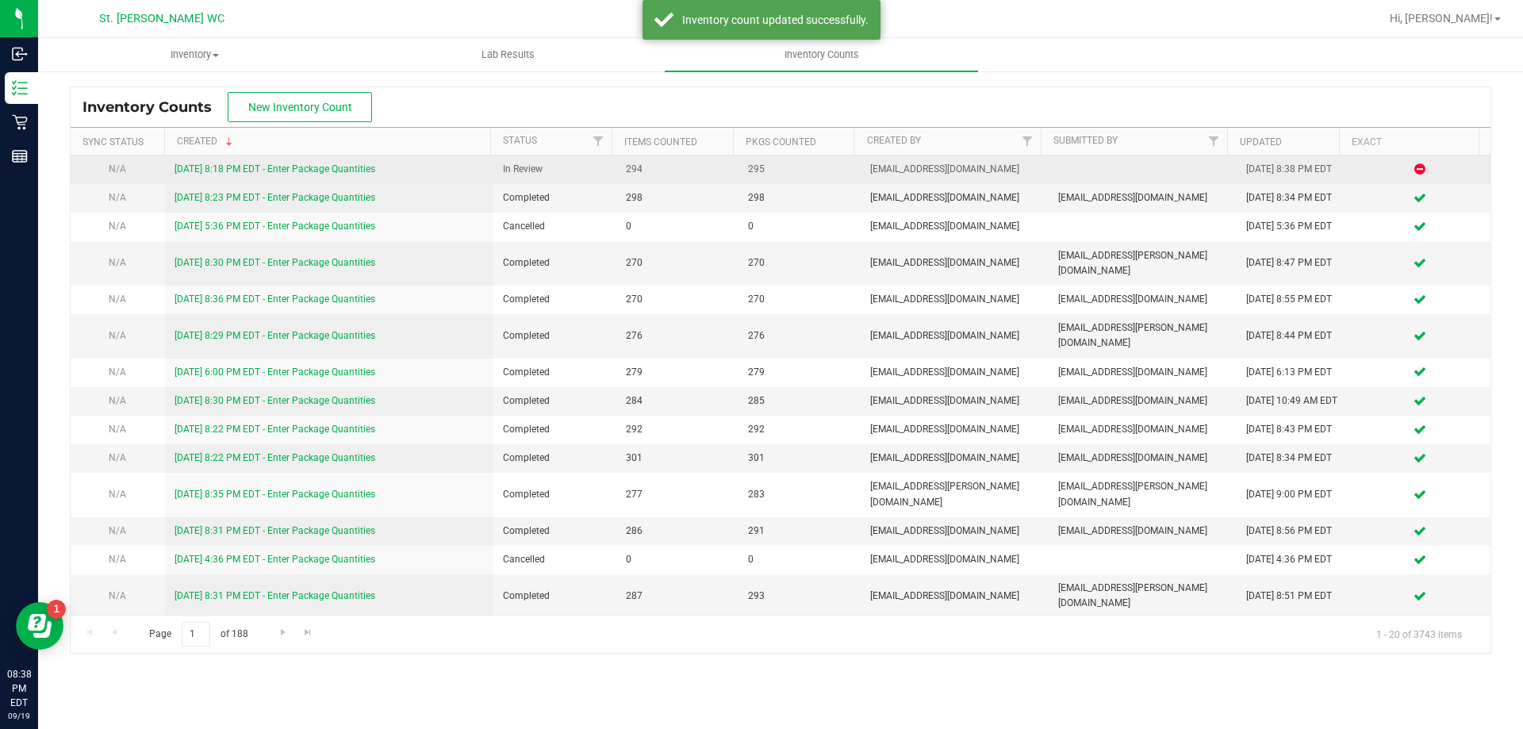
click at [369, 172] on link "[DATE] 8:18 PM EDT - Enter Package Quantities" at bounding box center [274, 168] width 201 height 11
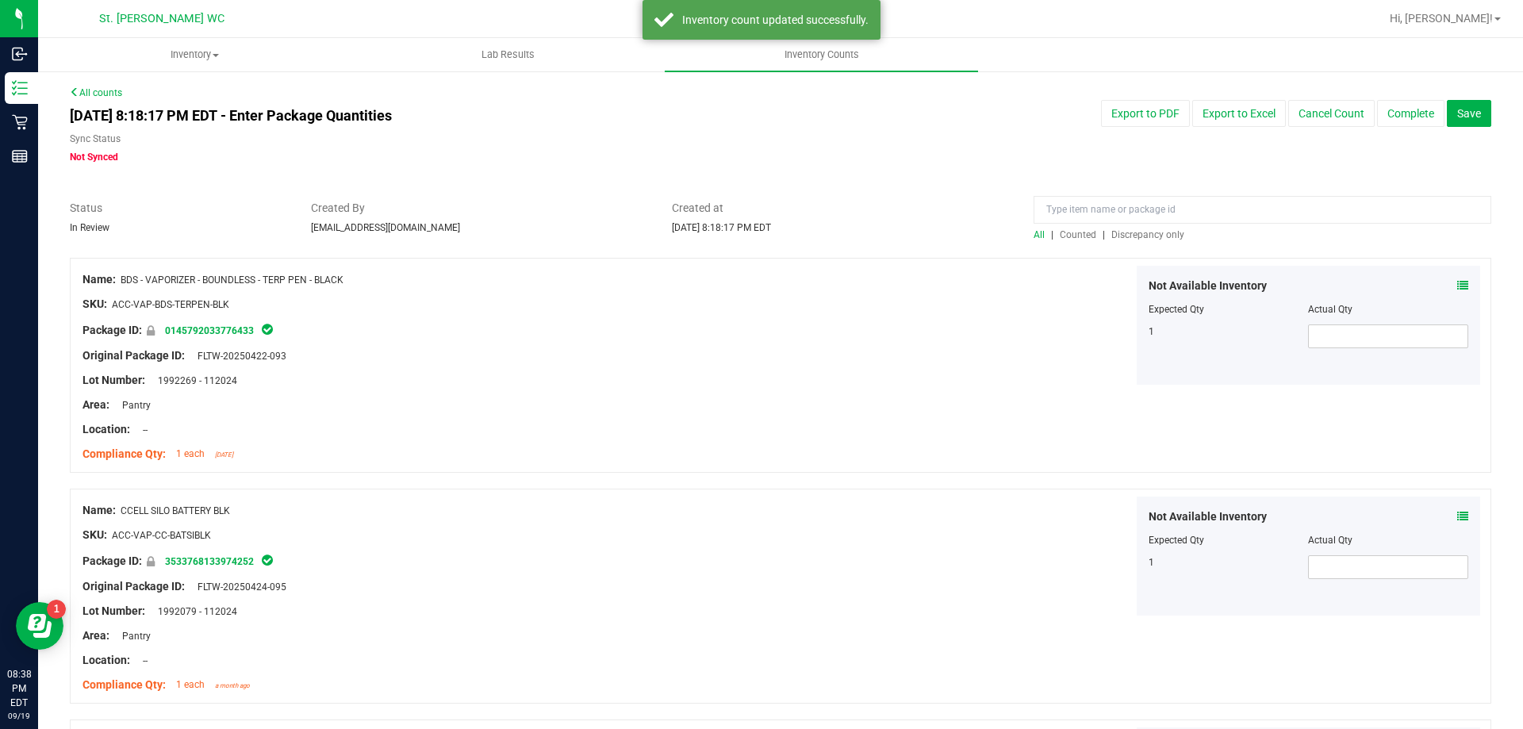
click at [1136, 236] on span "Discrepancy only" at bounding box center [1147, 234] width 73 height 11
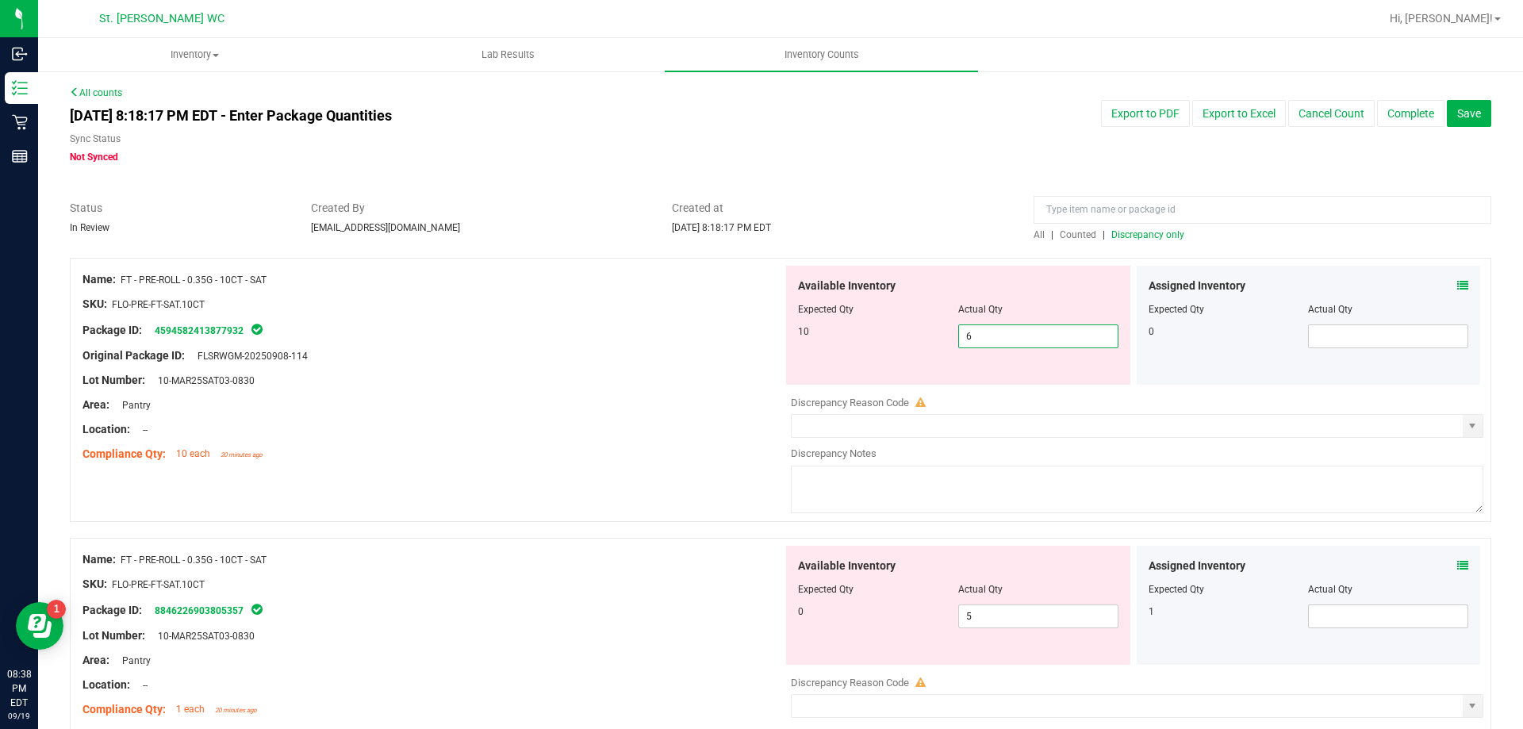
click at [1072, 339] on span "6 6" at bounding box center [1038, 336] width 160 height 24
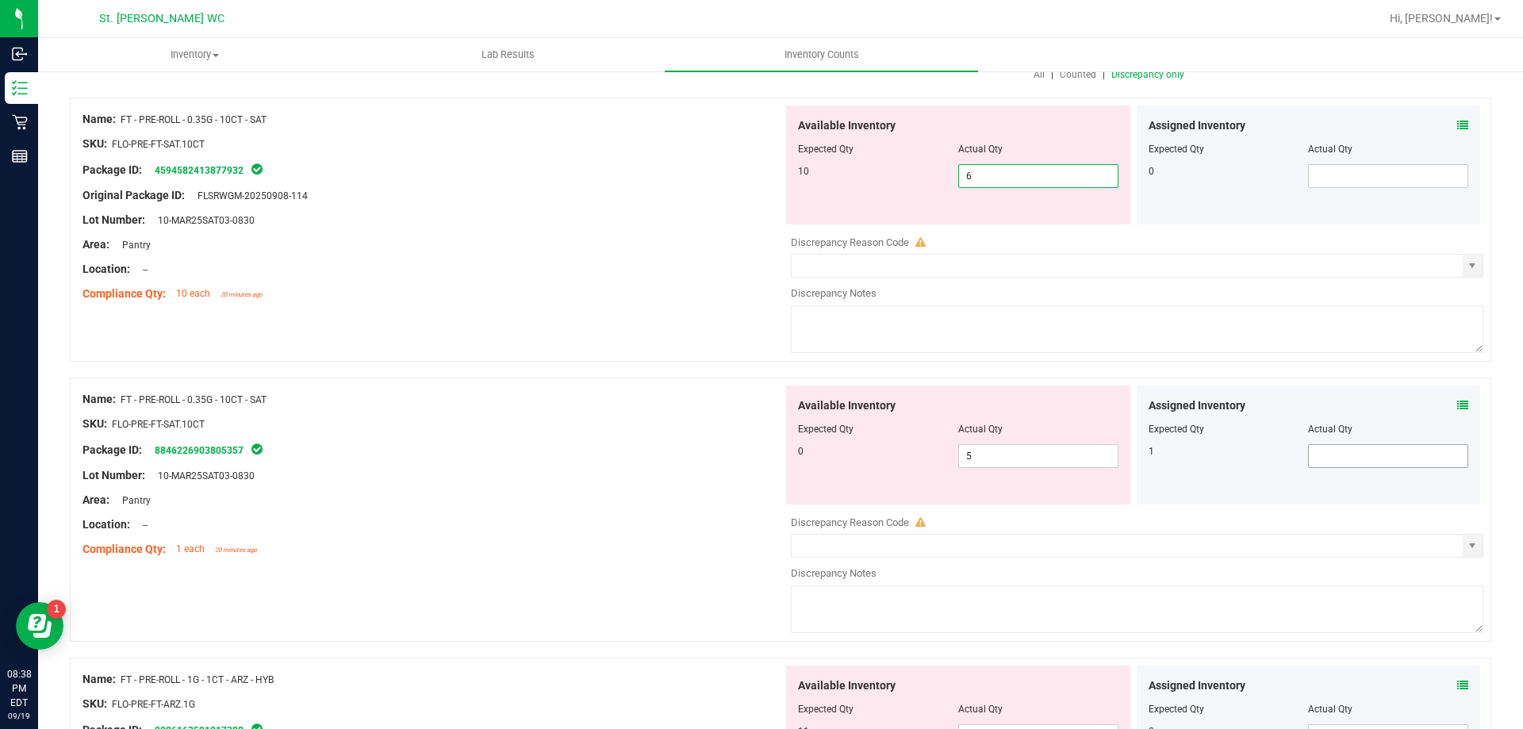
scroll to position [159, 0]
click at [1060, 177] on input "6" at bounding box center [1038, 178] width 159 height 22
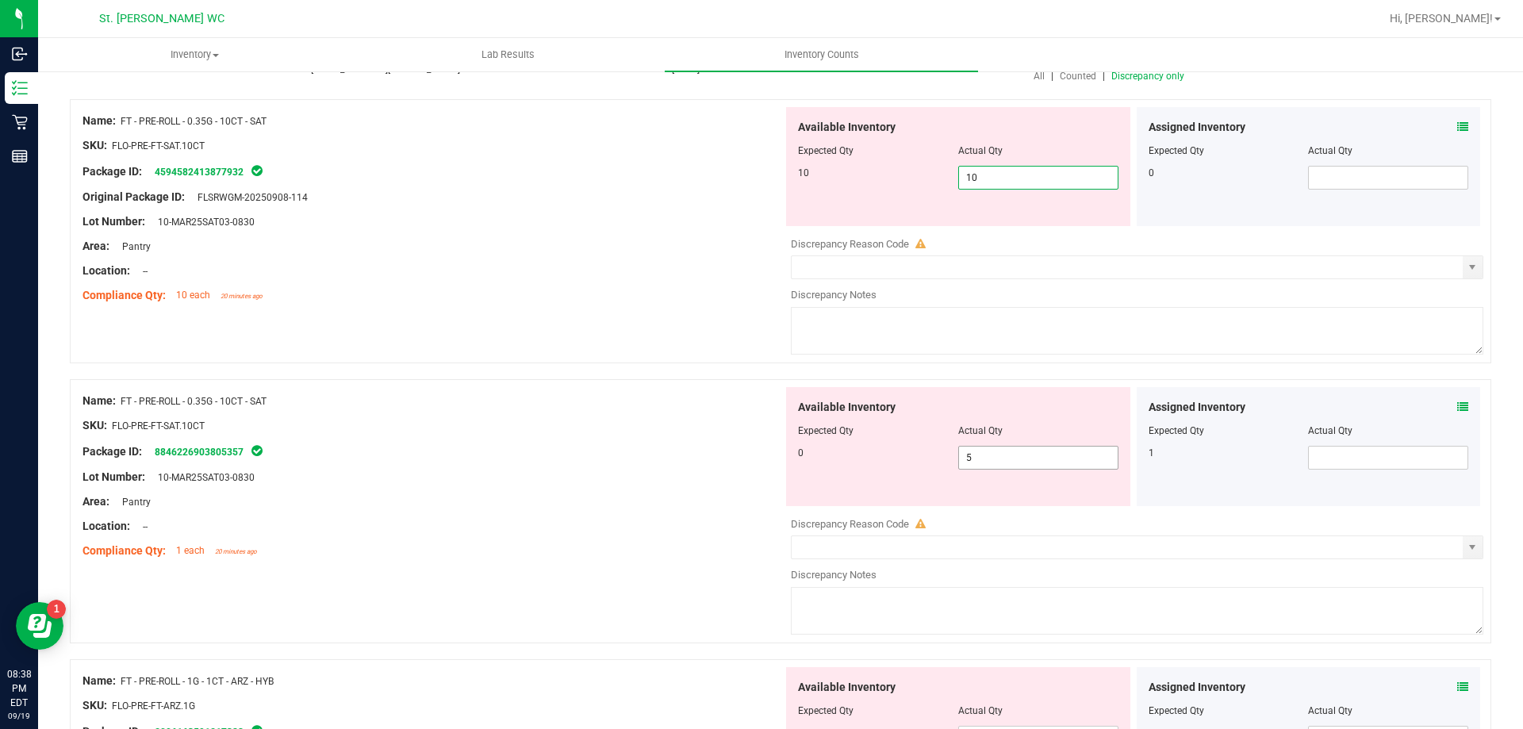
click at [1047, 455] on div "Available Inventory Expected Qty Actual Qty 0 5 5" at bounding box center [958, 446] width 344 height 119
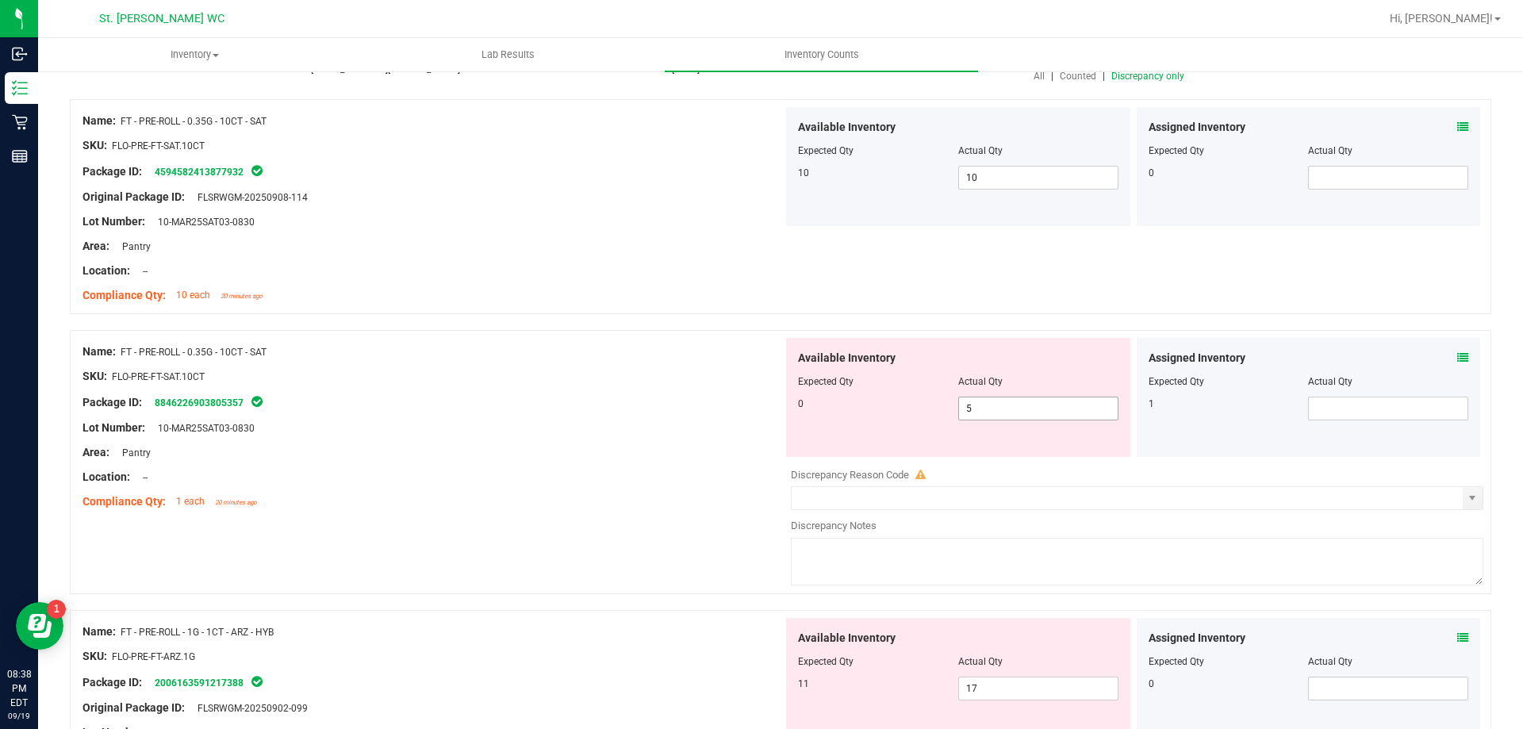
click at [1047, 455] on div "Available Inventory Expected Qty Actual Qty 0 5 5" at bounding box center [958, 397] width 344 height 119
click at [1031, 410] on span "5 5" at bounding box center [1038, 409] width 160 height 24
click at [1031, 410] on input "5" at bounding box center [1038, 408] width 159 height 22
click at [1369, 413] on span at bounding box center [1388, 409] width 160 height 24
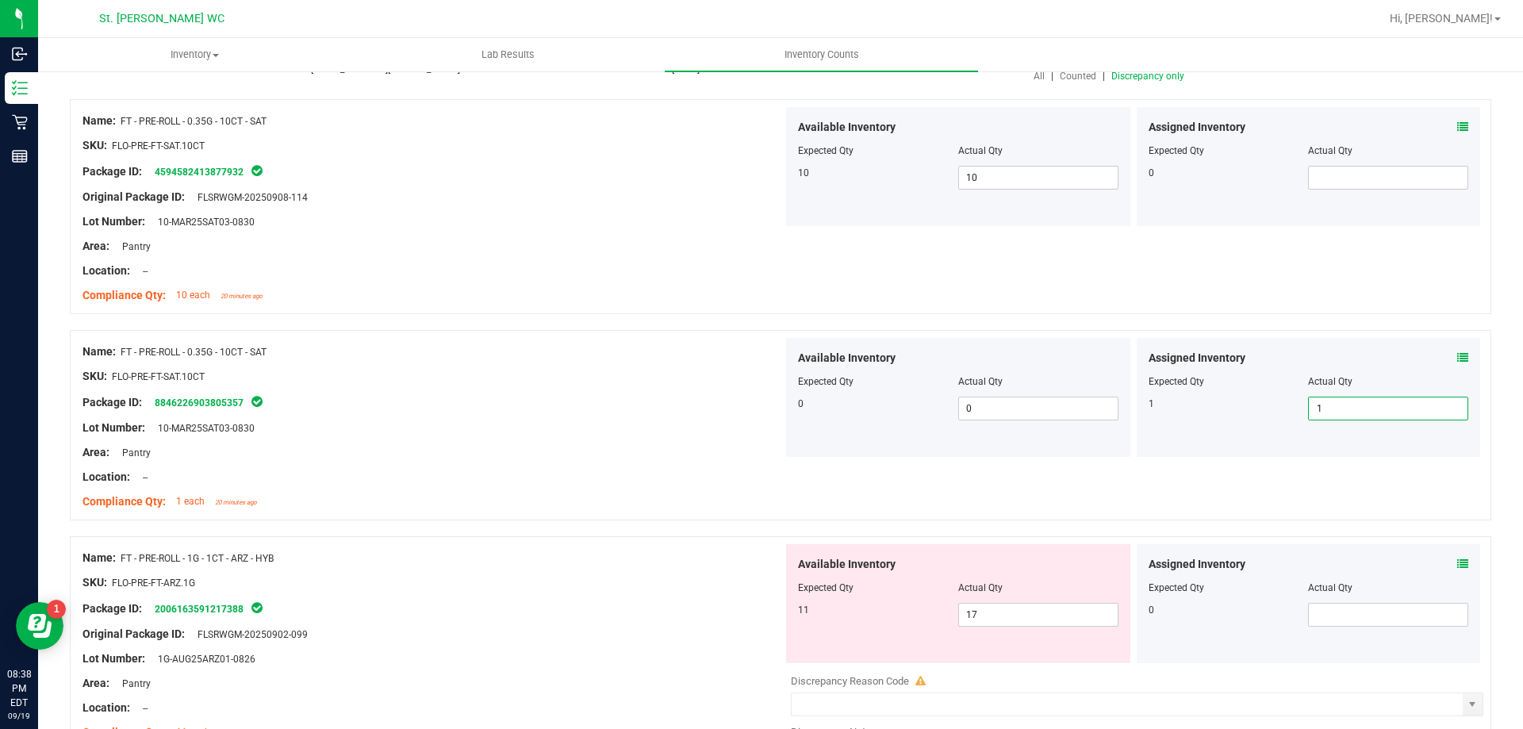
click at [547, 410] on div "Package ID: 8846226903805357" at bounding box center [432, 402] width 700 height 19
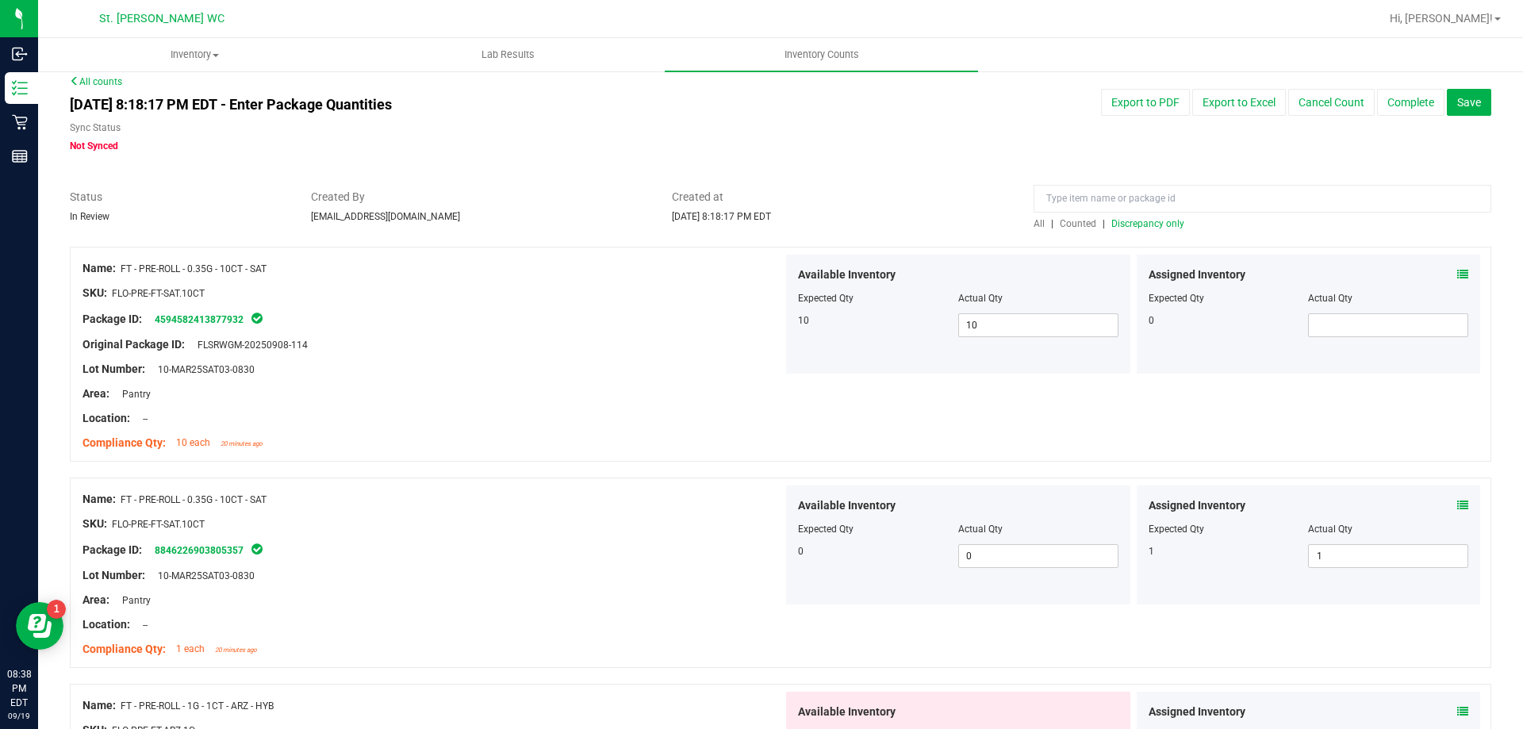
scroll to position [0, 0]
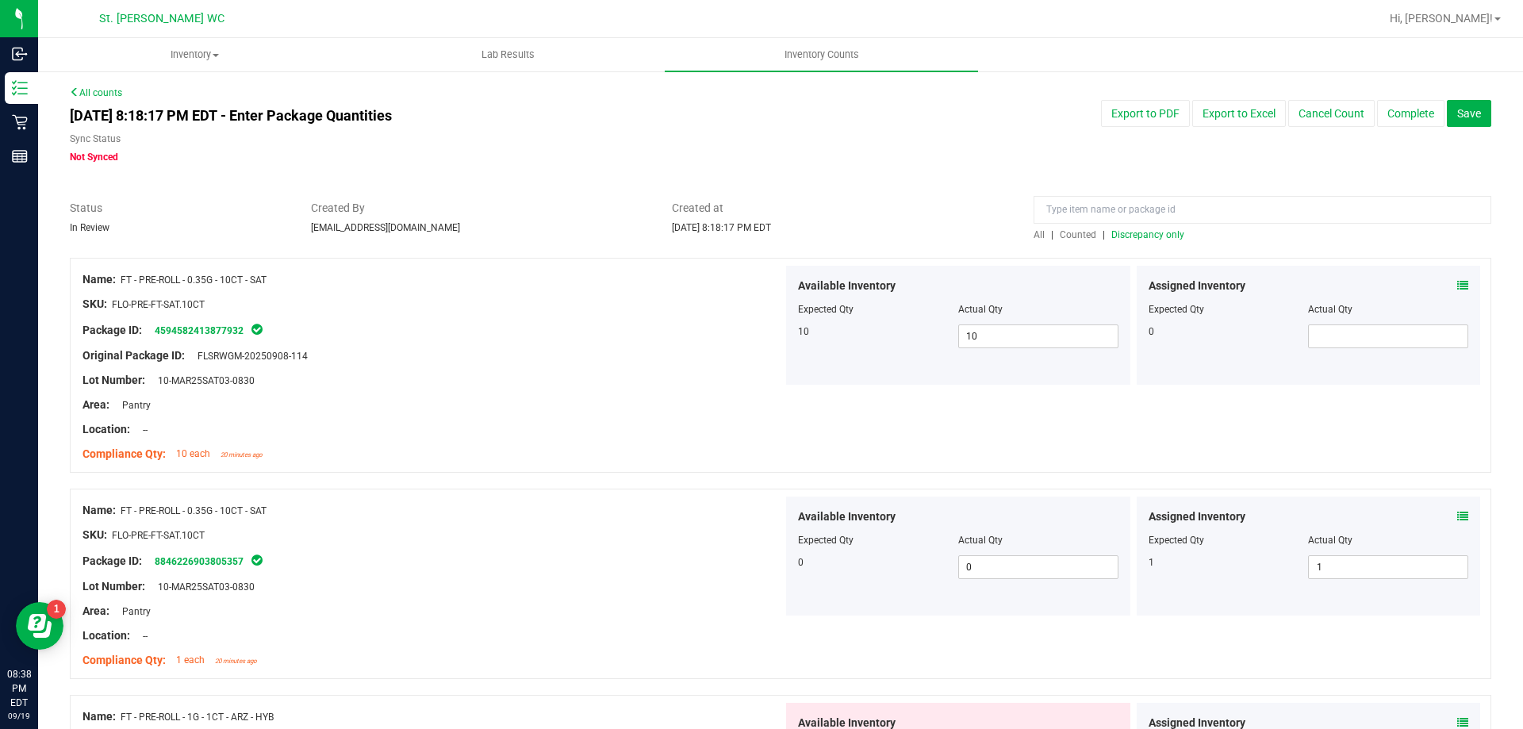
click at [1163, 236] on span "Discrepancy only" at bounding box center [1147, 234] width 73 height 11
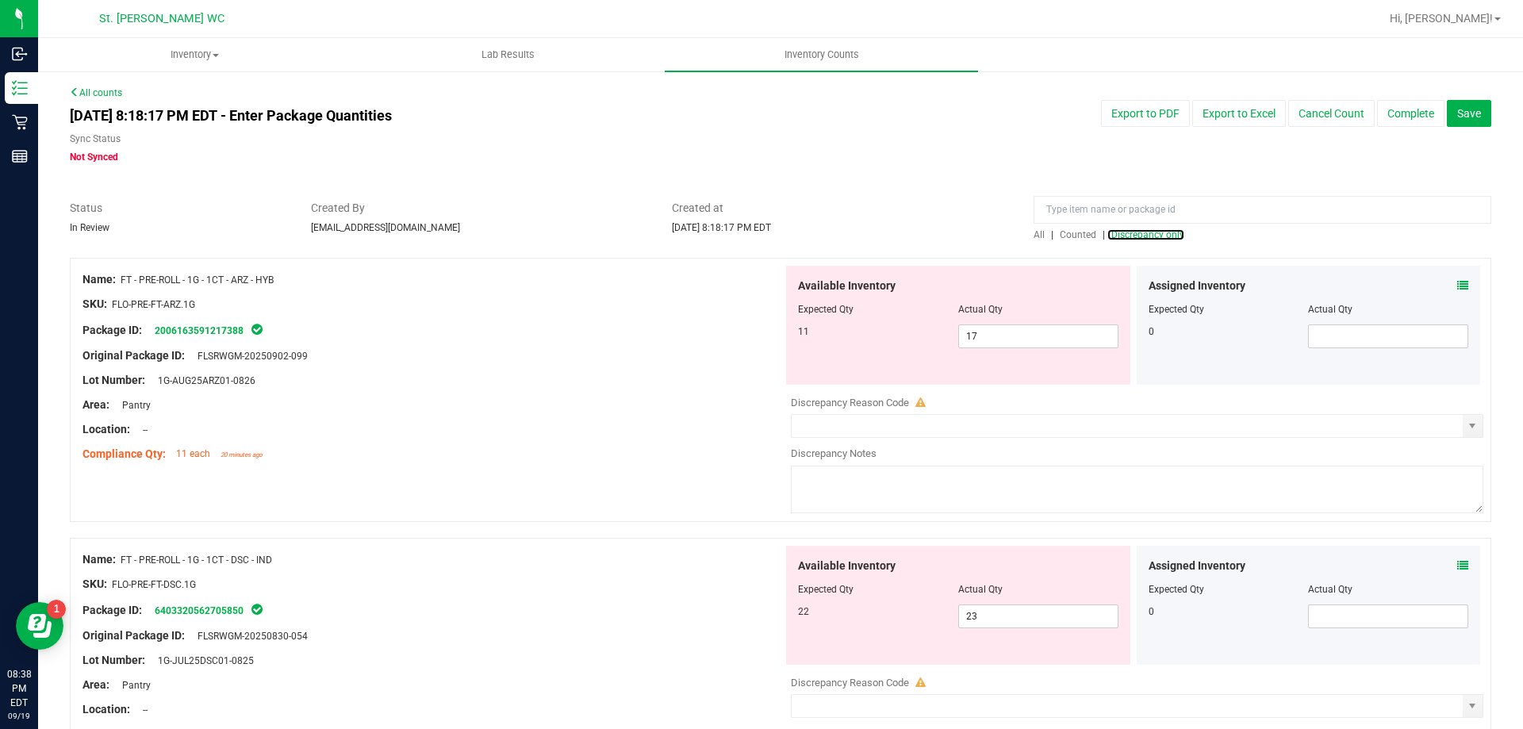
scroll to position [79, 0]
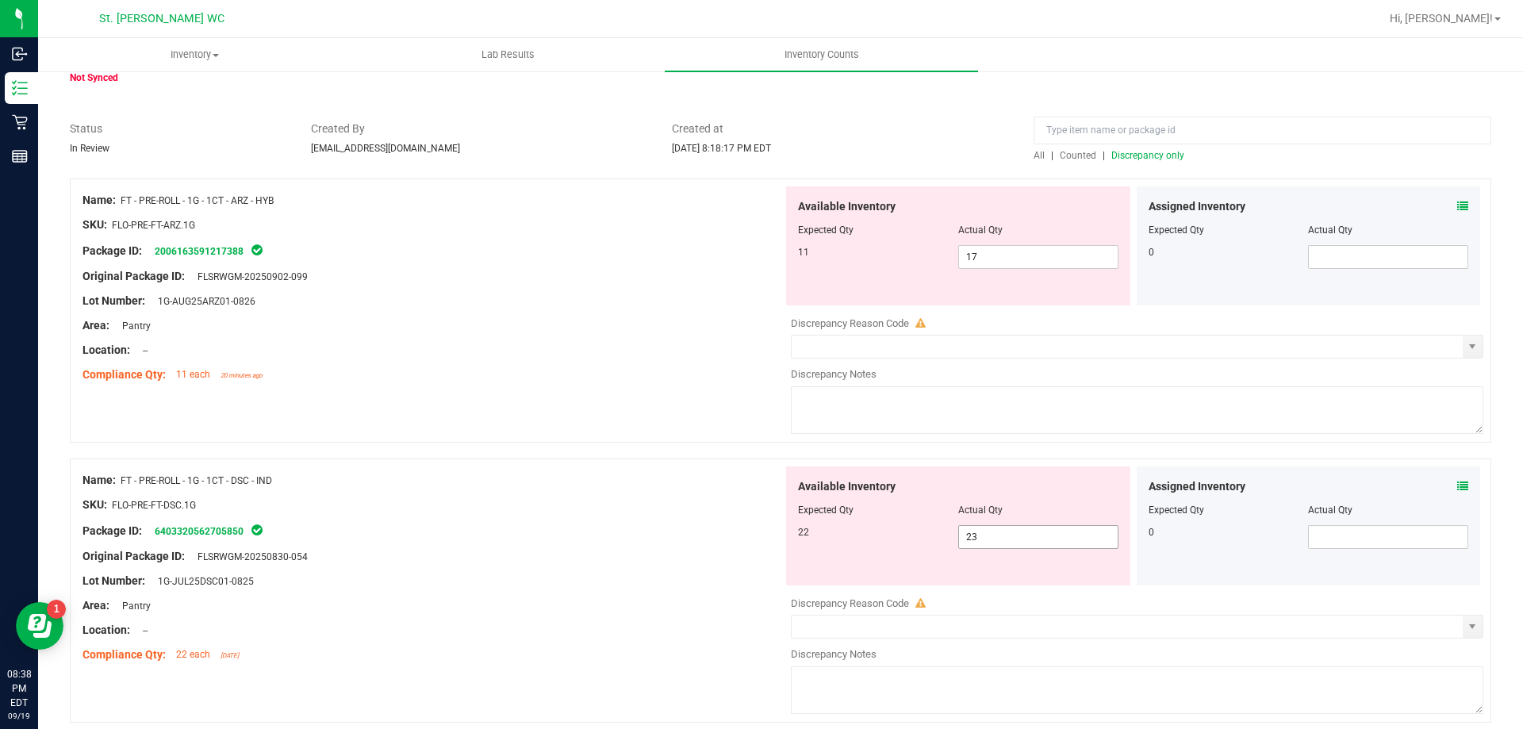
click at [980, 542] on span "23 23" at bounding box center [1038, 537] width 160 height 24
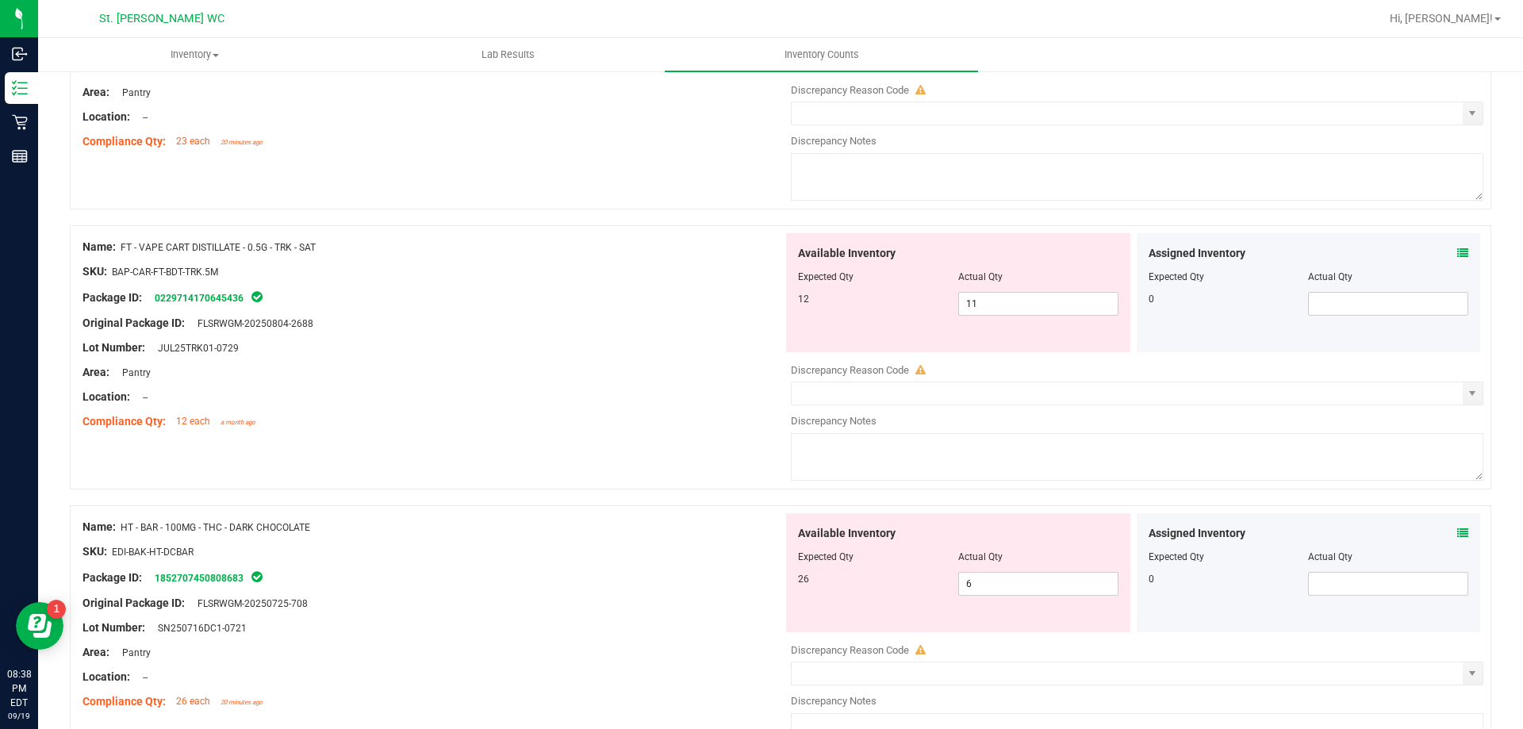
scroll to position [952, 0]
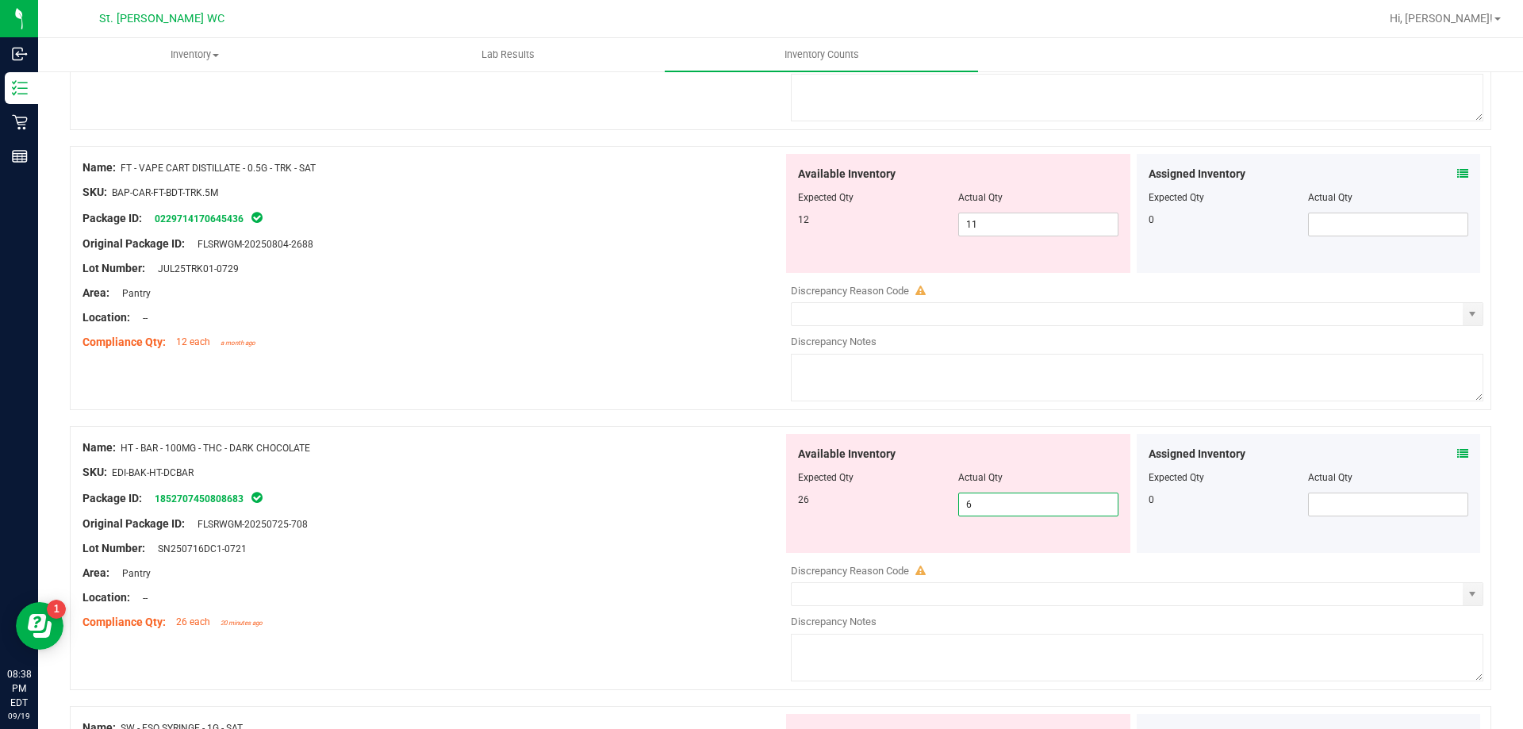
click at [997, 508] on span "6 6" at bounding box center [1038, 505] width 160 height 24
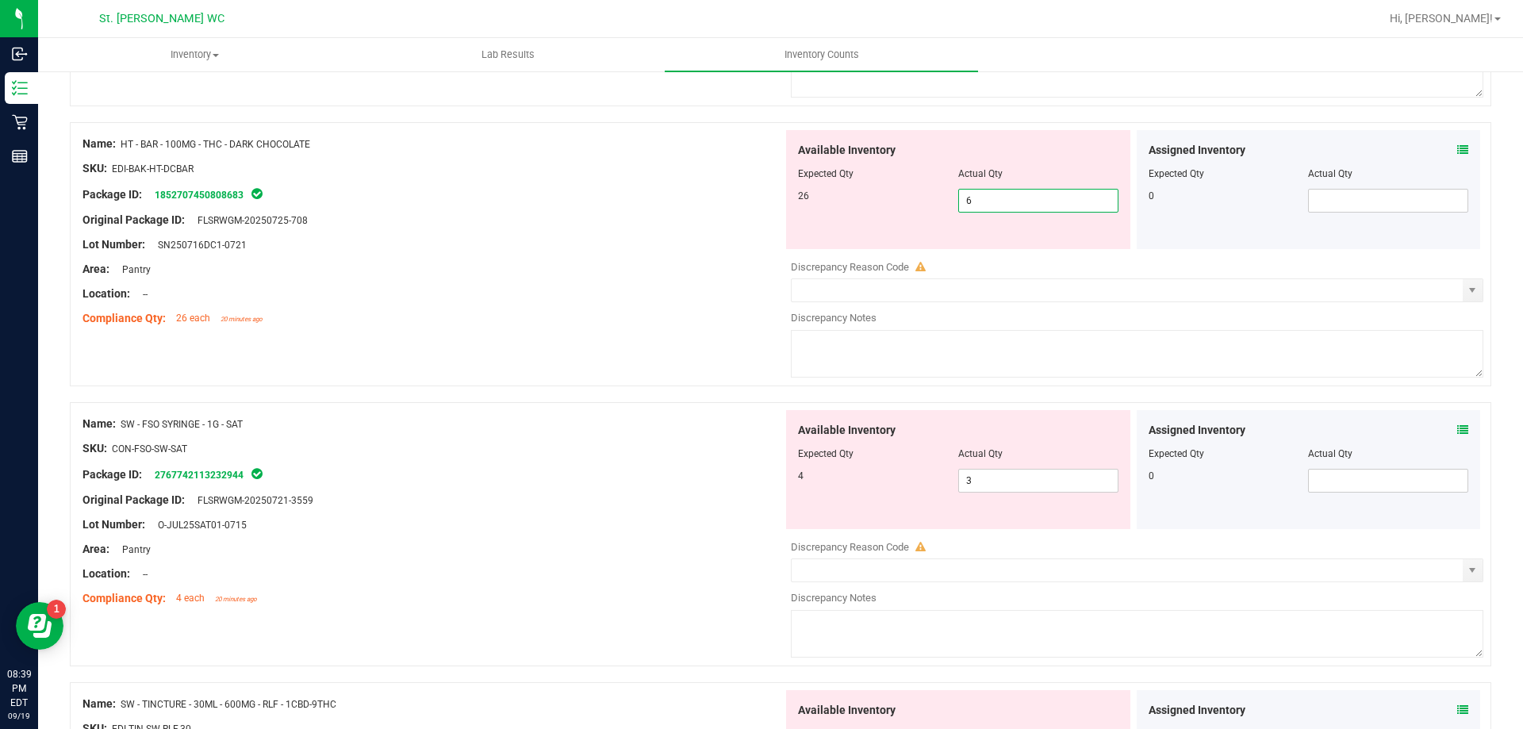
scroll to position [1269, 0]
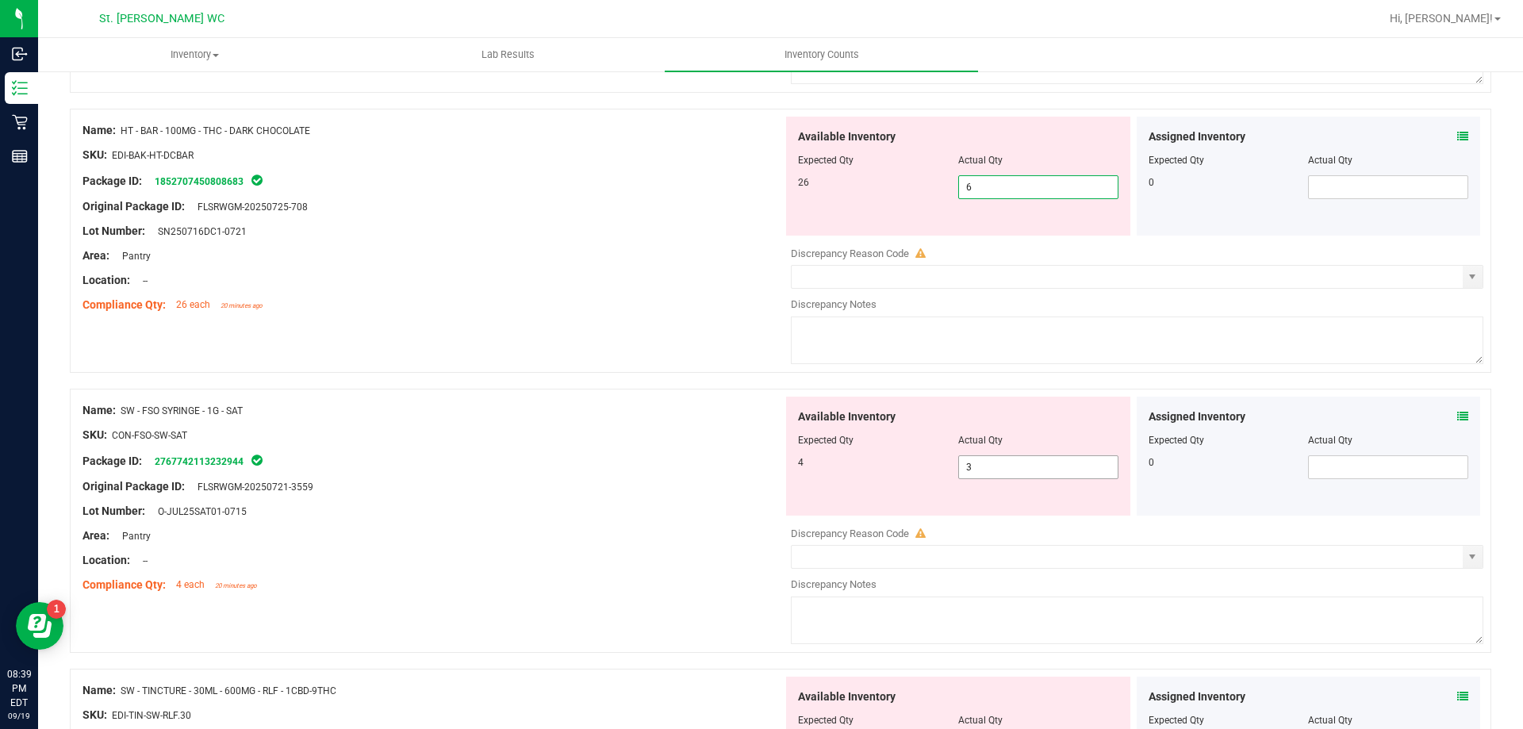
click at [972, 462] on span "3 3" at bounding box center [1038, 467] width 160 height 24
click at [482, 439] on div "SKU: CON-FSO-SW-SAT" at bounding box center [432, 435] width 700 height 17
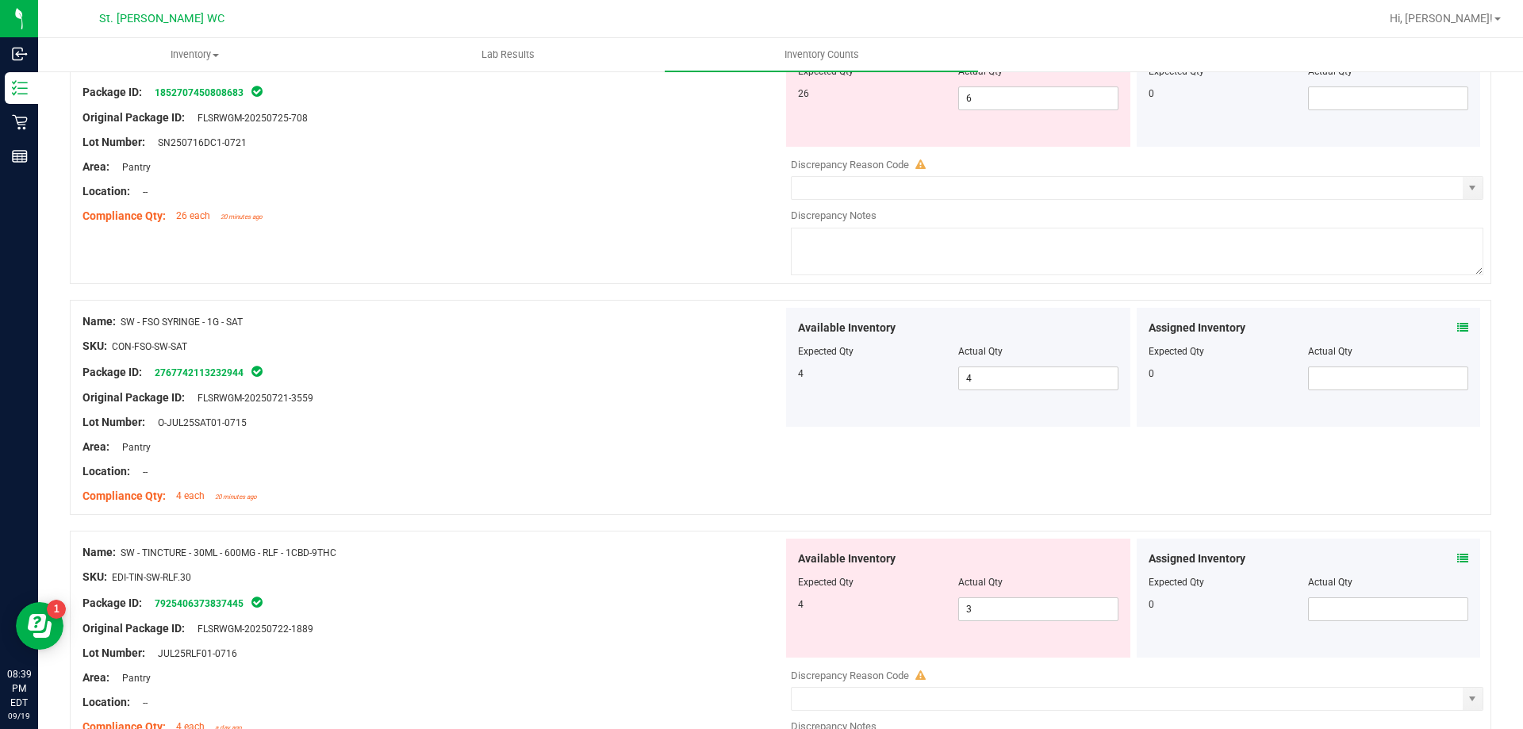
scroll to position [1428, 0]
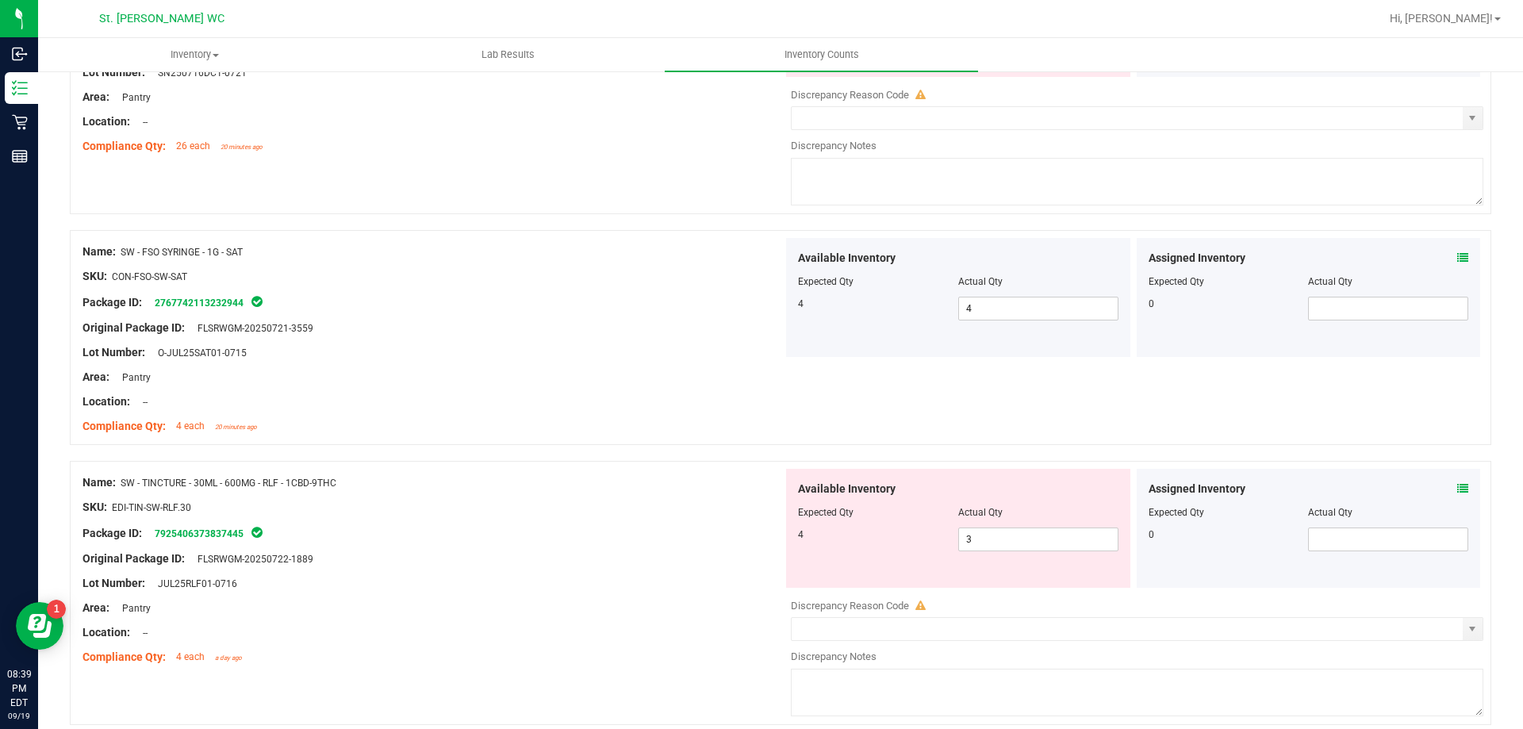
click at [1033, 555] on div "Available Inventory Expected Qty Actual Qty 4 3 3" at bounding box center [958, 528] width 344 height 119
click at [1031, 541] on span "3 3" at bounding box center [1038, 539] width 160 height 24
click at [588, 585] on div "Lot Number: JUL25RLF01-0716" at bounding box center [432, 583] width 700 height 17
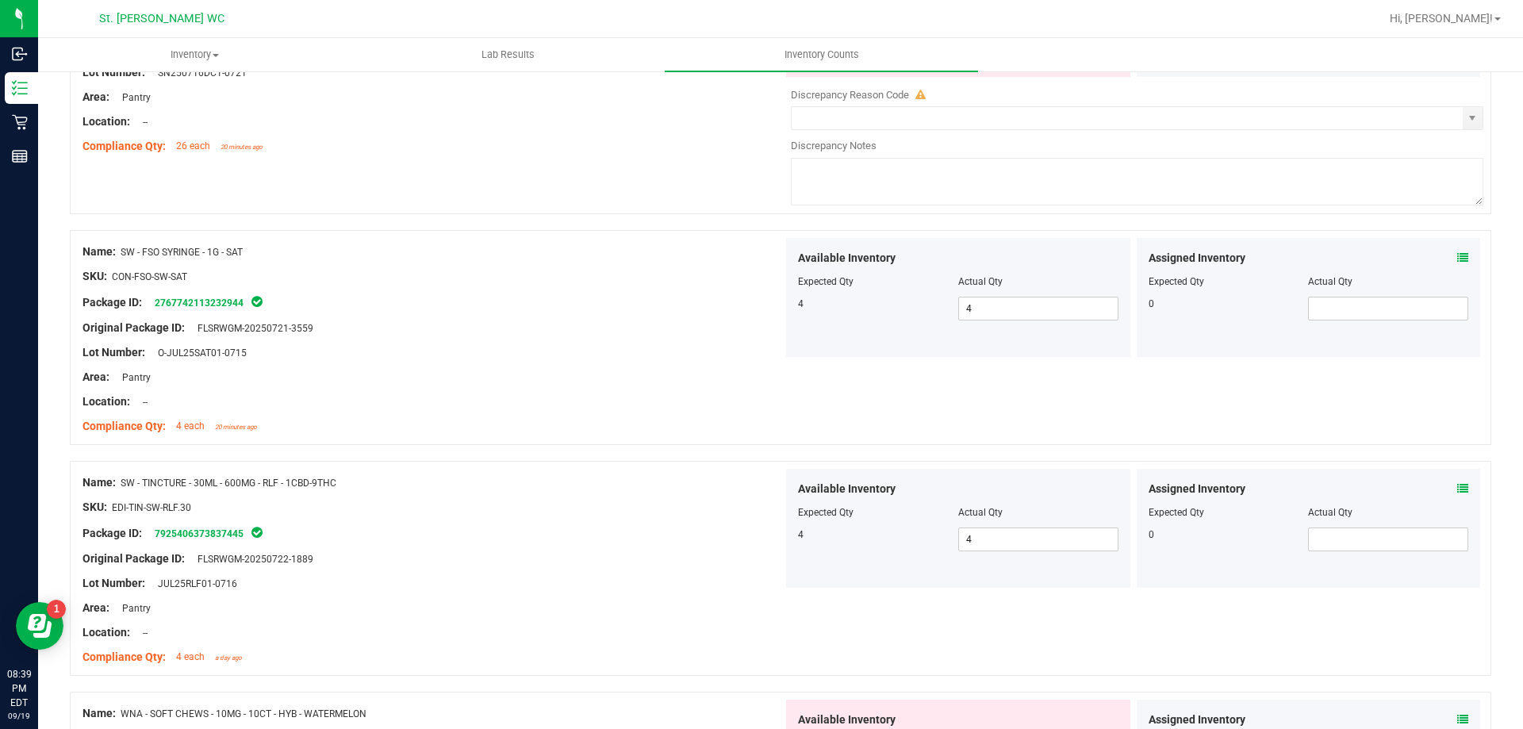
scroll to position [1745, 0]
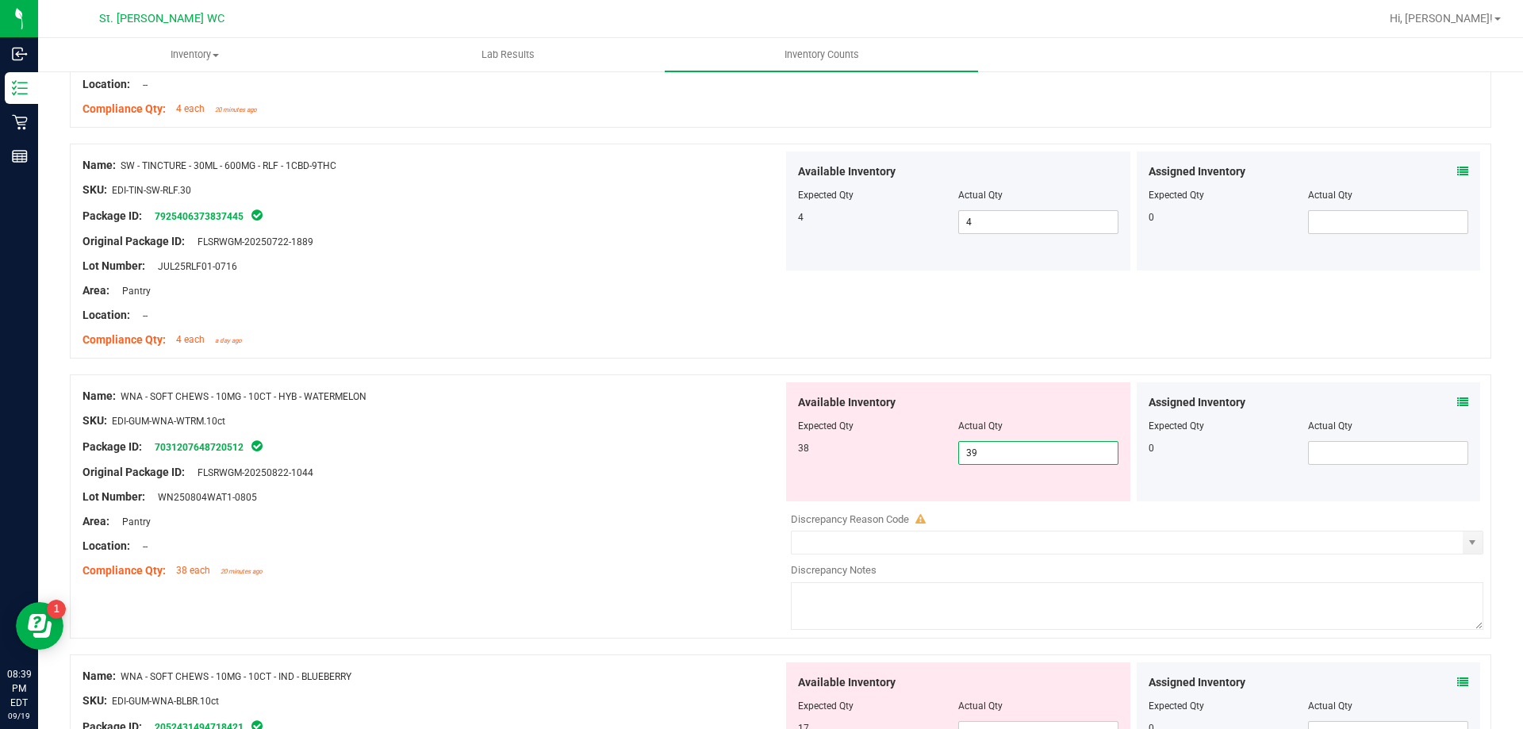
click at [980, 447] on span "39 39" at bounding box center [1038, 453] width 160 height 24
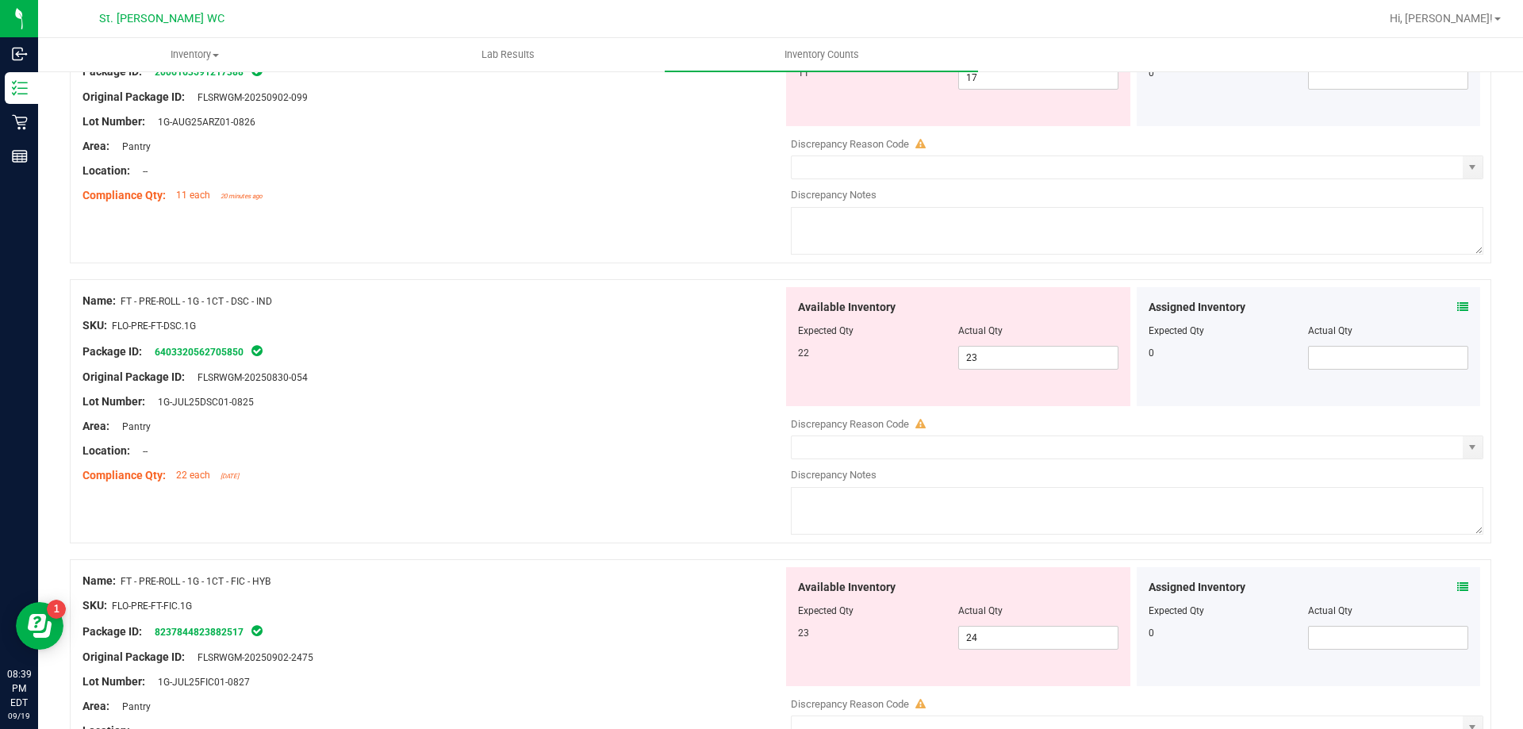
scroll to position [105, 0]
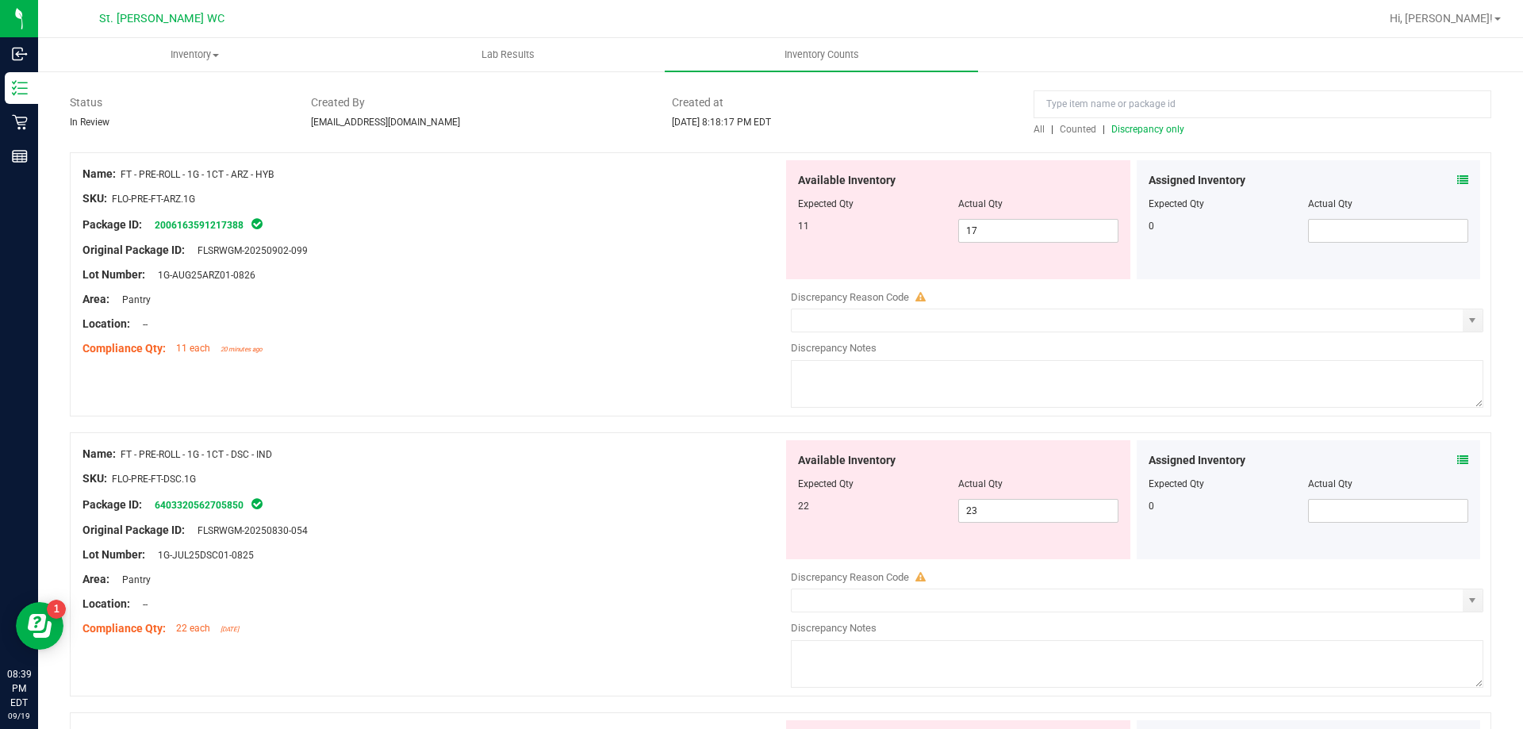
click at [1114, 133] on span "Discrepancy only" at bounding box center [1147, 129] width 73 height 11
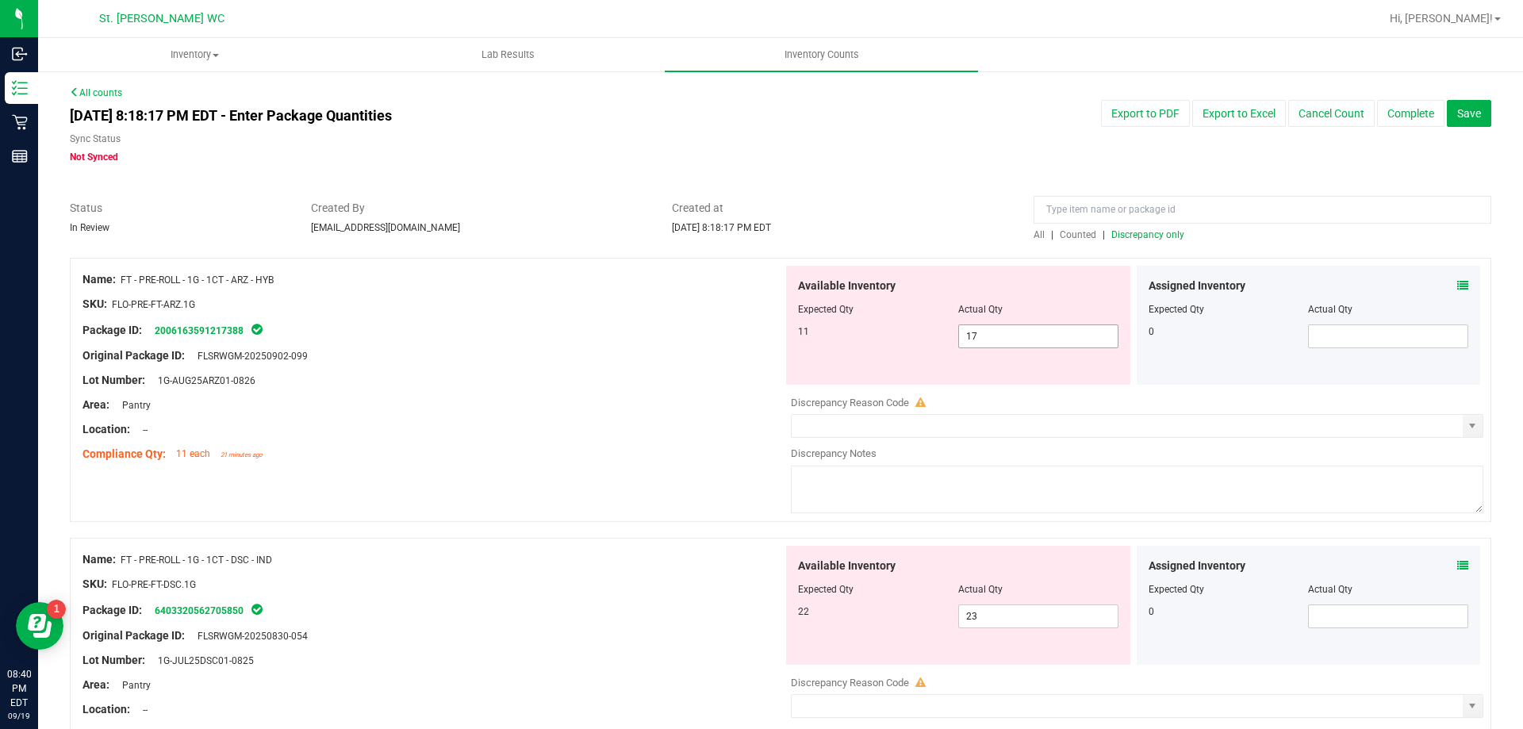
click at [1003, 335] on input "17" at bounding box center [1038, 336] width 159 height 22
click at [881, 141] on div "Sync Status" at bounding box center [479, 141] width 819 height 18
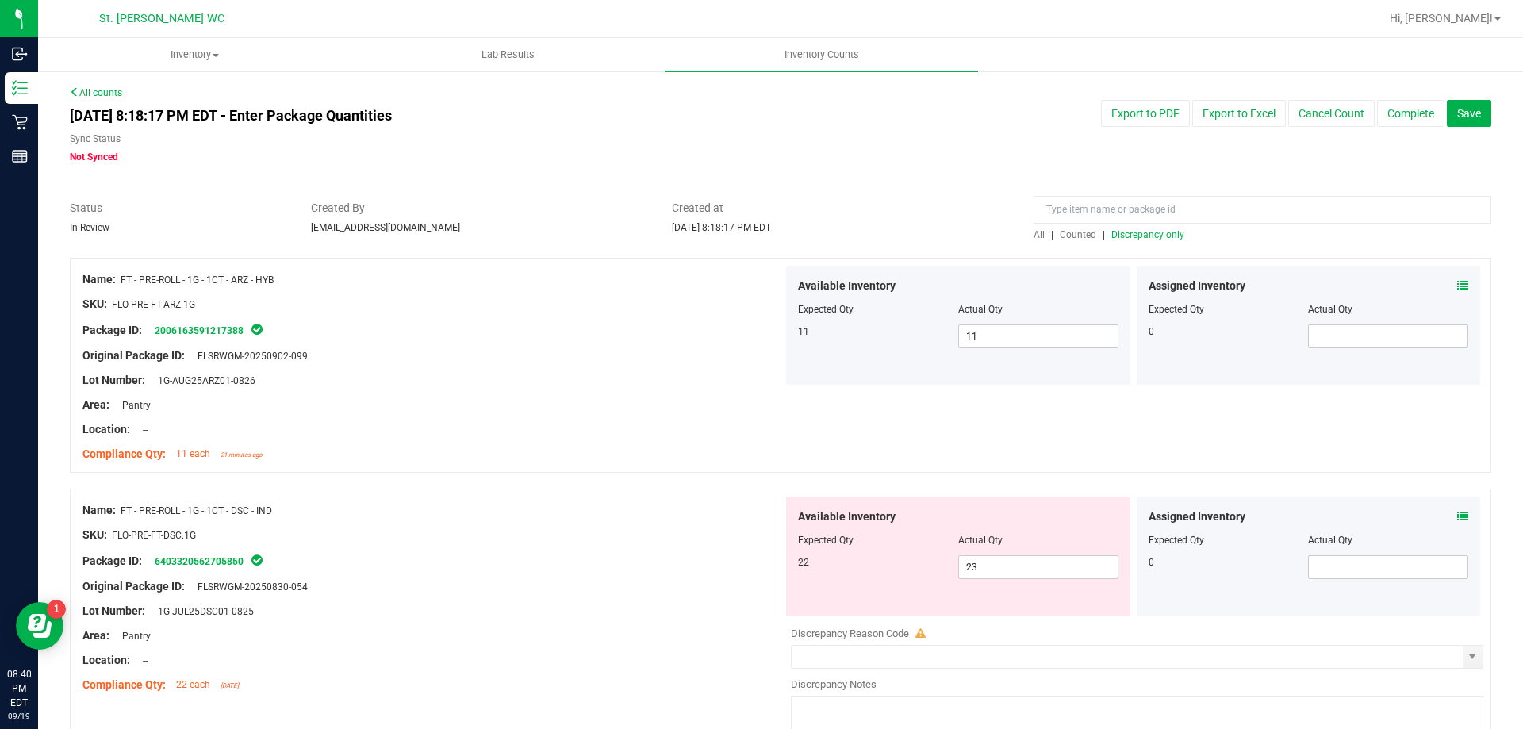
click at [1111, 240] on div "All | Counted | Discrepancy only" at bounding box center [1262, 235] width 458 height 14
click at [1111, 234] on span "Discrepancy only" at bounding box center [1147, 234] width 73 height 11
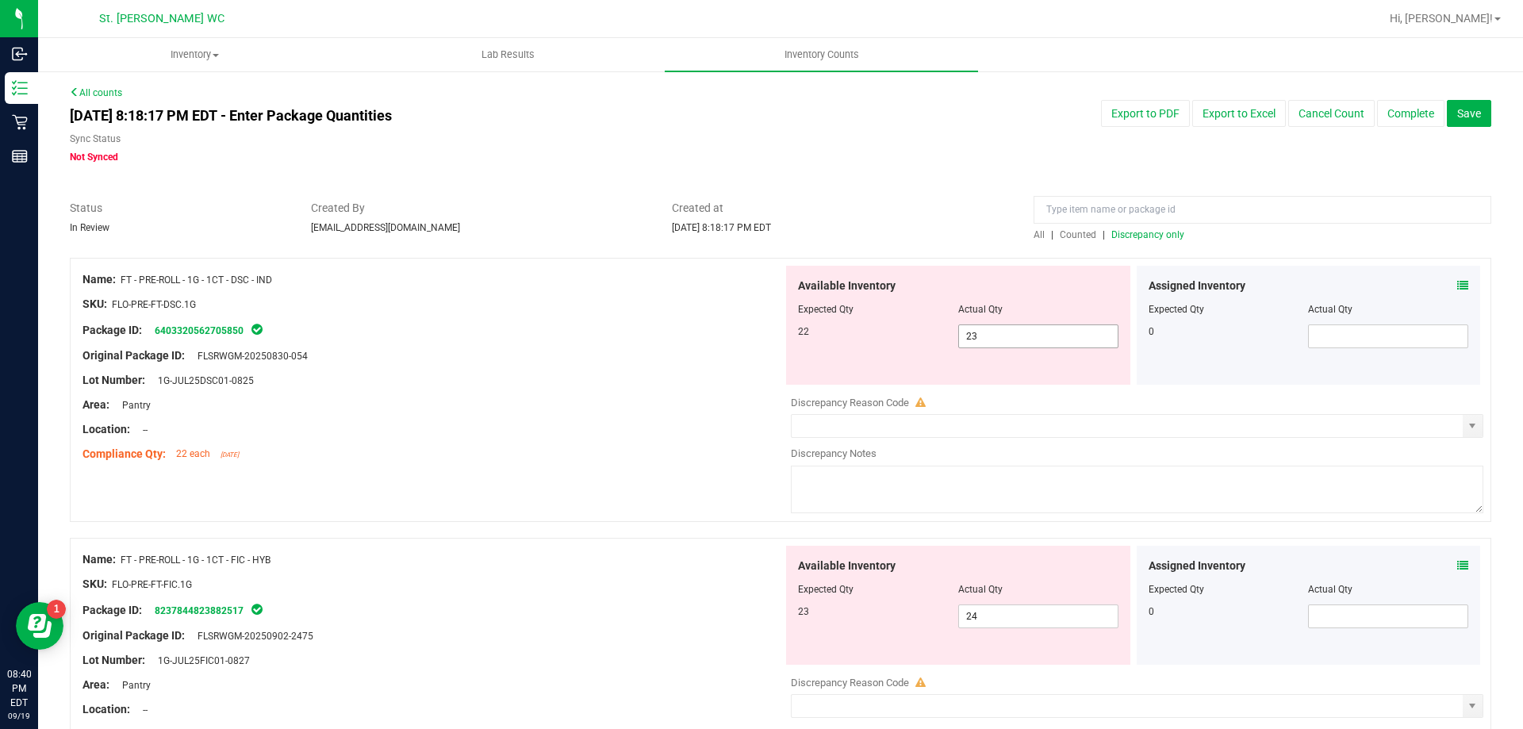
click at [1009, 333] on input "23" at bounding box center [1038, 336] width 159 height 22
click at [962, 188] on div at bounding box center [780, 192] width 1421 height 16
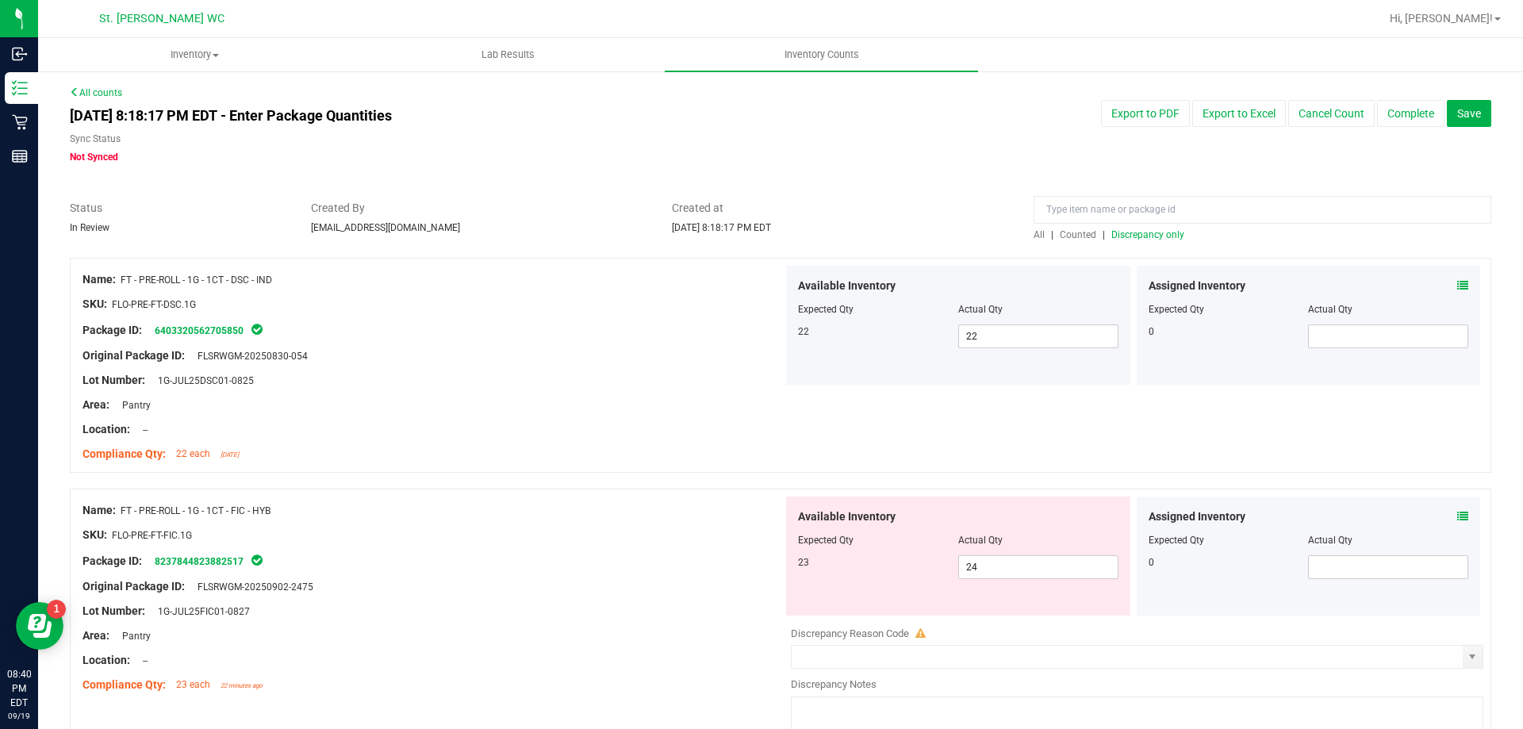
click at [1135, 240] on div "All | Counted | Discrepancy only" at bounding box center [1262, 235] width 458 height 14
click at [1134, 232] on span "Discrepancy only" at bounding box center [1147, 234] width 73 height 11
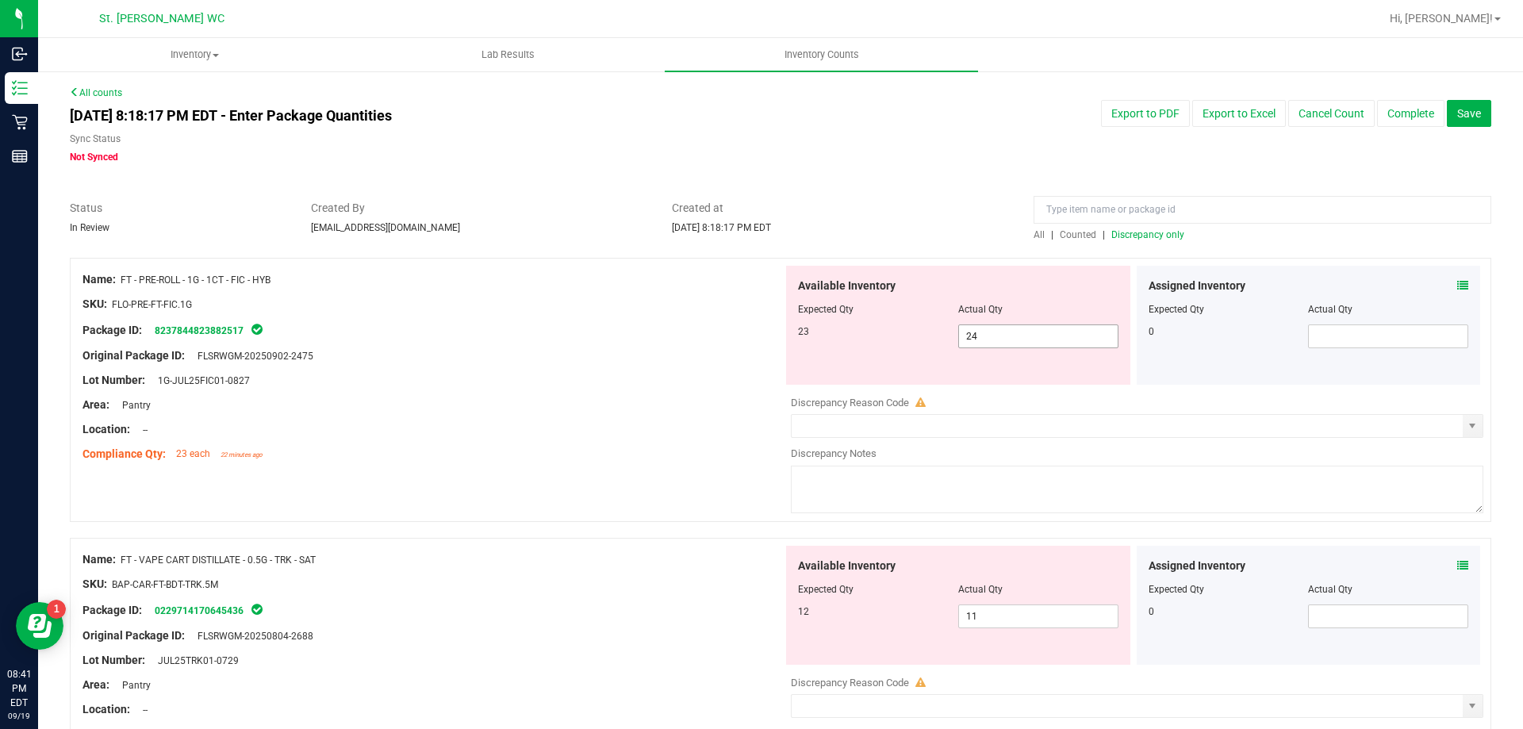
click at [1019, 341] on input "24" at bounding box center [1038, 336] width 159 height 22
click at [1064, 622] on span "11 11" at bounding box center [1038, 616] width 160 height 24
click at [518, 597] on div at bounding box center [432, 596] width 700 height 8
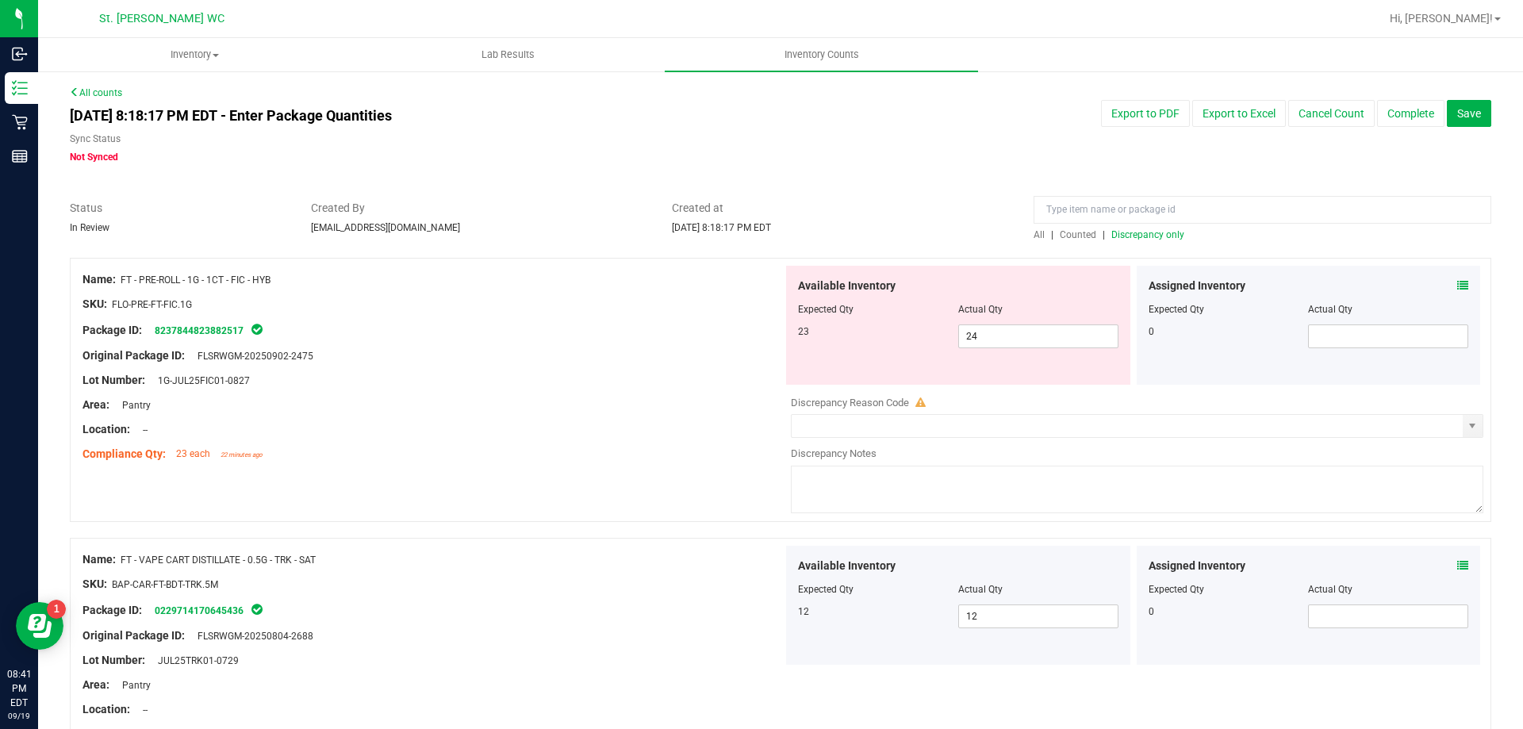
click at [1157, 232] on span "Discrepancy only" at bounding box center [1147, 234] width 73 height 11
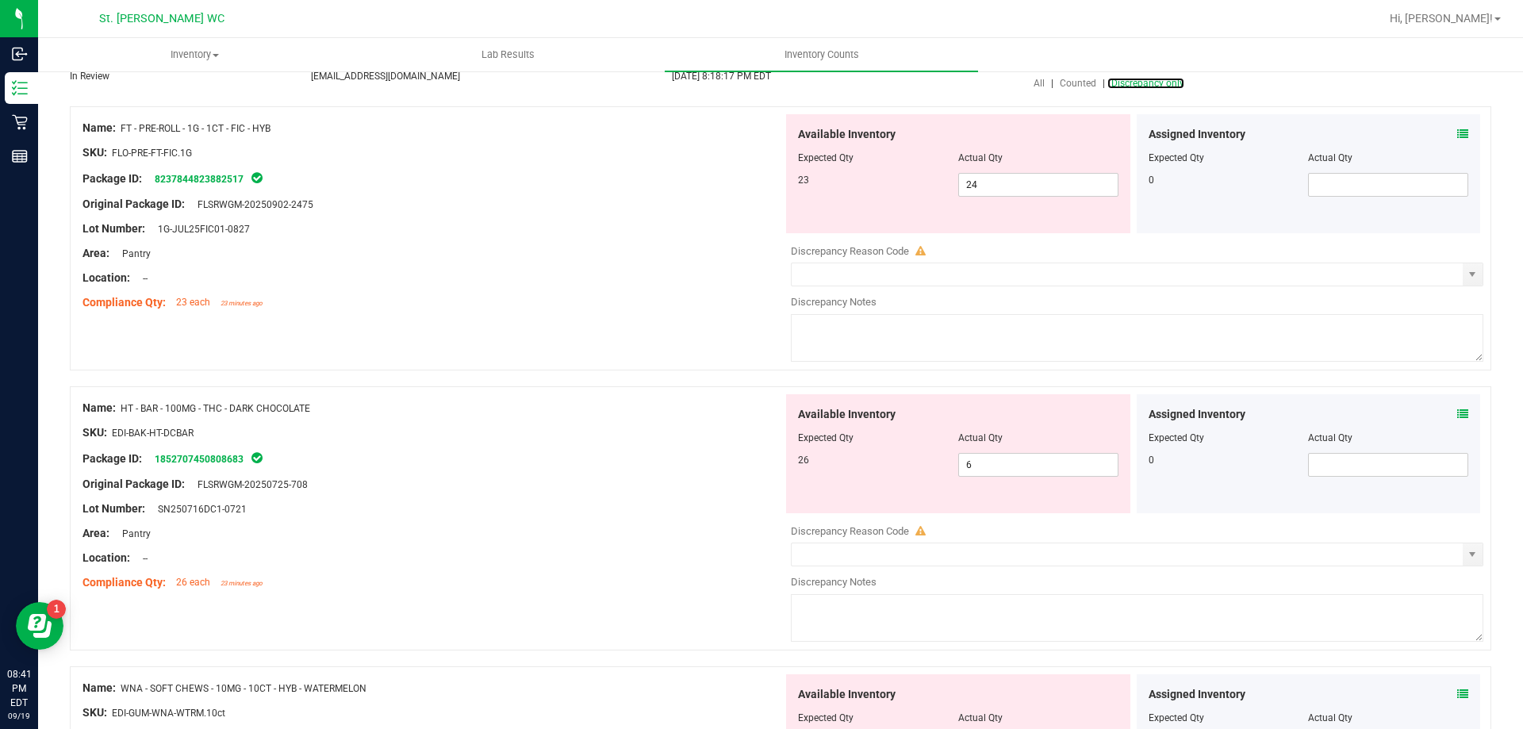
scroll to position [159, 0]
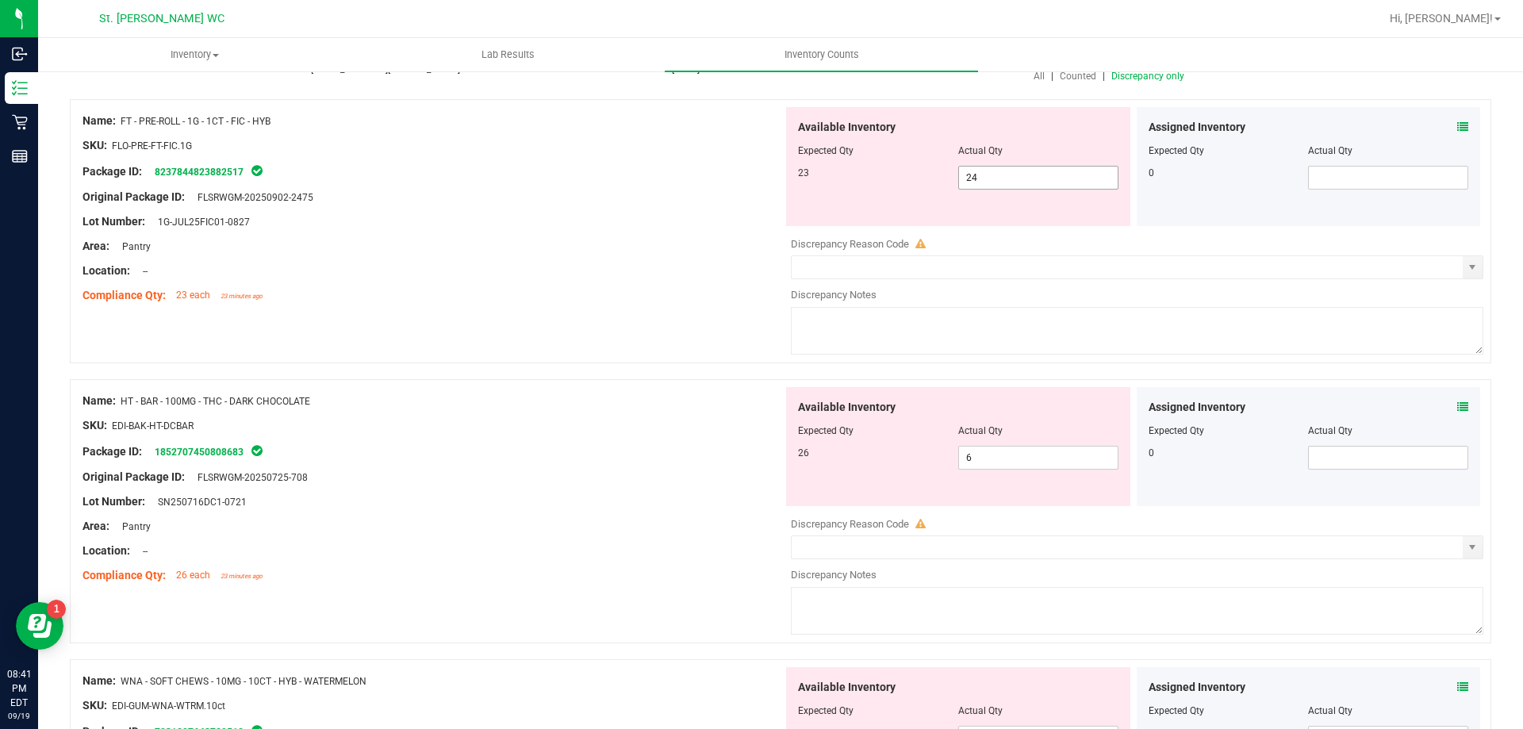
click at [1073, 175] on input "24" at bounding box center [1038, 178] width 159 height 22
click at [530, 171] on div "Package ID: 8237844823882517" at bounding box center [432, 171] width 700 height 19
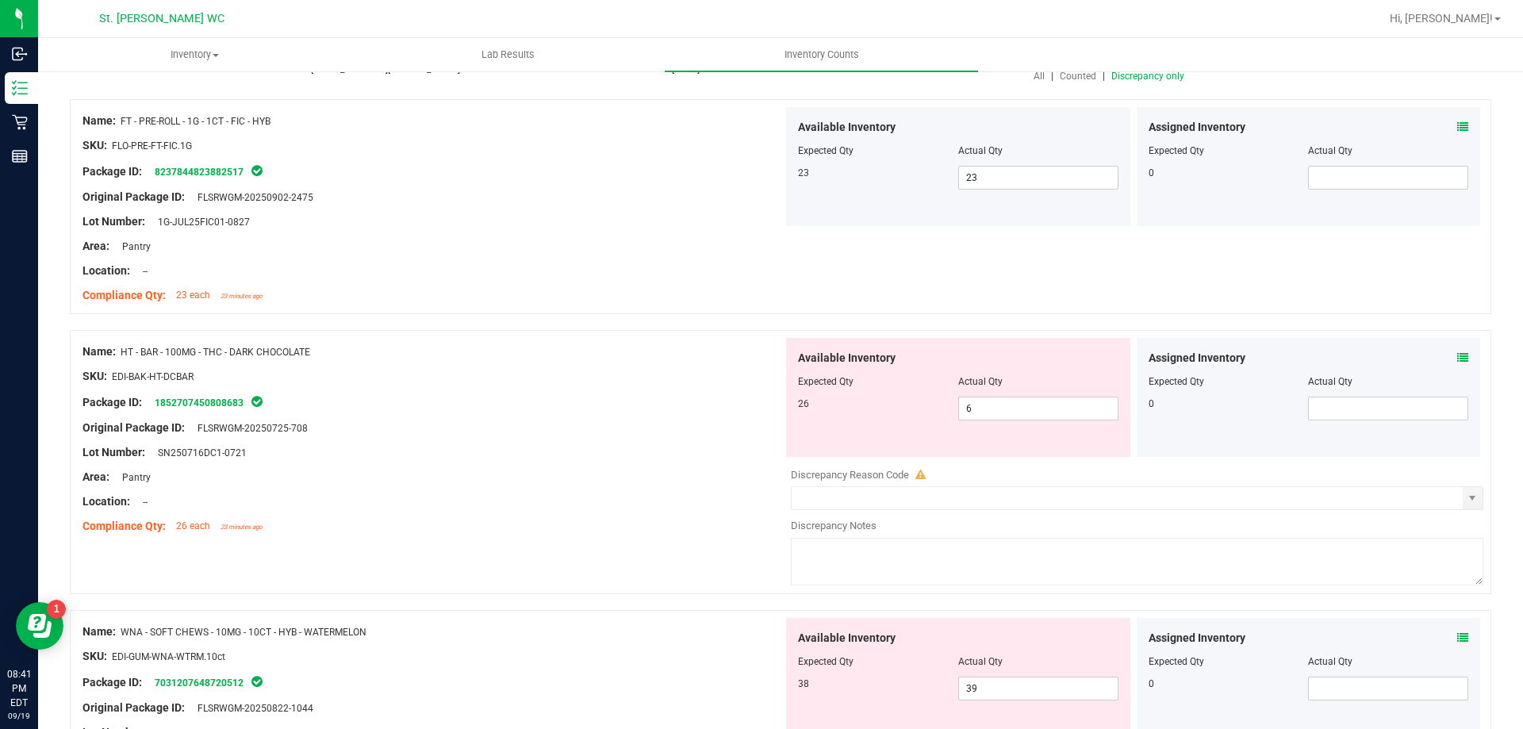
click at [1111, 75] on span "Discrepancy only" at bounding box center [1147, 76] width 73 height 11
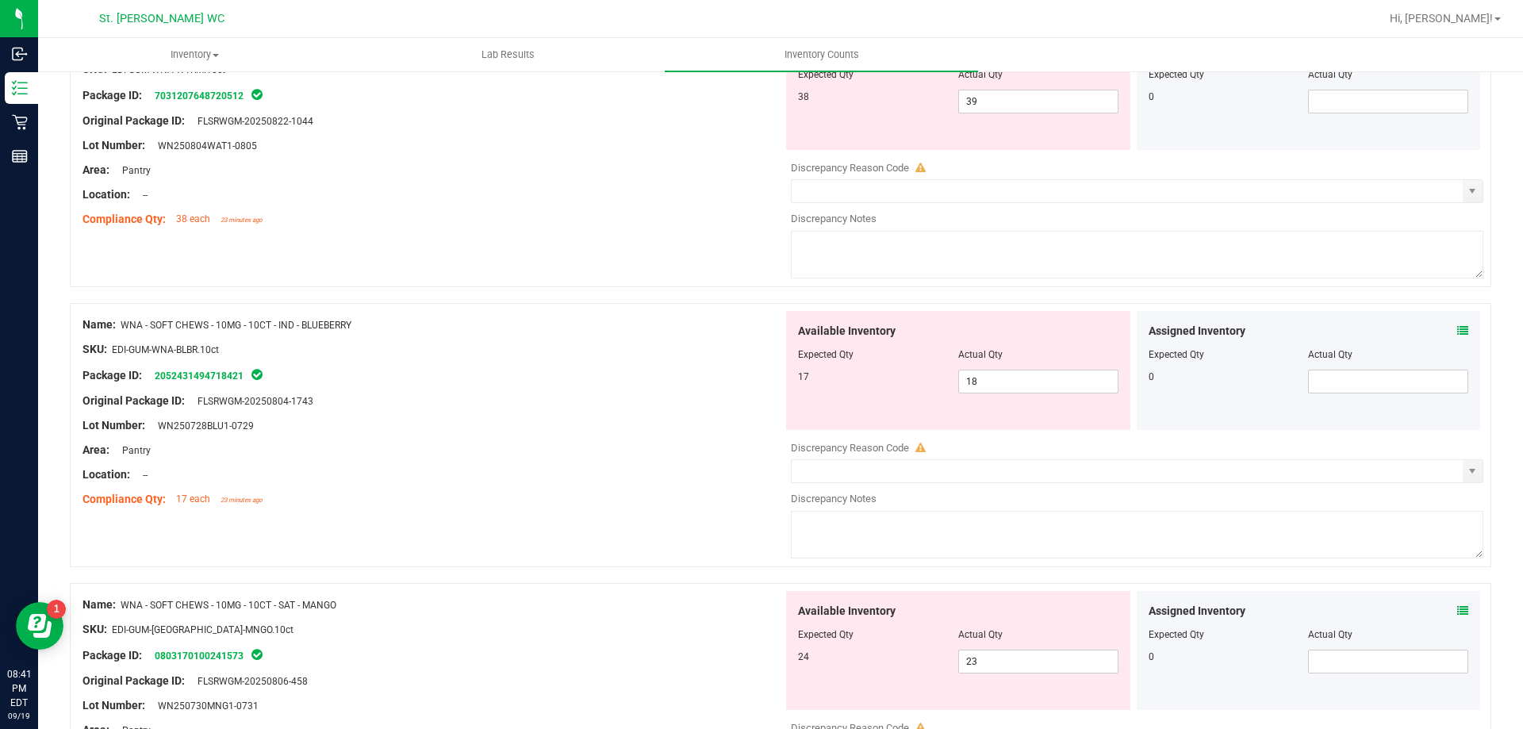
scroll to position [317, 0]
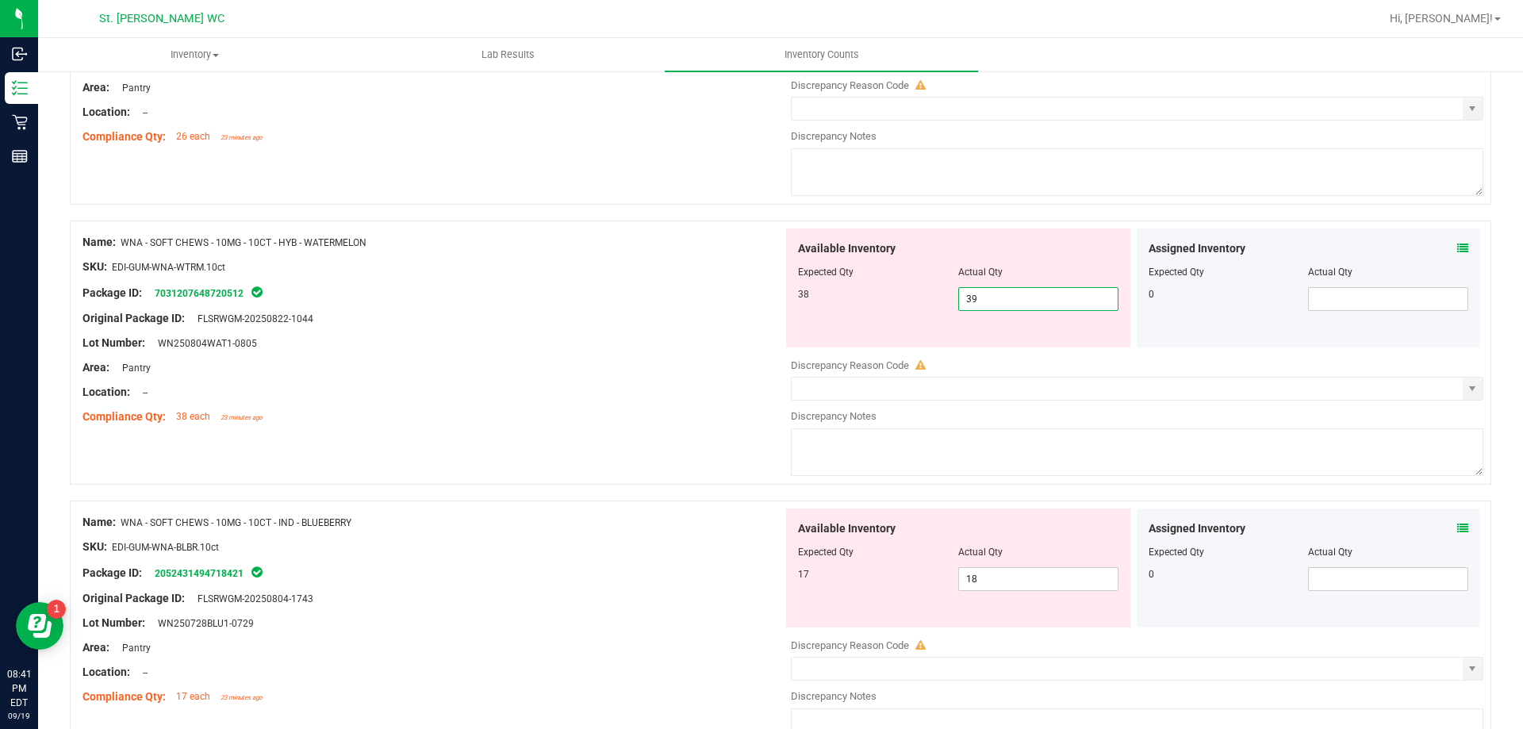
click at [969, 302] on span "39 39" at bounding box center [1038, 299] width 160 height 24
click at [1017, 584] on input "18" at bounding box center [1038, 579] width 159 height 22
click at [668, 251] on div at bounding box center [432, 255] width 700 height 8
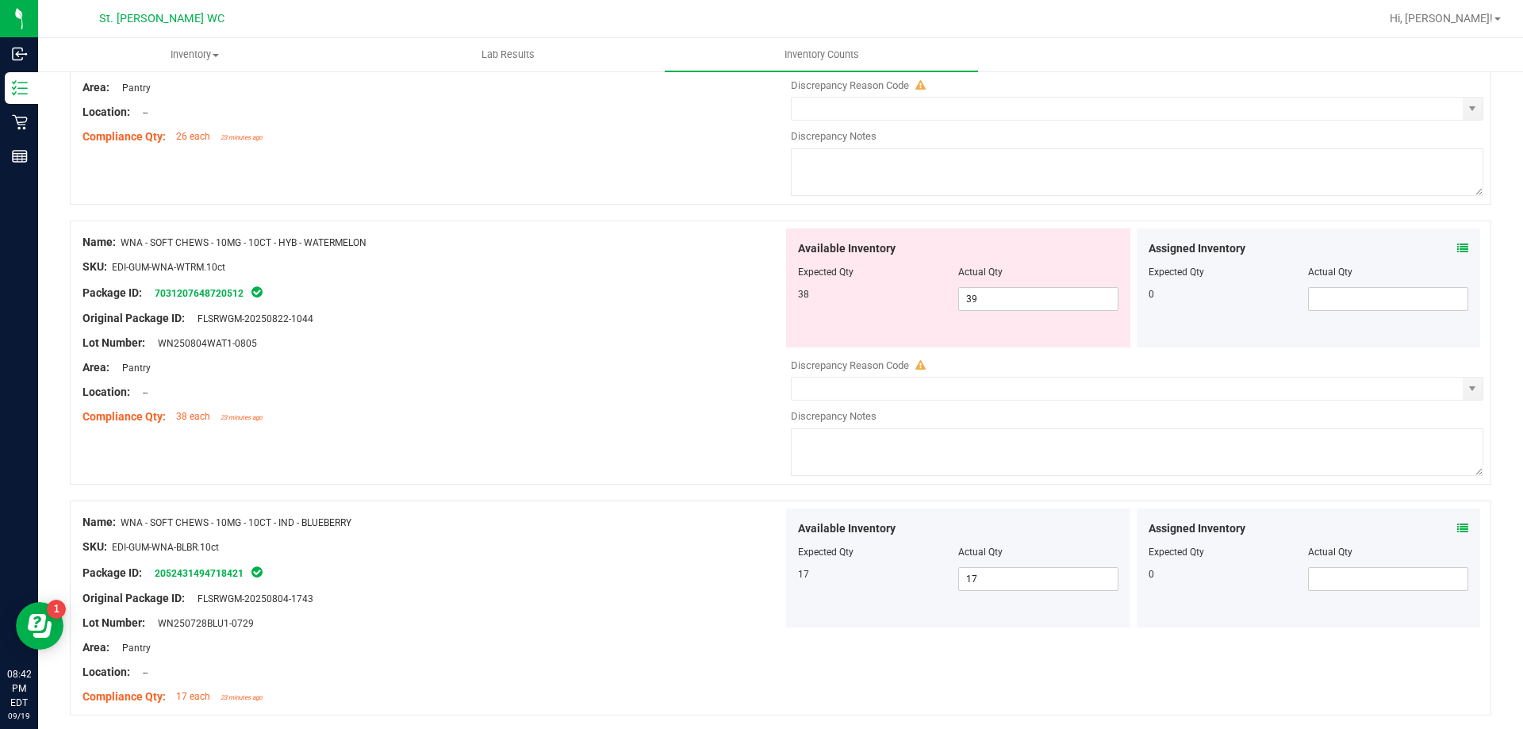
scroll to position [0, 0]
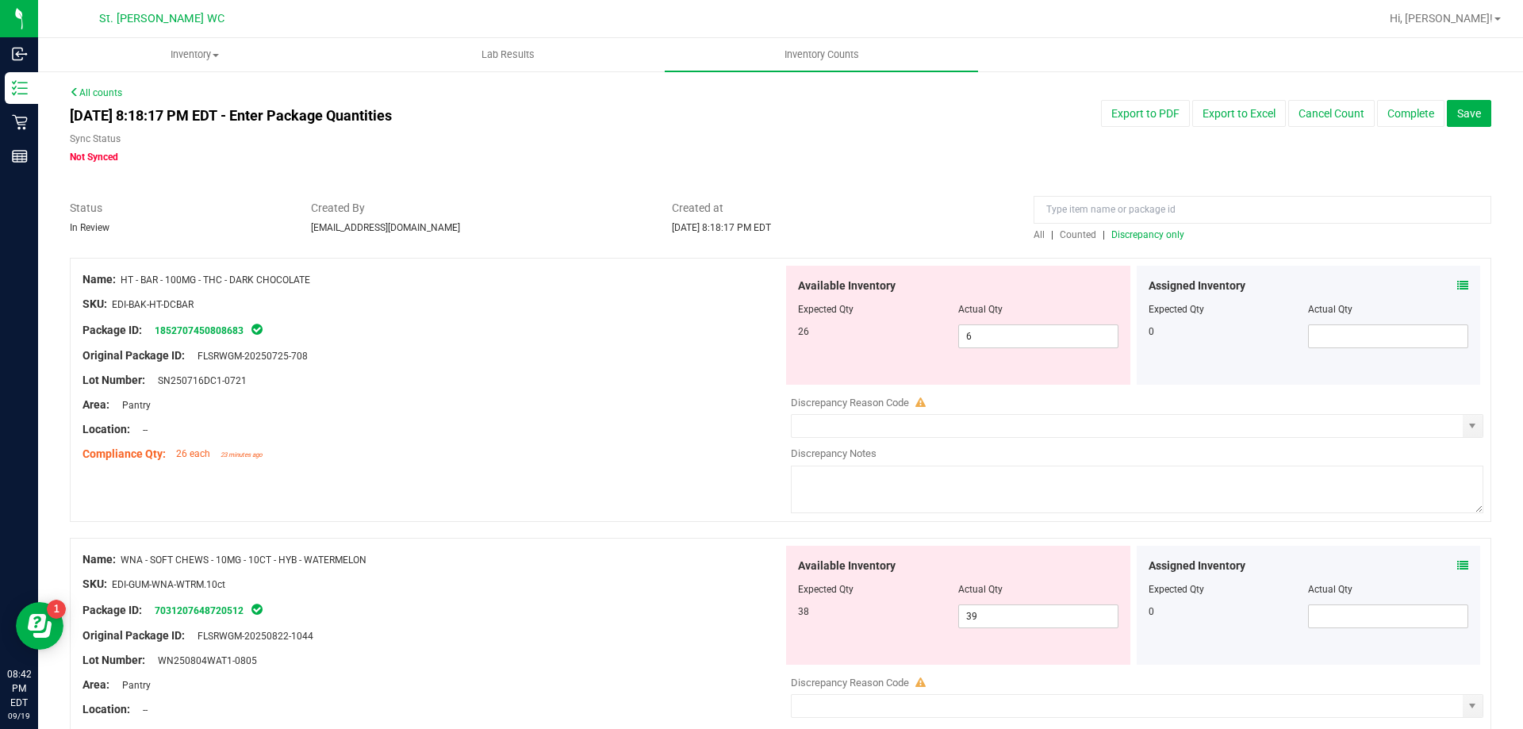
click at [1169, 234] on span "Discrepancy only" at bounding box center [1147, 234] width 73 height 11
click at [1020, 619] on input "39" at bounding box center [1038, 616] width 159 height 22
click at [523, 584] on div "SKU: EDI-GUM-WNA-WTRM.10ct" at bounding box center [432, 584] width 700 height 17
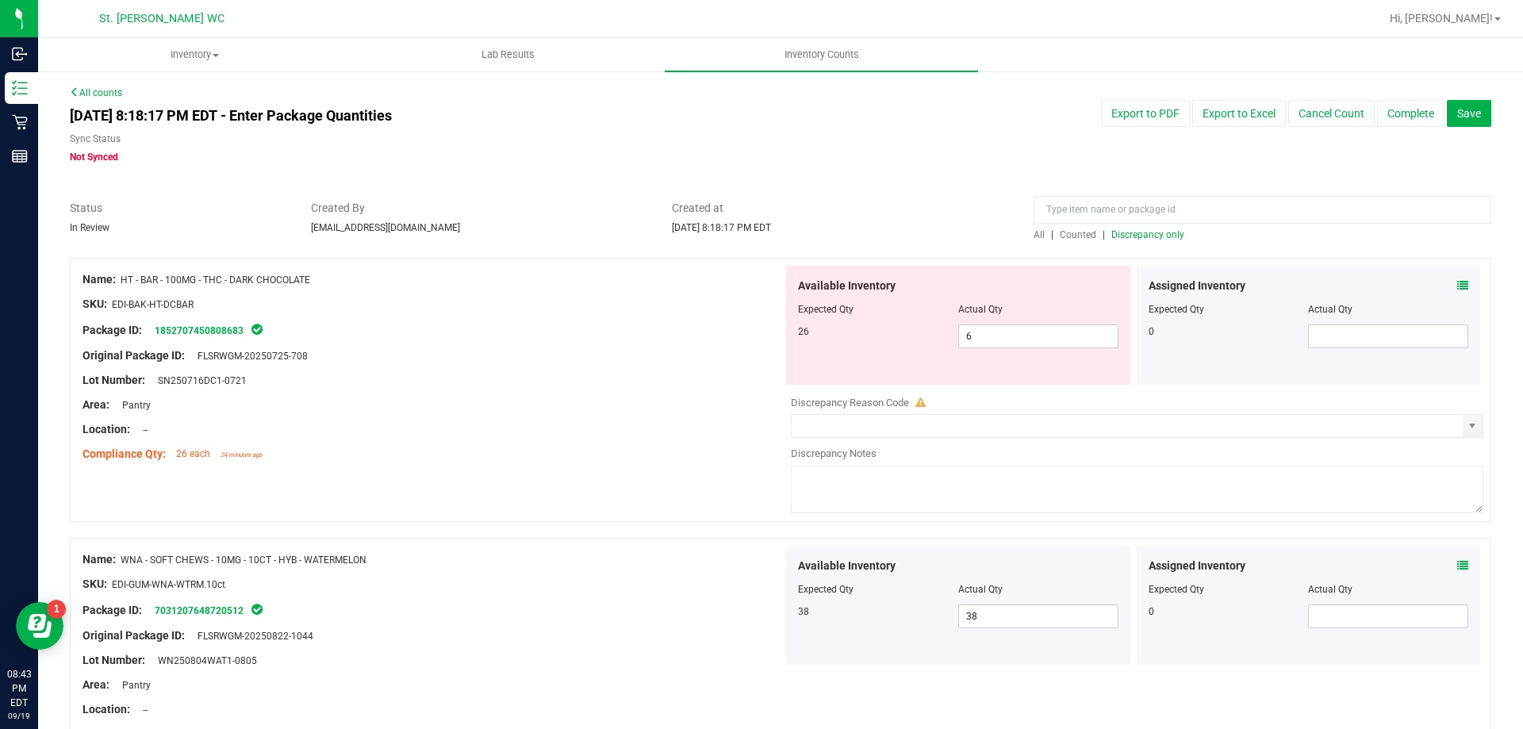
click at [1117, 237] on span "Discrepancy only" at bounding box center [1147, 234] width 73 height 11
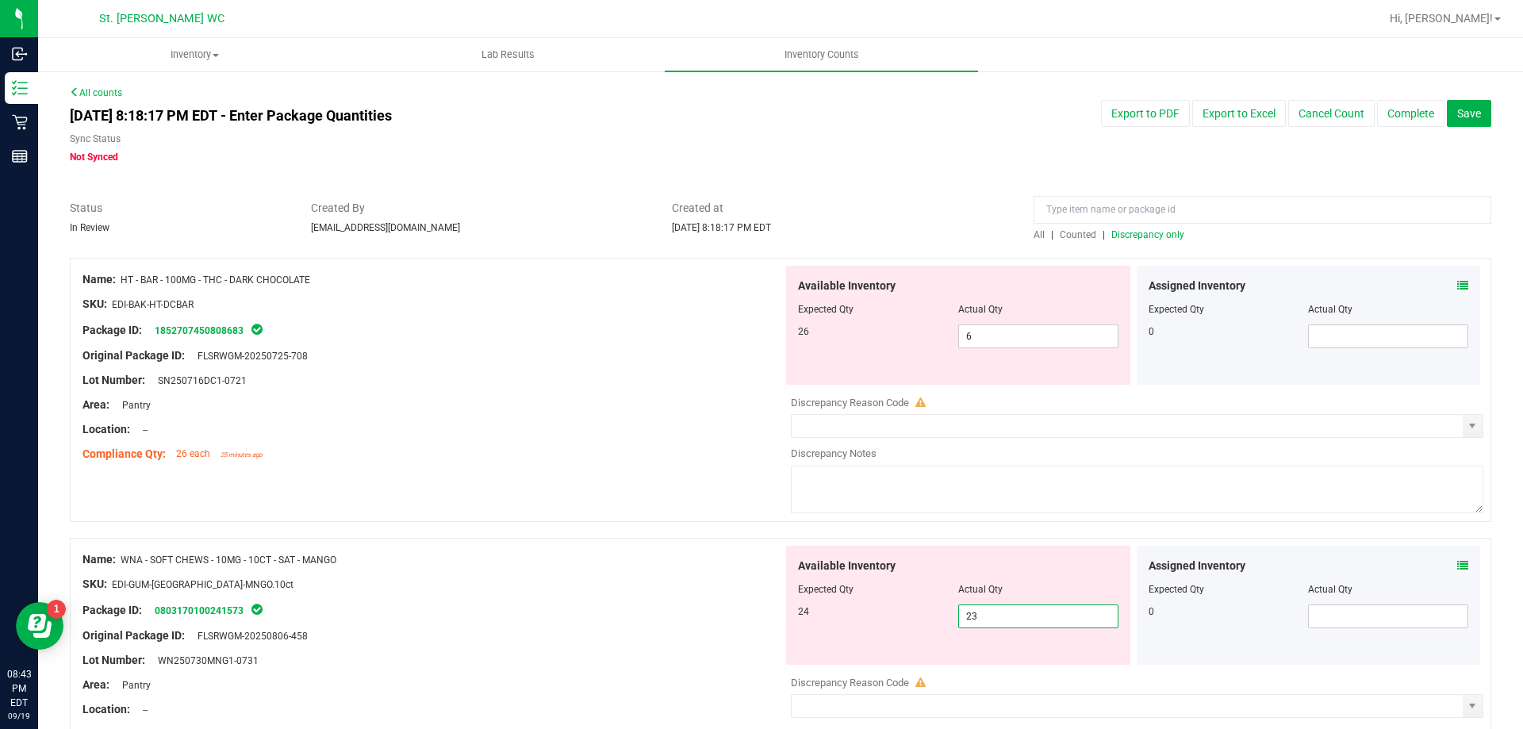
click at [999, 616] on span "23 23" at bounding box center [1038, 616] width 160 height 24
click at [634, 278] on div "Name: HT - BAR - 100MG - THC - DARK CHOCOLATE" at bounding box center [432, 279] width 700 height 17
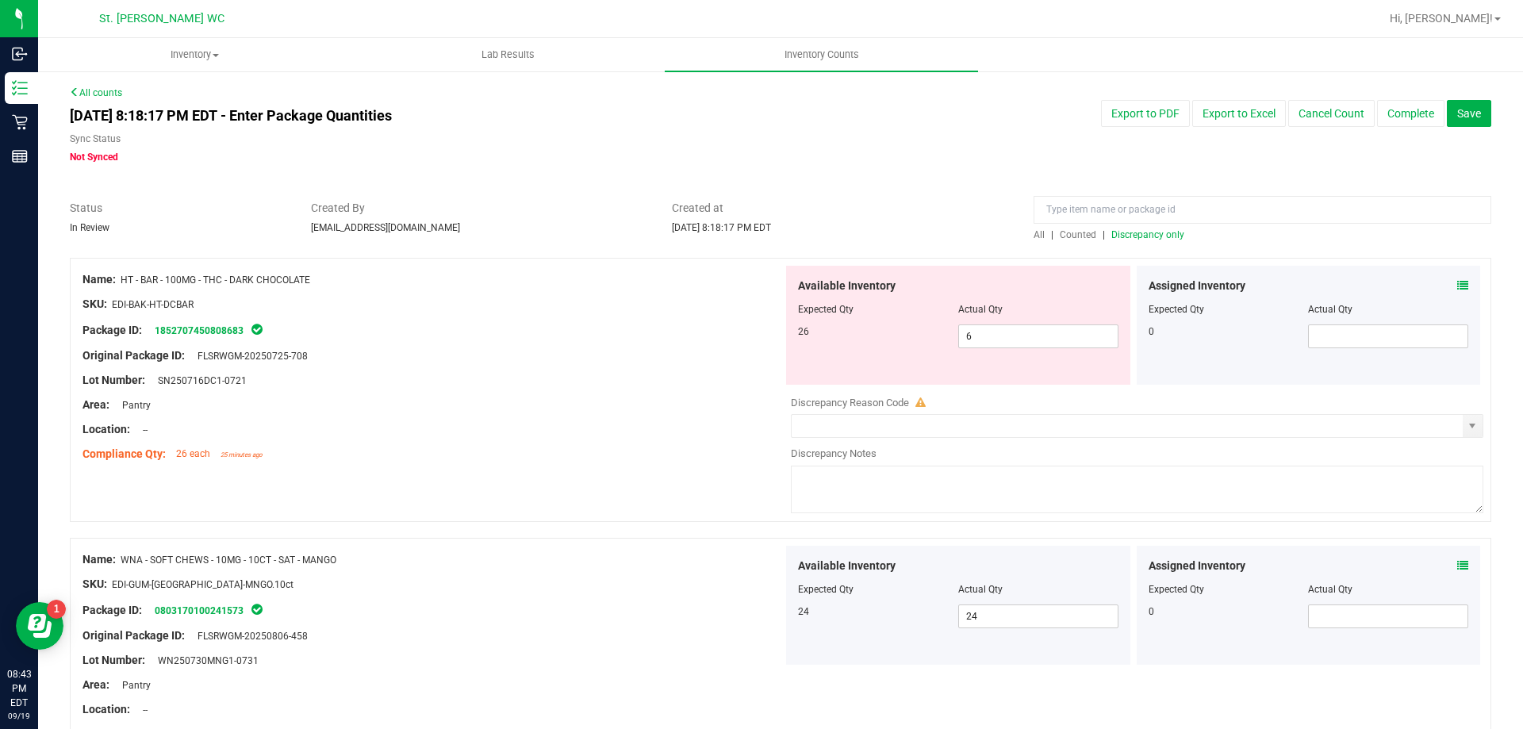
click at [1126, 231] on span "Discrepancy only" at bounding box center [1147, 234] width 73 height 11
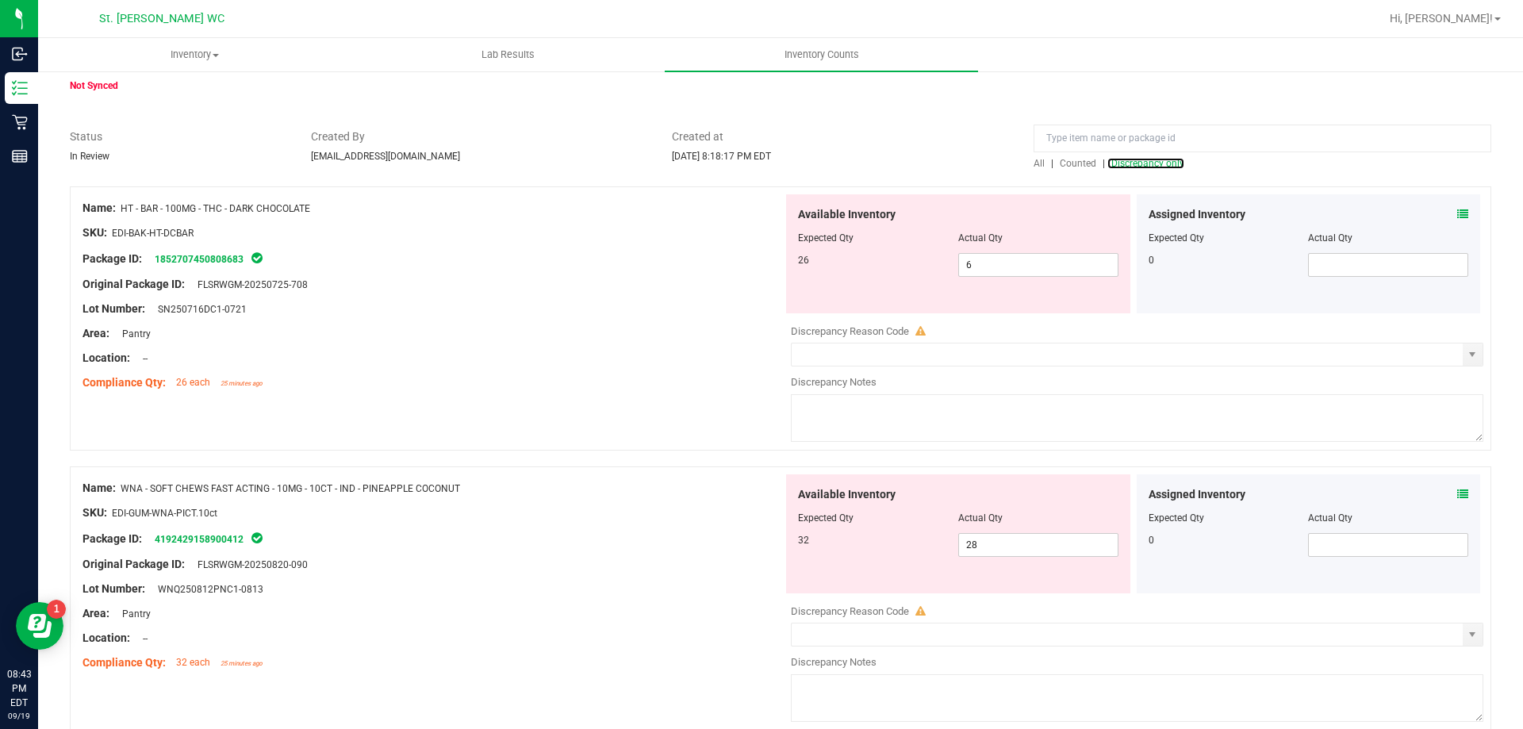
scroll to position [143, 0]
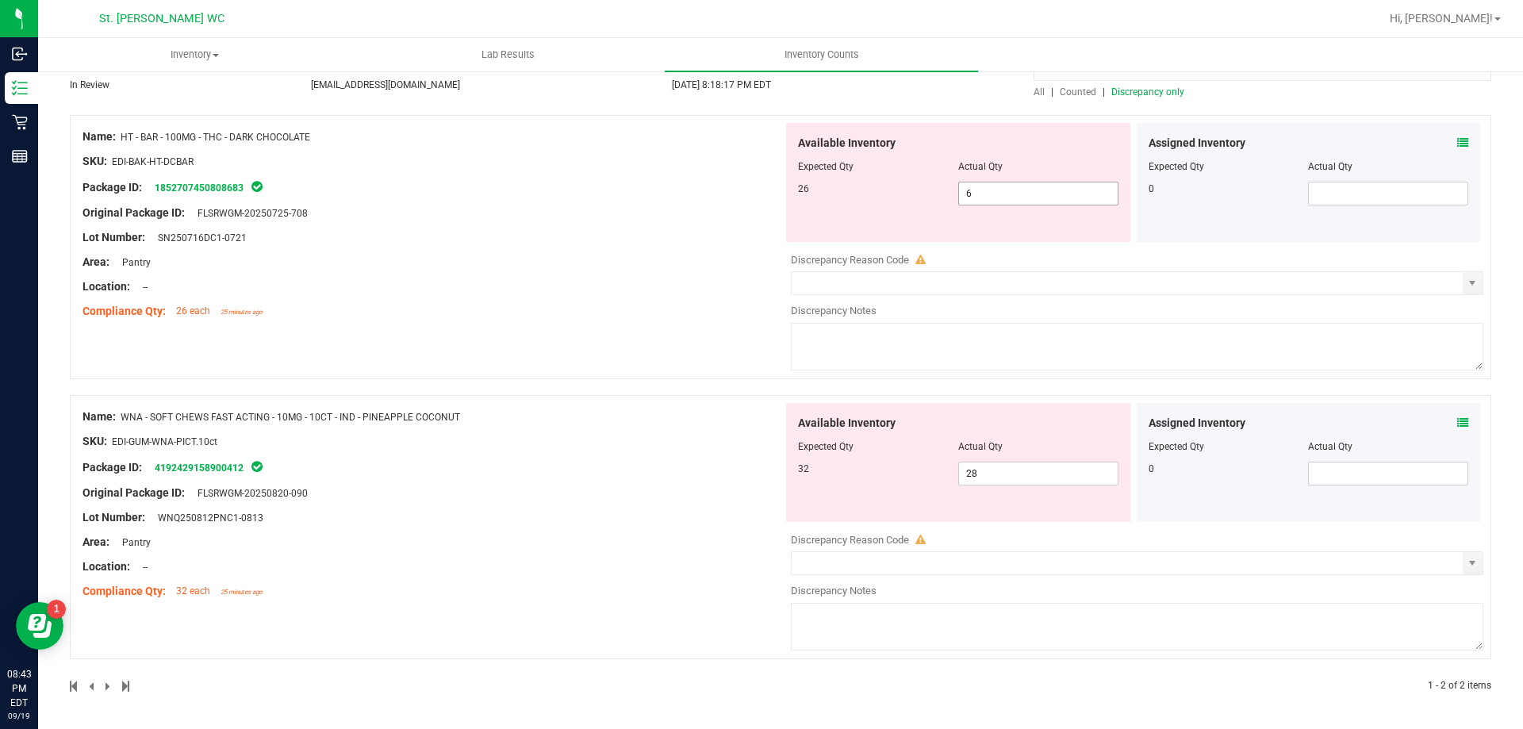
click at [959, 193] on input "6" at bounding box center [1038, 193] width 159 height 22
click at [783, 408] on div "Available Inventory Expected Qty Actual Qty 32 28 28" at bounding box center [958, 462] width 351 height 119
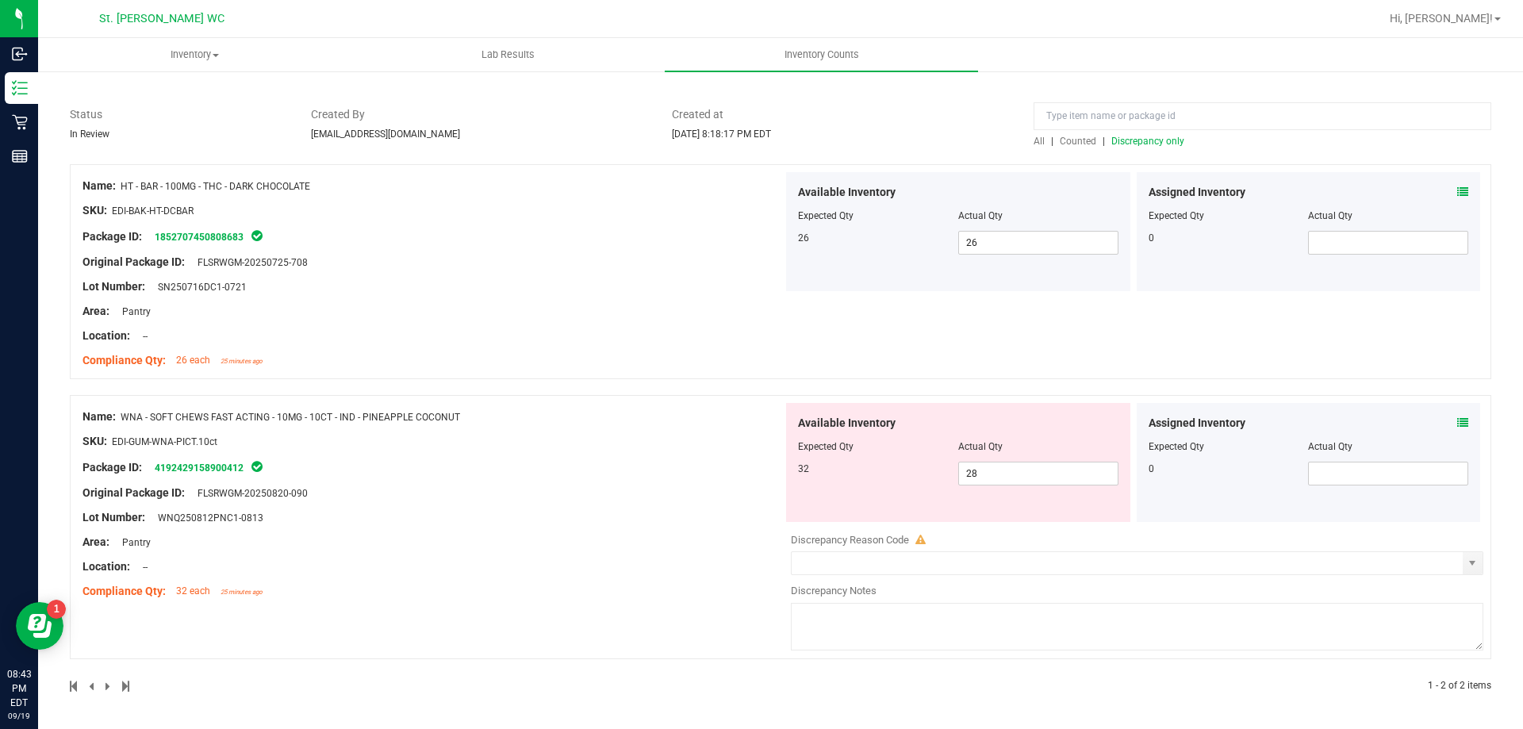
click at [1130, 144] on span "Discrepancy only" at bounding box center [1147, 141] width 73 height 11
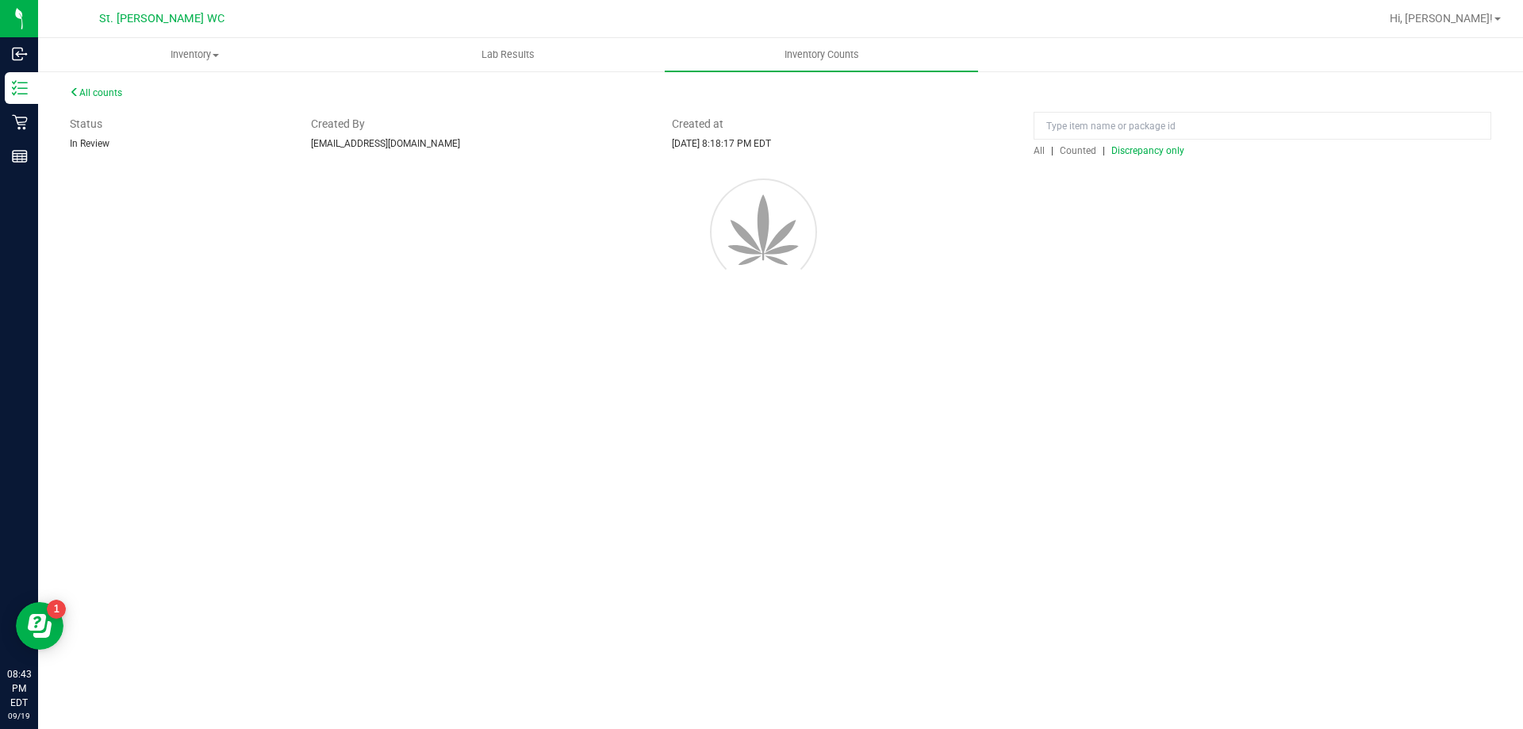
scroll to position [0, 0]
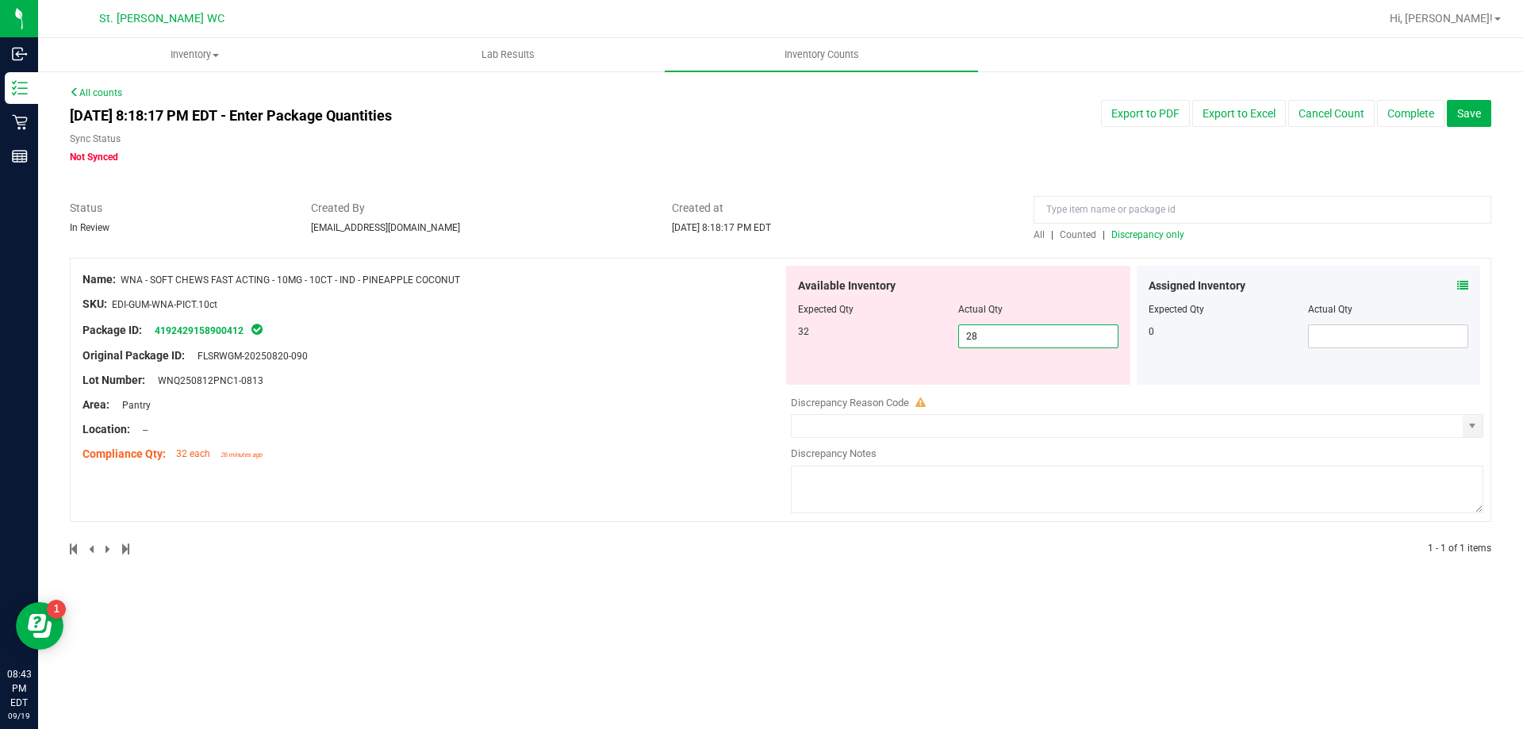
click at [1018, 339] on span "28 28" at bounding box center [1038, 336] width 160 height 24
click at [632, 608] on div "Inventory All packages All inventory Waste log Create inventory Lab Results Inv…" at bounding box center [780, 383] width 1485 height 691
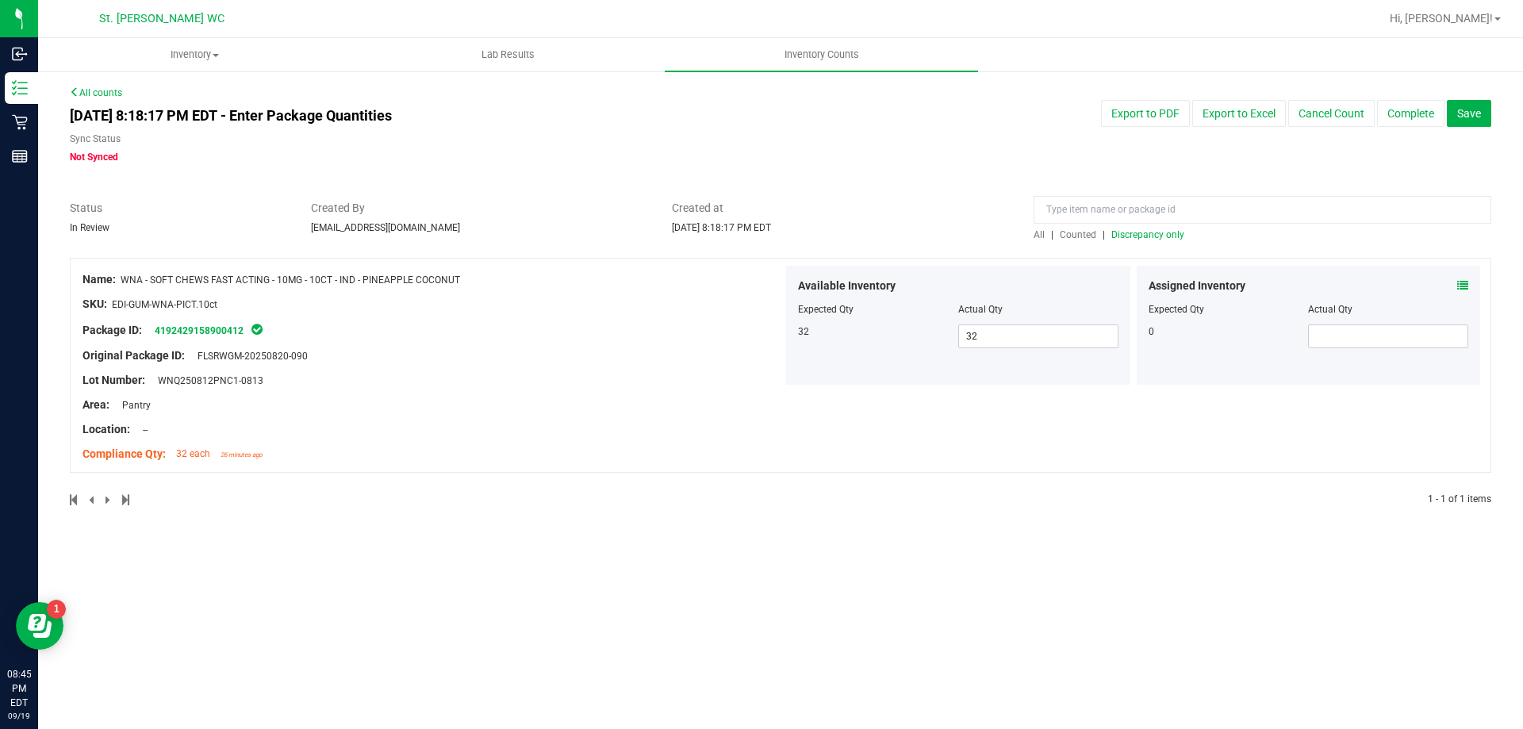
click at [1146, 238] on span "Discrepancy only" at bounding box center [1147, 234] width 73 height 11
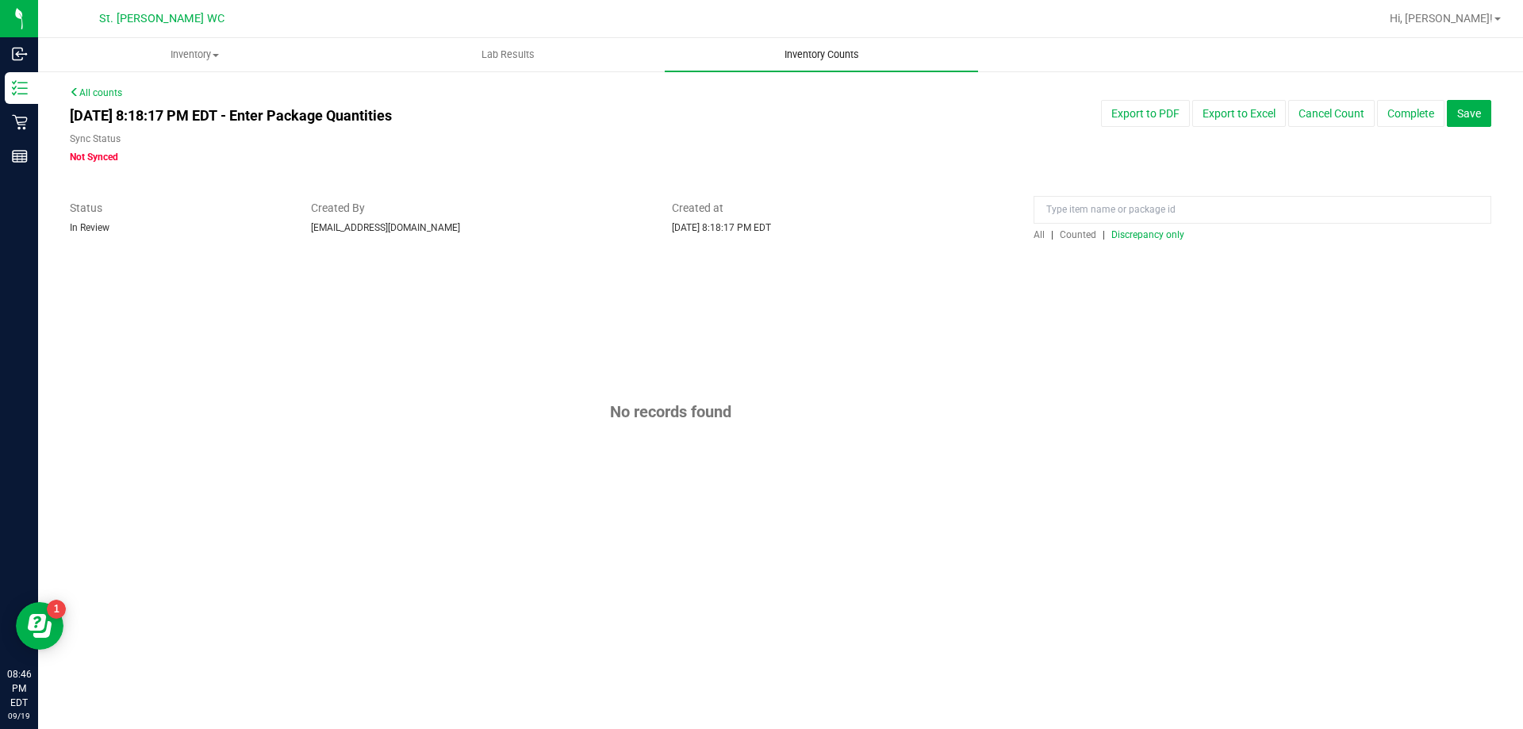
click at [818, 58] on span "Inventory Counts" at bounding box center [821, 55] width 117 height 14
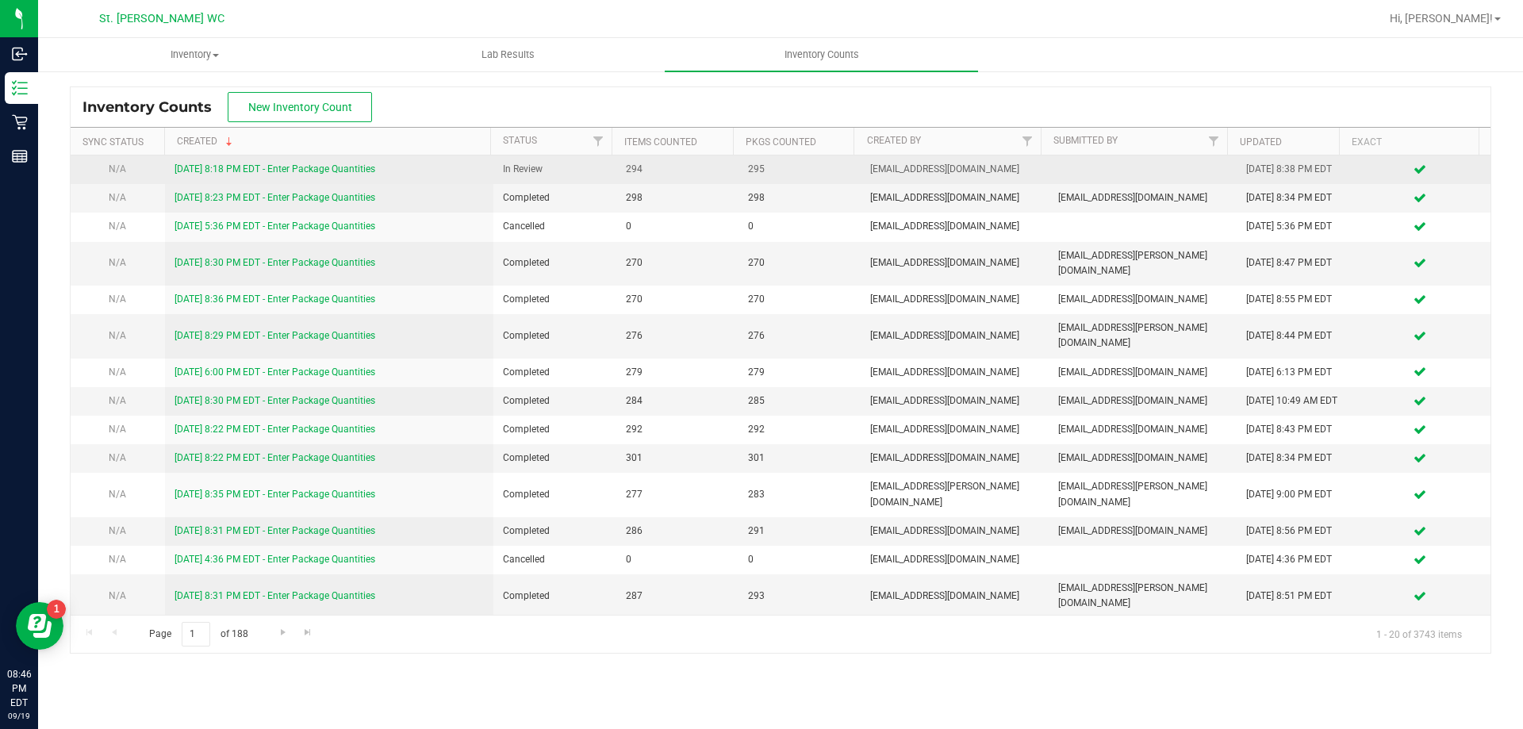
click at [327, 182] on td "[DATE] 8:18 PM EDT - Enter Package Quantities" at bounding box center [329, 169] width 329 height 29
click at [328, 177] on div "[DATE] 8:18 PM EDT - Enter Package Quantities" at bounding box center [329, 169] width 310 height 15
click at [327, 174] on link "[DATE] 8:18 PM EDT - Enter Package Quantities" at bounding box center [274, 168] width 201 height 11
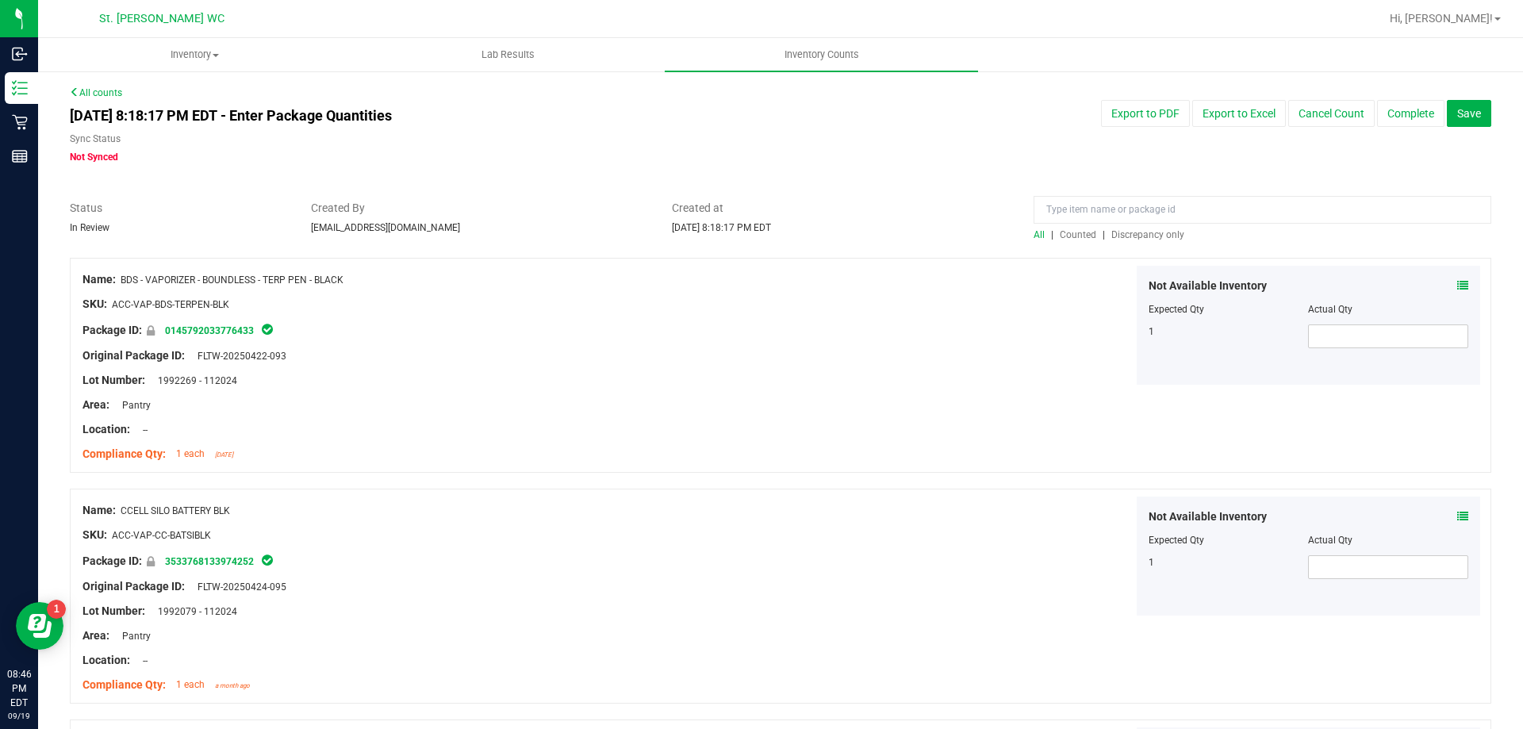
click at [1125, 242] on div at bounding box center [780, 250] width 1421 height 16
click at [1125, 238] on span "Discrepancy only" at bounding box center [1147, 234] width 73 height 11
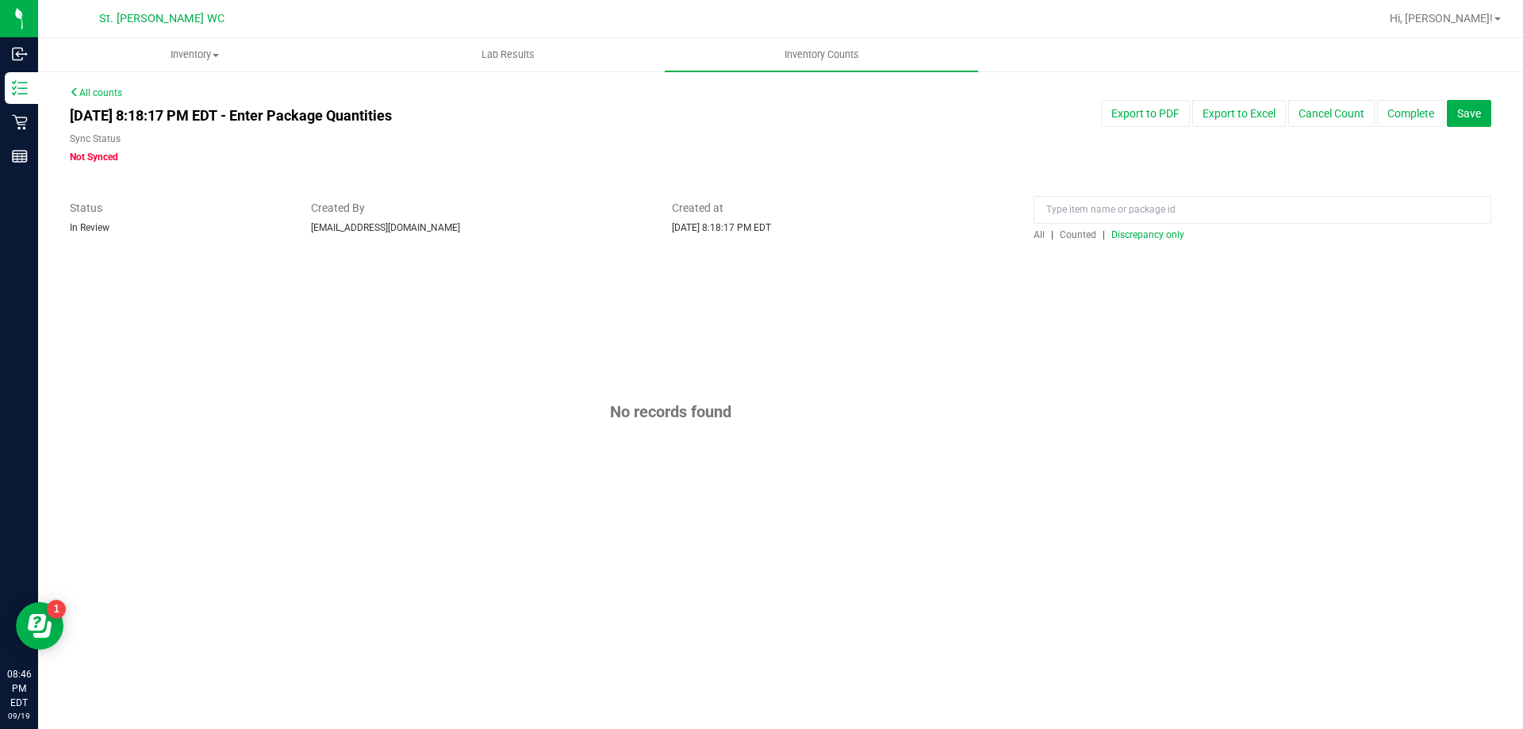
click at [1128, 231] on span "Discrepancy only" at bounding box center [1147, 234] width 73 height 11
click at [1474, 113] on span "Save" at bounding box center [1469, 113] width 24 height 13
